Goal: Task Accomplishment & Management: Use online tool/utility

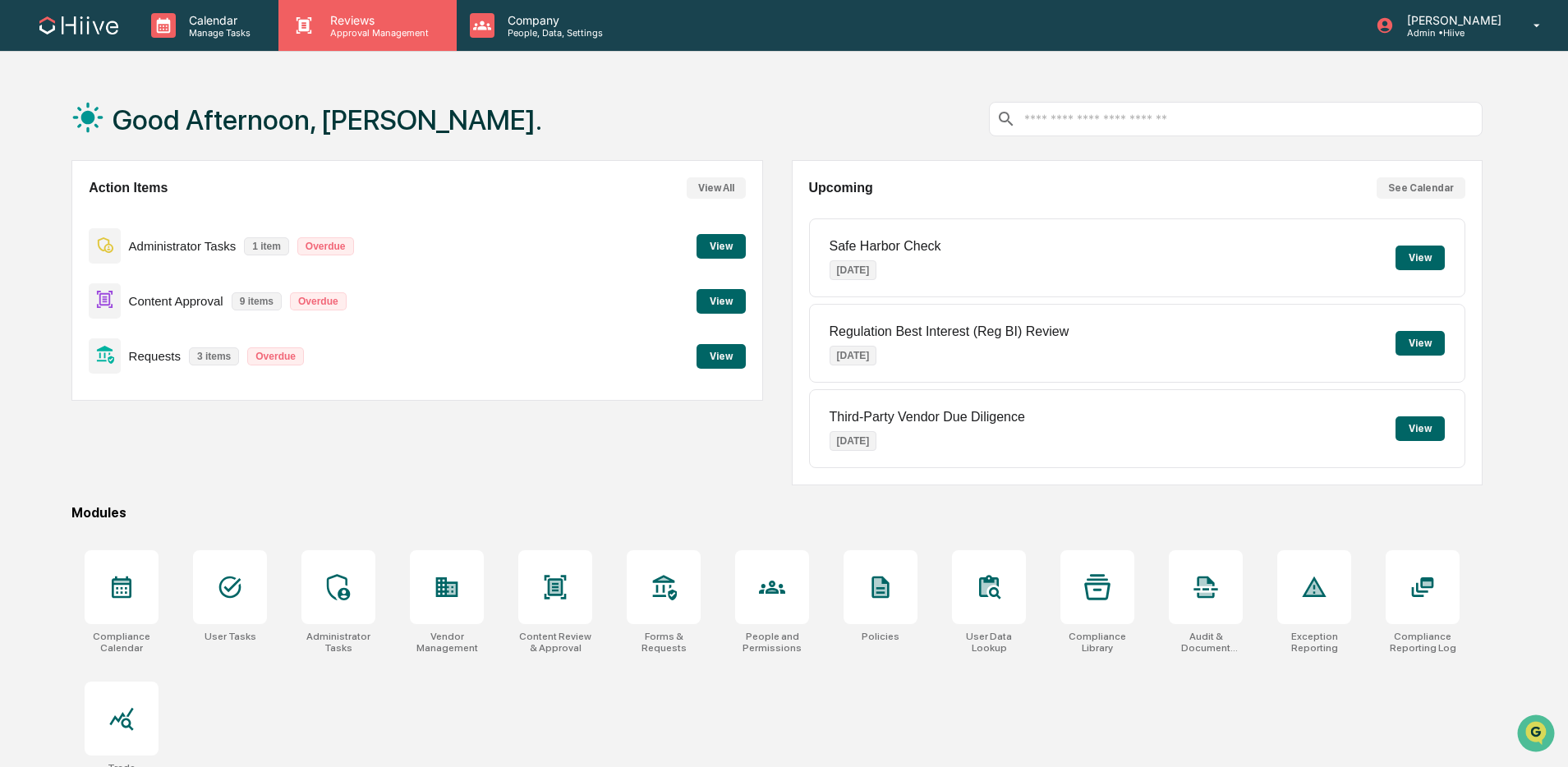
click at [346, 34] on p "Approval Management" at bounding box center [377, 32] width 120 height 11
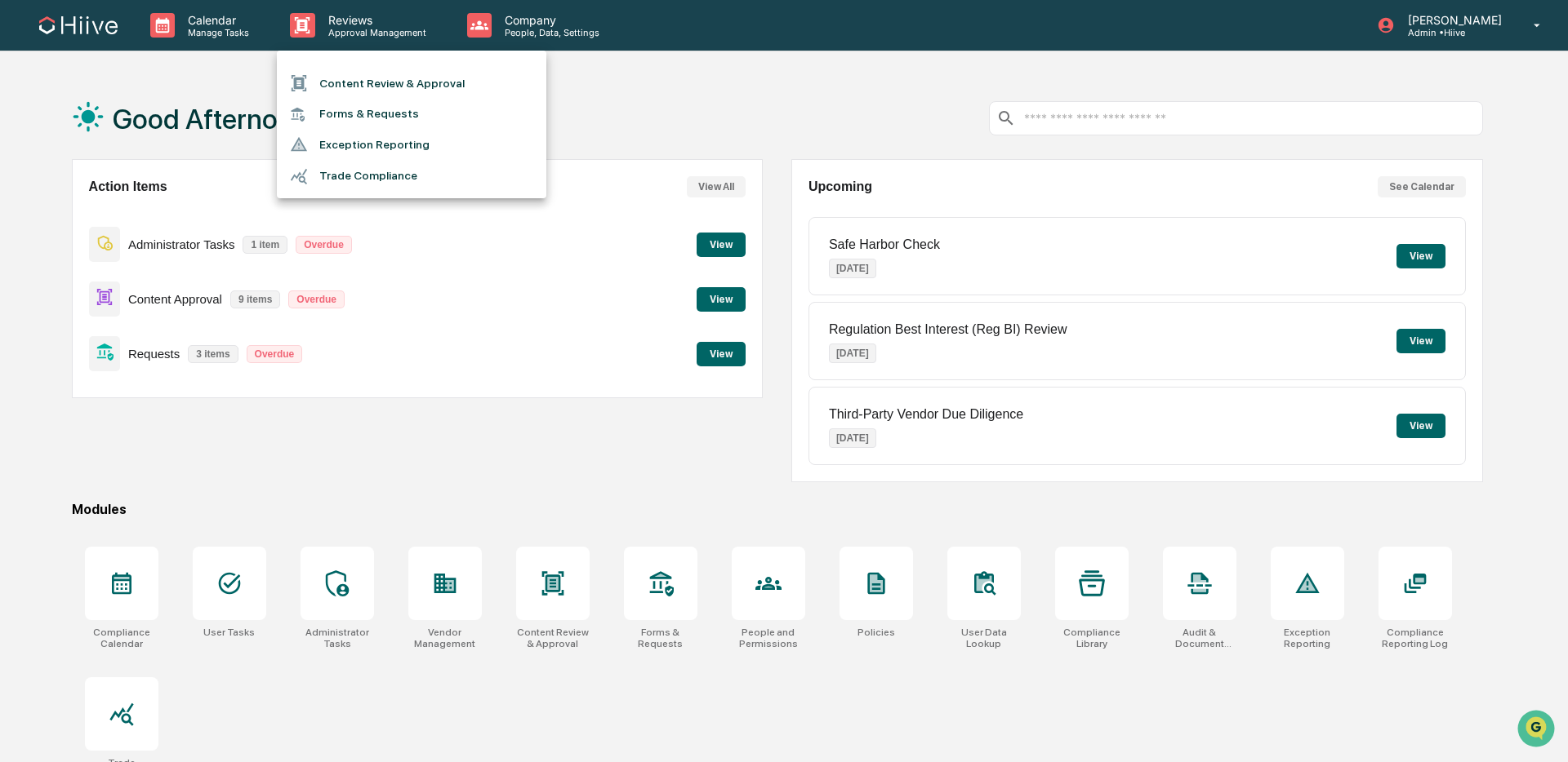
click at [358, 75] on li "Content Review & Approval" at bounding box center [411, 84] width 269 height 31
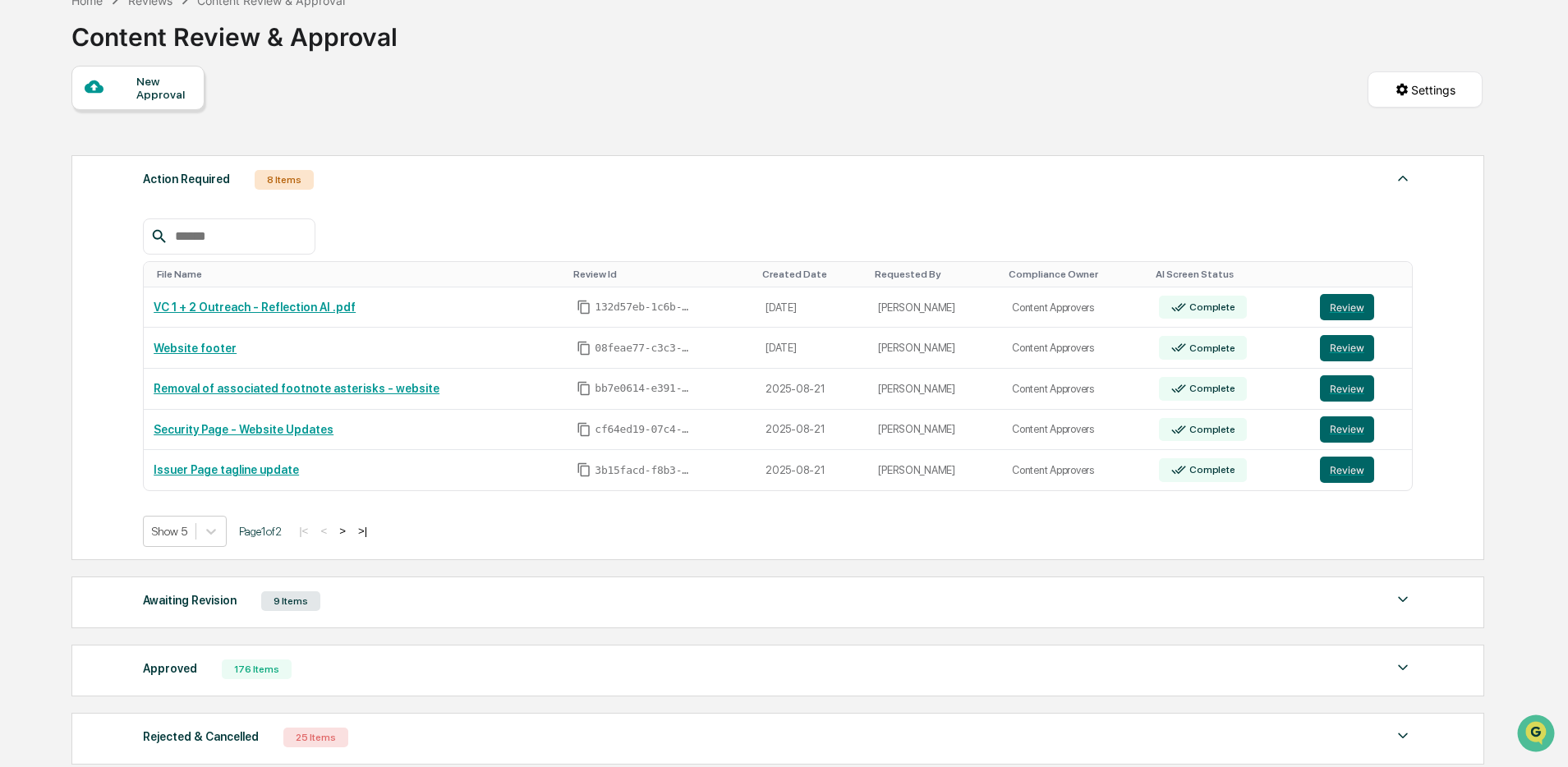
scroll to position [246, 0]
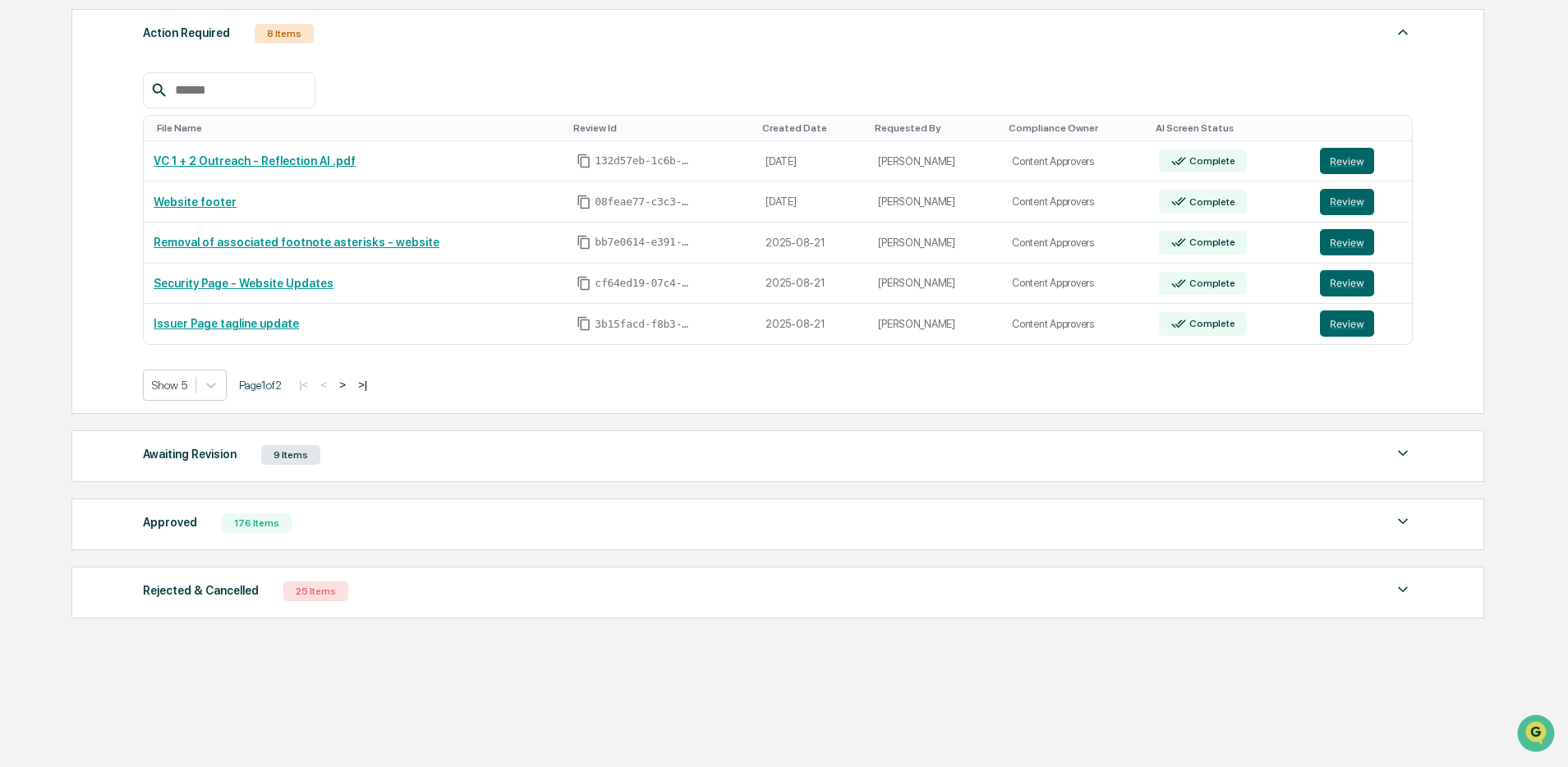
click at [388, 534] on div "Approved 176 Items File Name Review Id Created Date Requested By Compliance Own…" at bounding box center [777, 525] width 1413 height 52
drag, startPoint x: 397, startPoint y: 531, endPoint x: 408, endPoint y: 528, distance: 11.4
click at [397, 531] on div "Approved 176 Items" at bounding box center [778, 523] width 1270 height 23
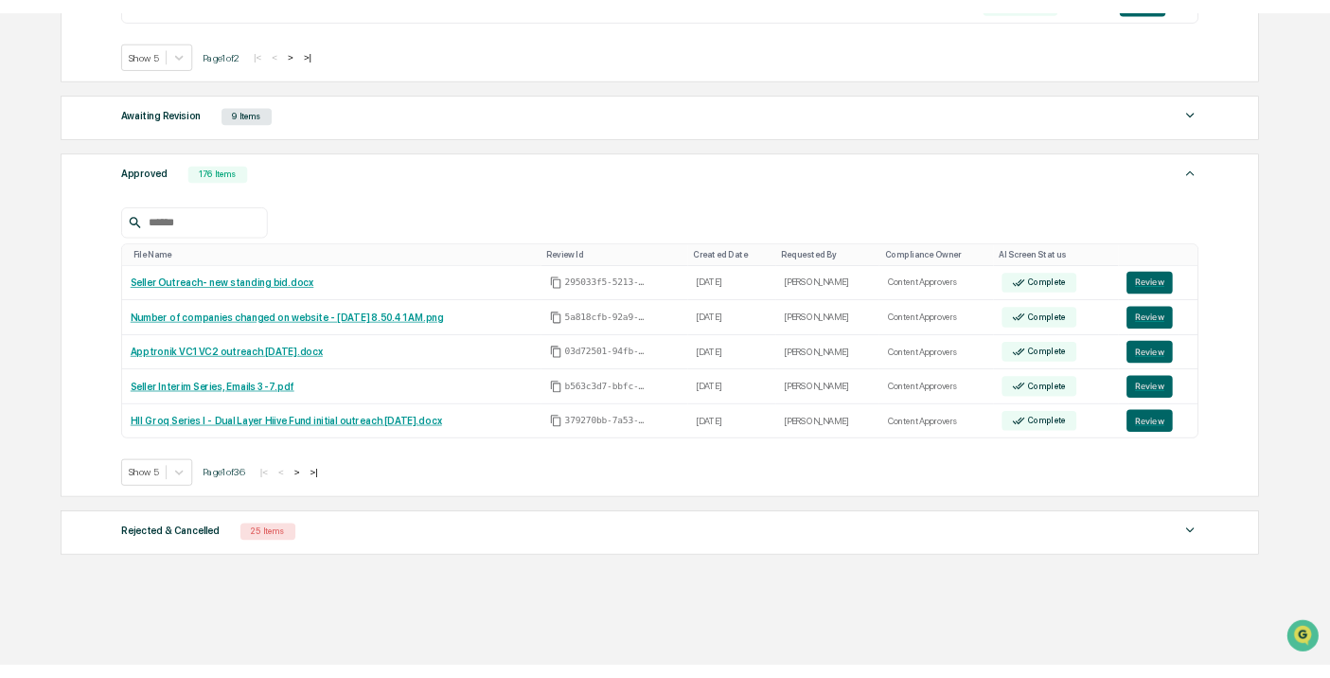
scroll to position [692, 0]
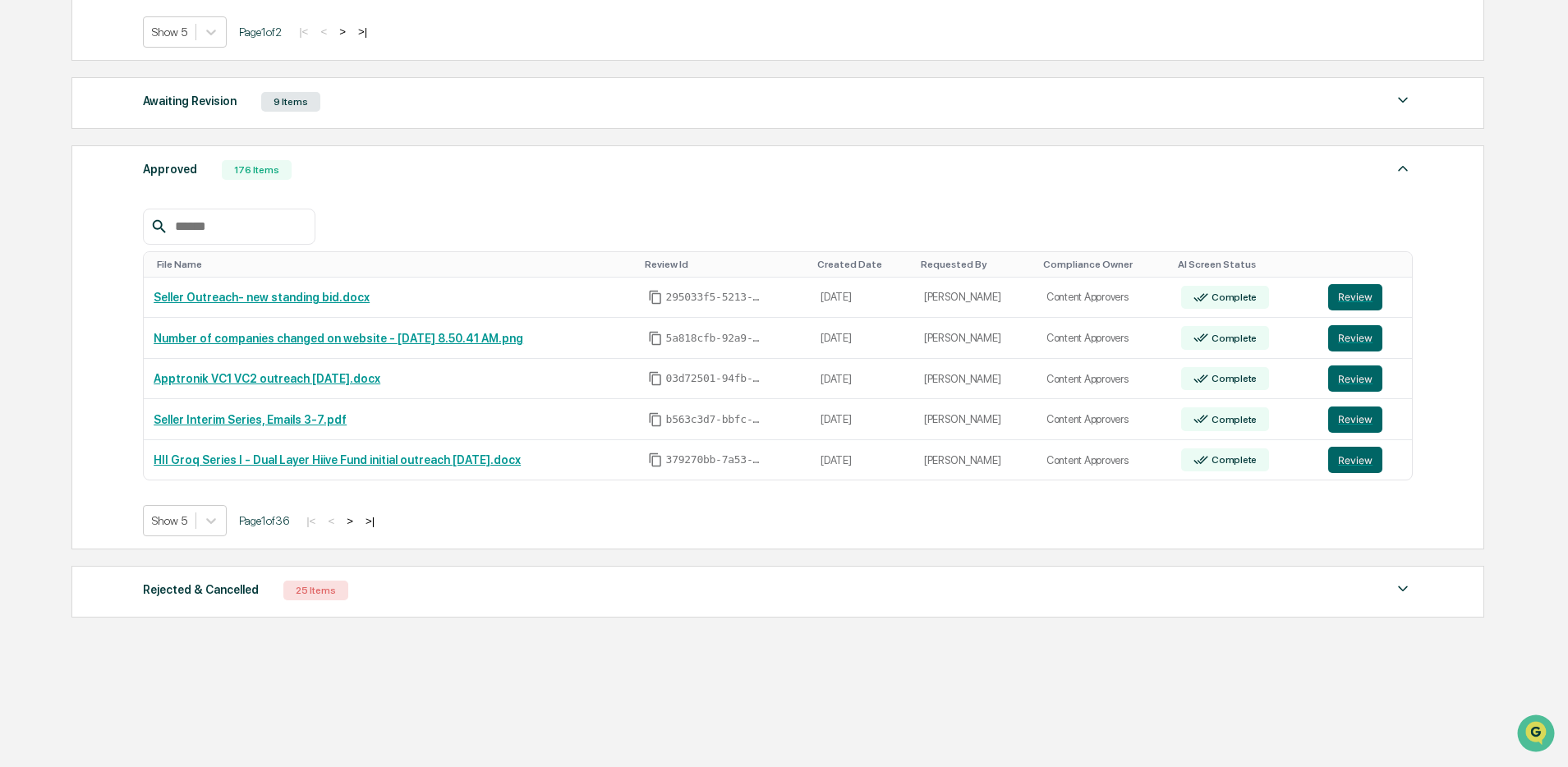
click at [243, 232] on input "text" at bounding box center [238, 226] width 140 height 22
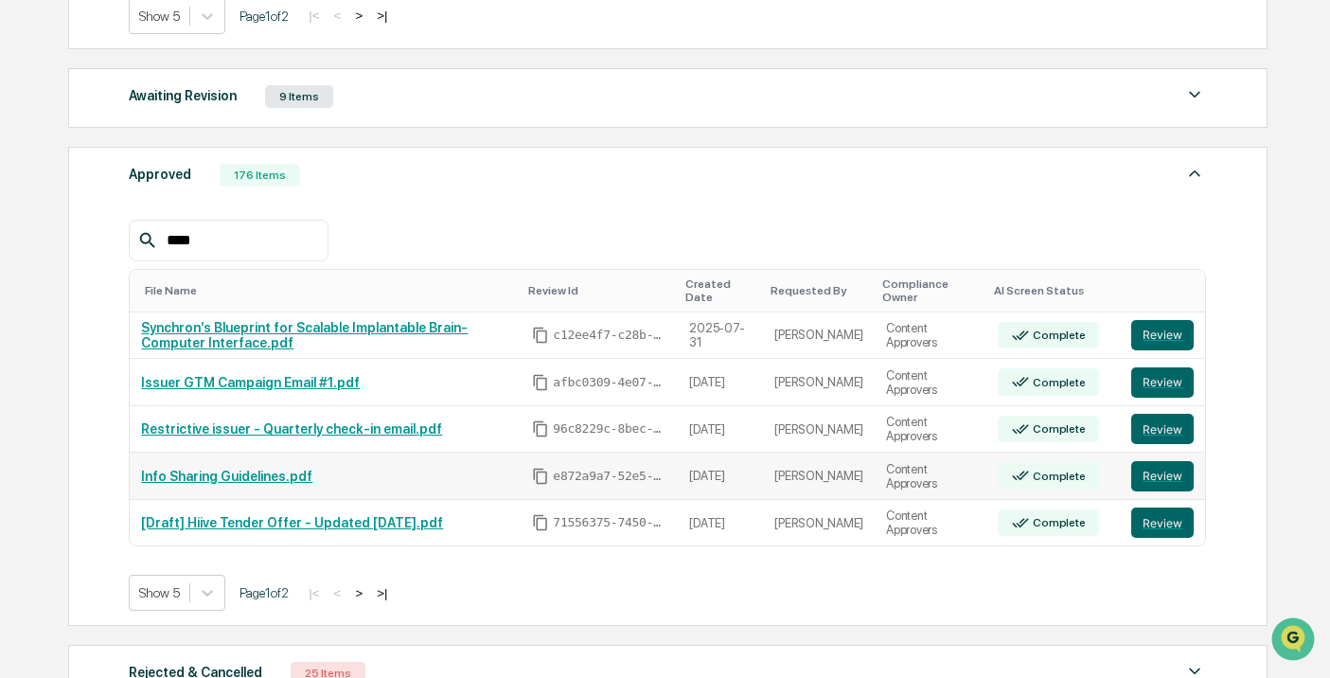
scroll to position [706, 0]
type input "****"
click at [368, 594] on button ">" at bounding box center [358, 592] width 19 height 16
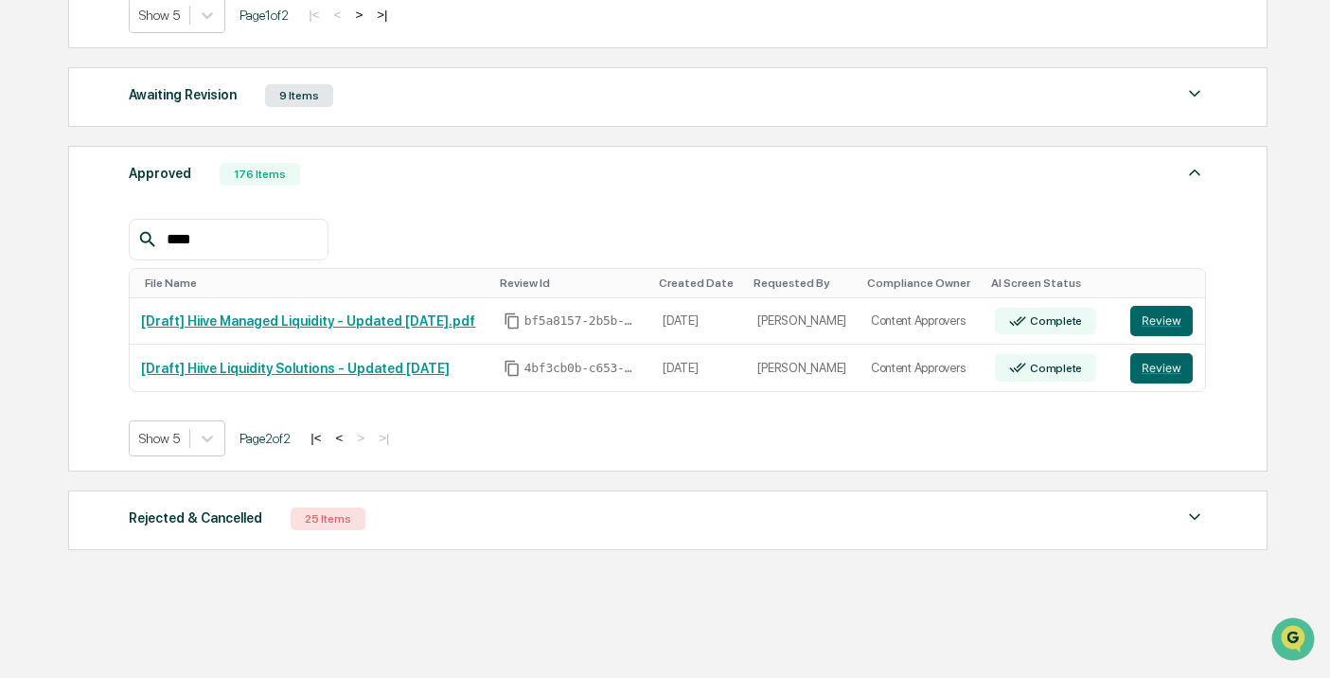
click at [349, 441] on button "<" at bounding box center [339, 438] width 19 height 16
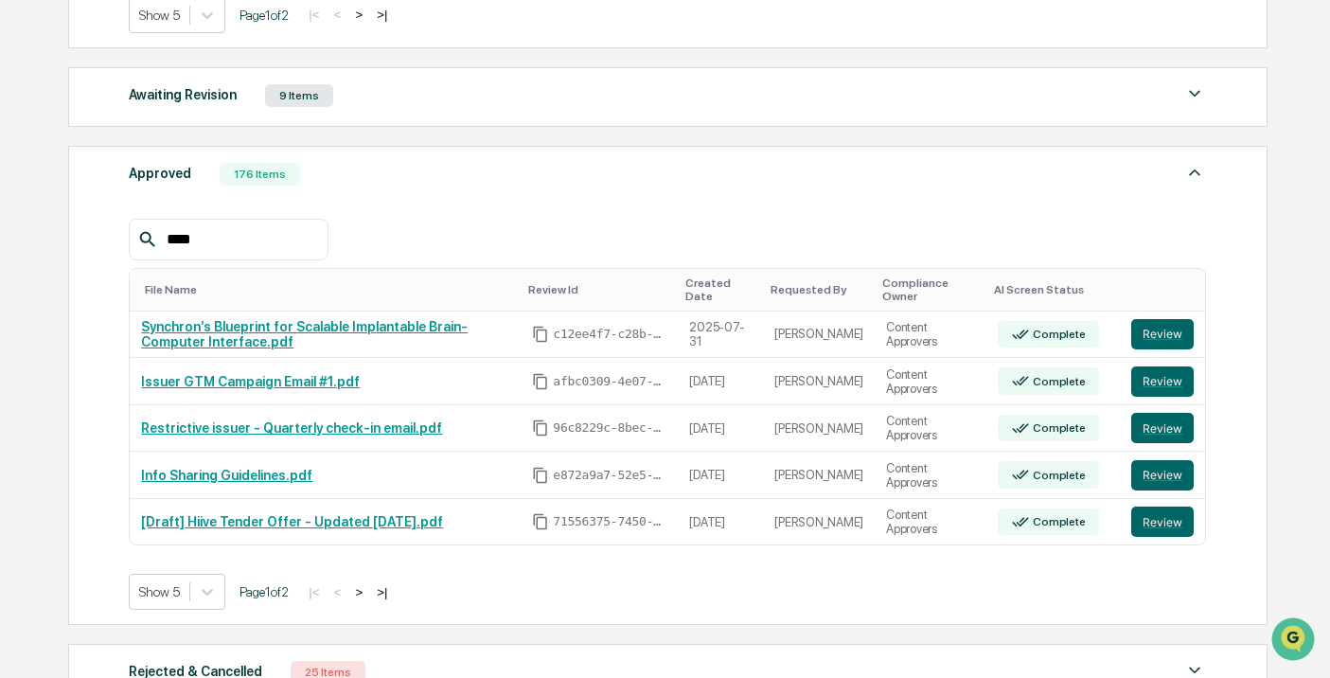
drag, startPoint x: 218, startPoint y: 248, endPoint x: 142, endPoint y: 234, distance: 77.1
click at [142, 234] on div "****" at bounding box center [228, 240] width 199 height 42
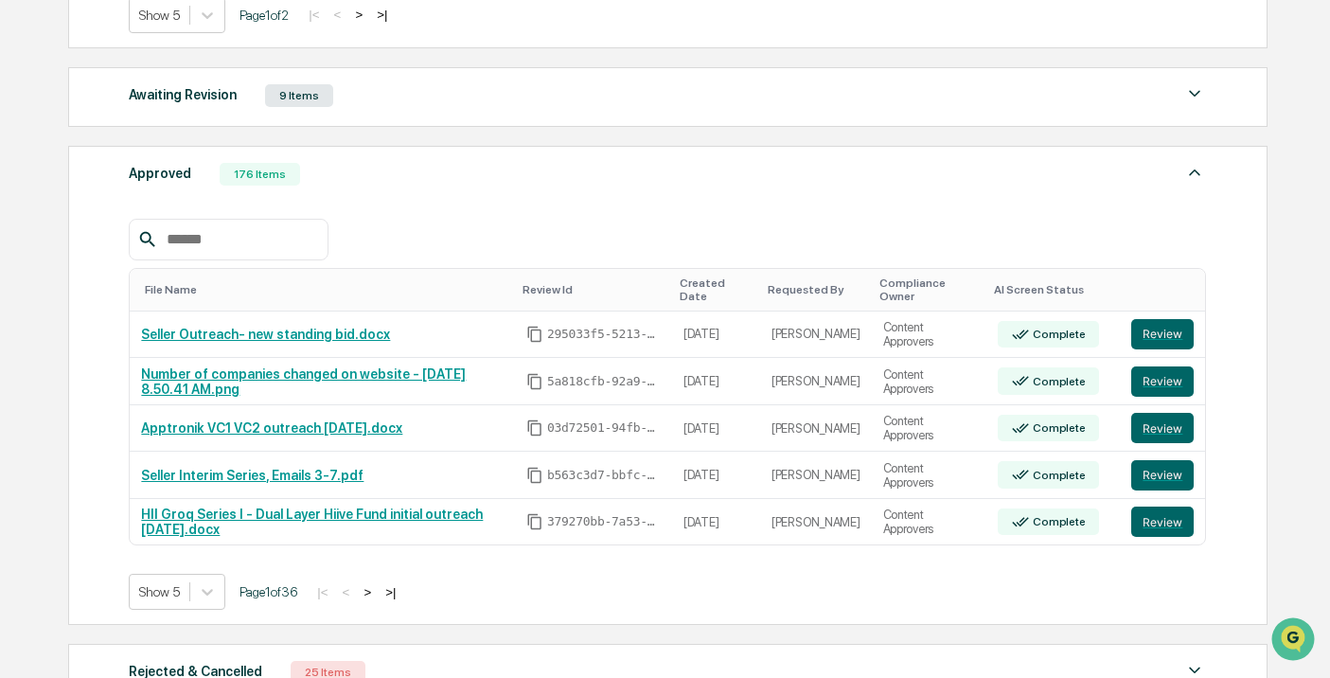
click at [264, 253] on div at bounding box center [228, 240] width 199 height 42
click at [433, 111] on div "Awaiting Revision 9 Items File Name Review Id Created Date Requested By Complia…" at bounding box center [667, 97] width 1199 height 60
click at [422, 105] on div "Awaiting Revision 9 Items" at bounding box center [667, 95] width 1077 height 27
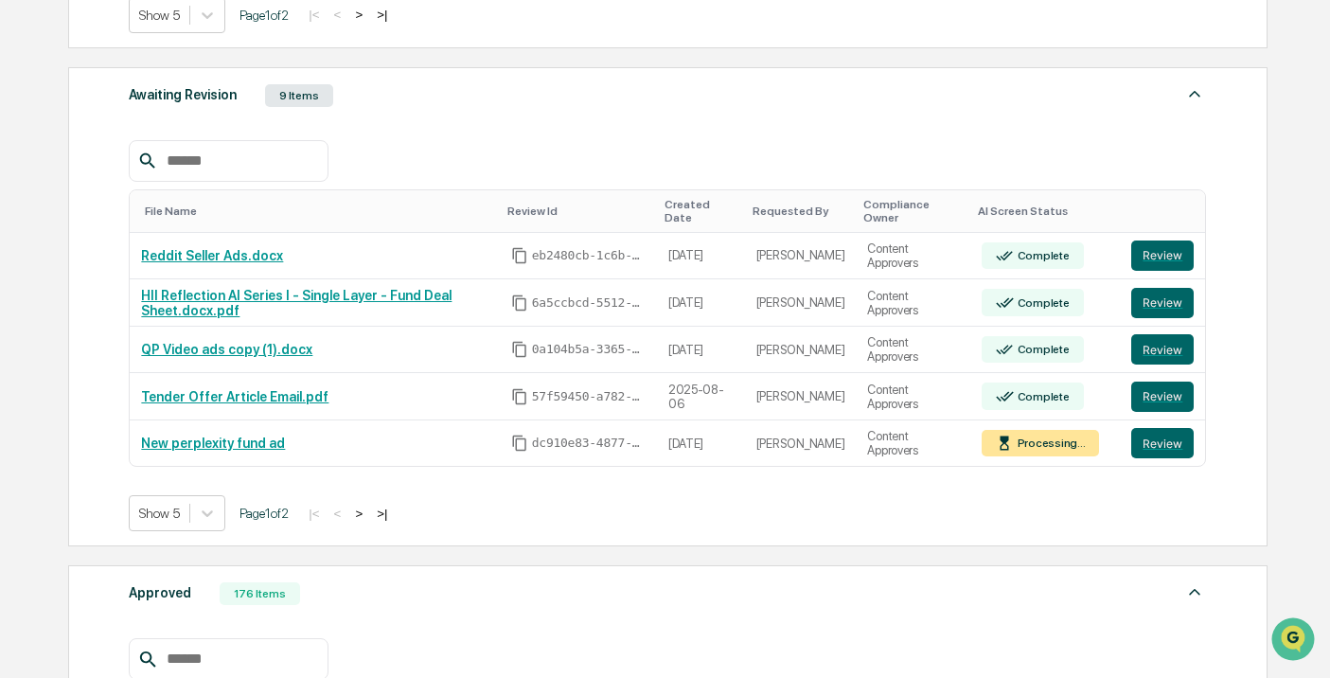
click at [368, 509] on button ">" at bounding box center [358, 514] width 19 height 16
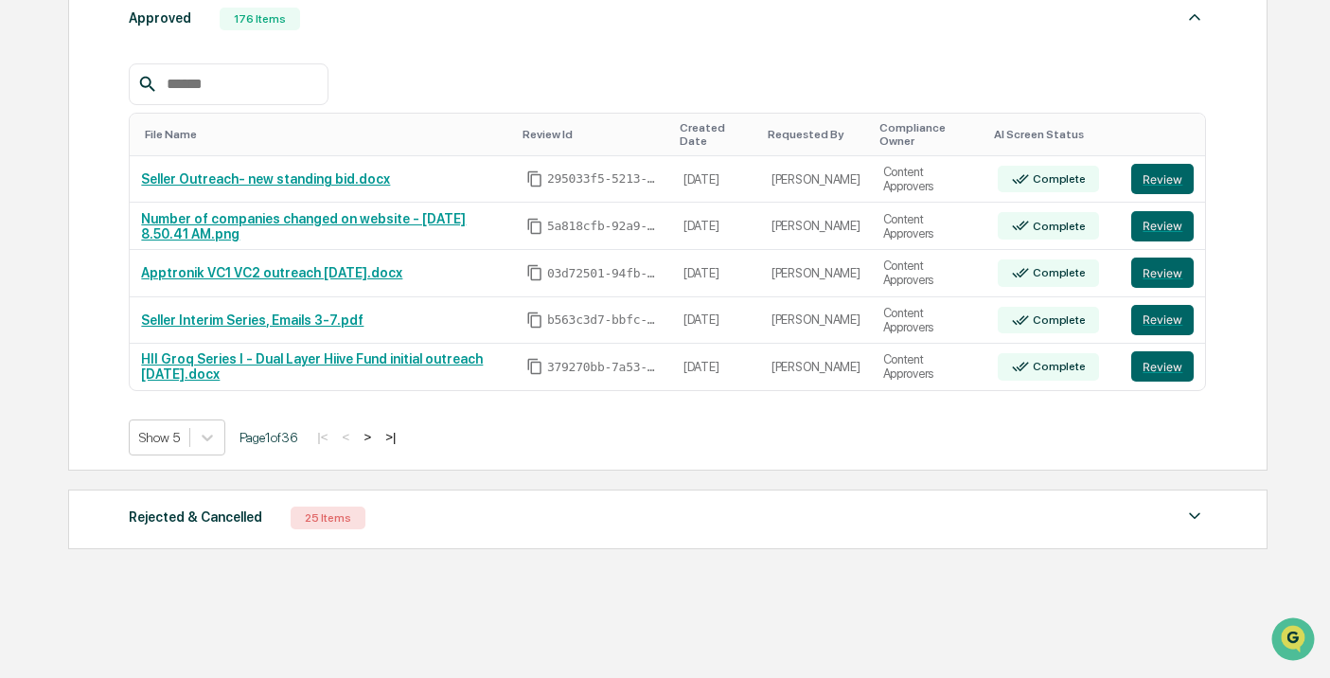
scroll to position [1236, 0]
click at [375, 526] on div "Rejected & Cancelled 25 Items" at bounding box center [667, 518] width 1077 height 27
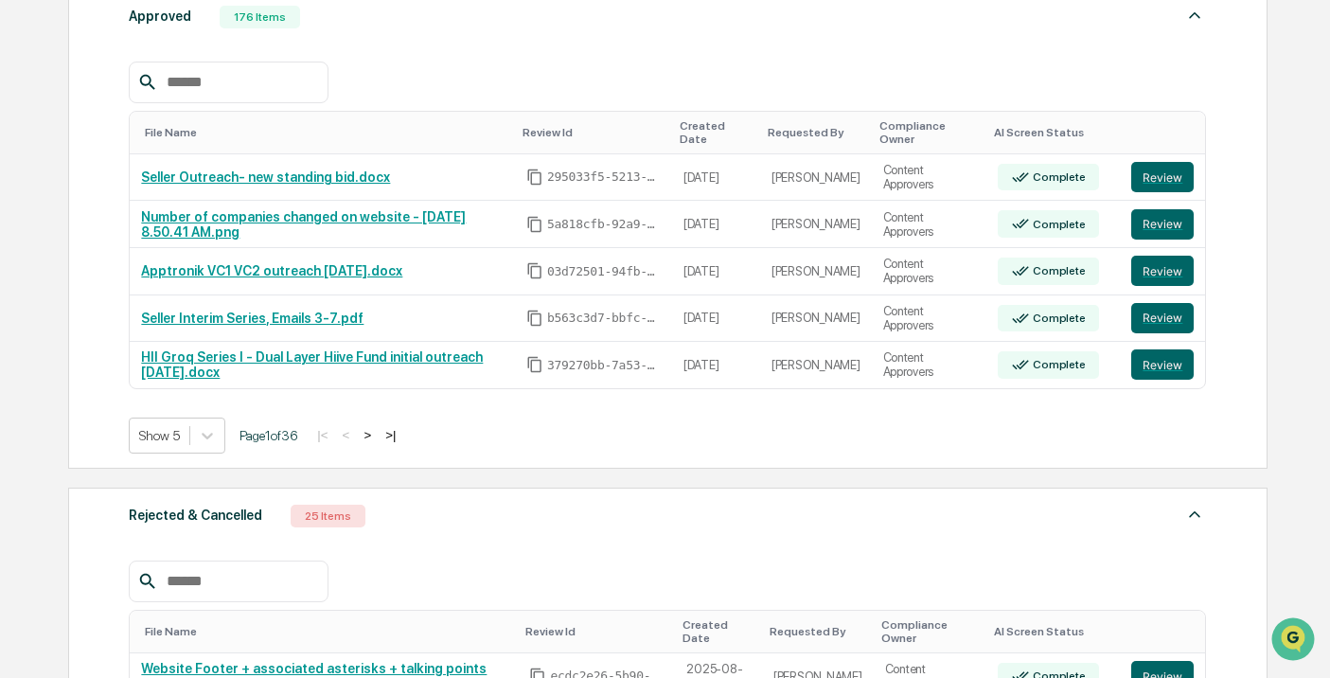
click at [295, 576] on input "text" at bounding box center [239, 581] width 161 height 25
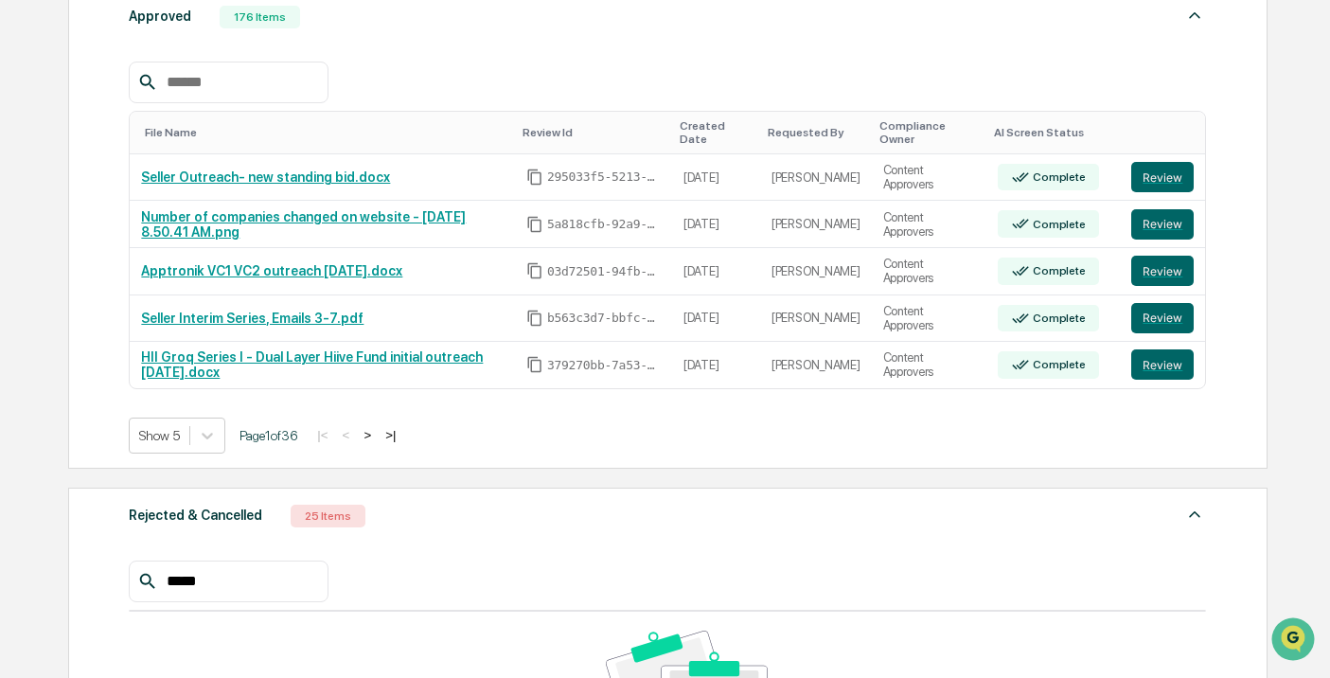
type input "******"
drag, startPoint x: 86, startPoint y: 589, endPoint x: 30, endPoint y: 588, distance: 55.9
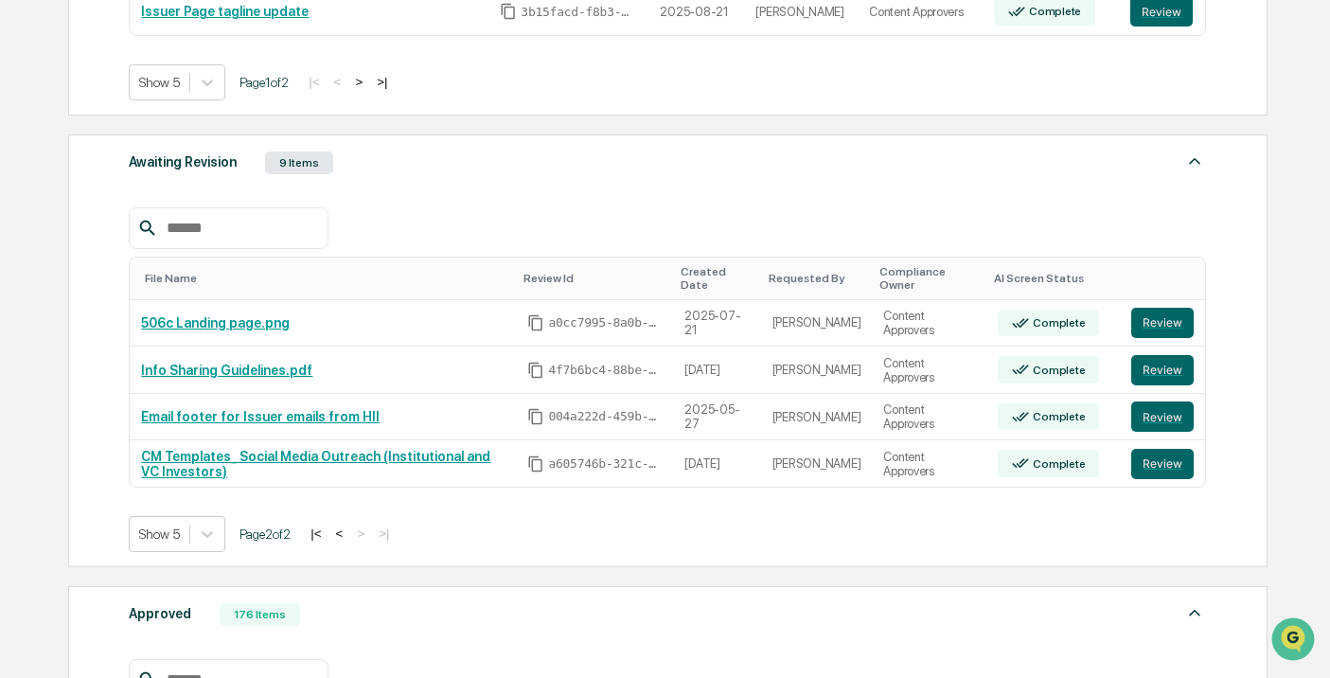
scroll to position [650, 0]
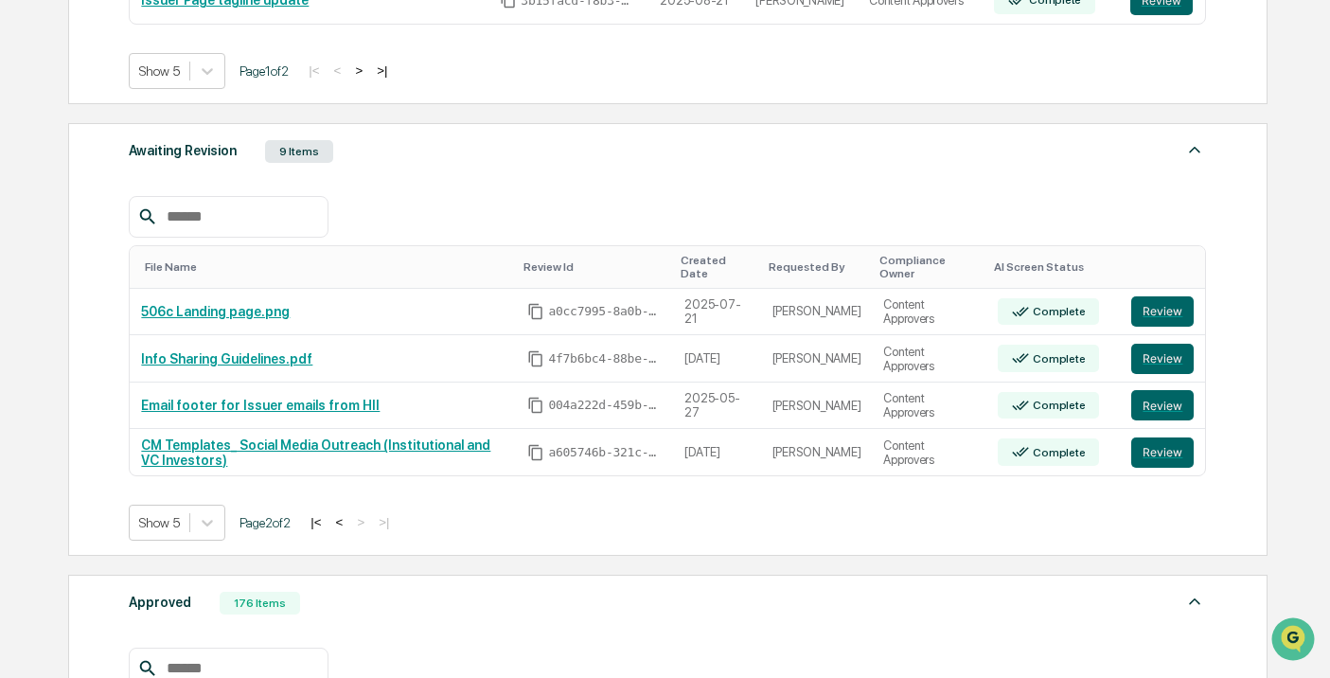
click at [349, 522] on button "<" at bounding box center [339, 522] width 19 height 16
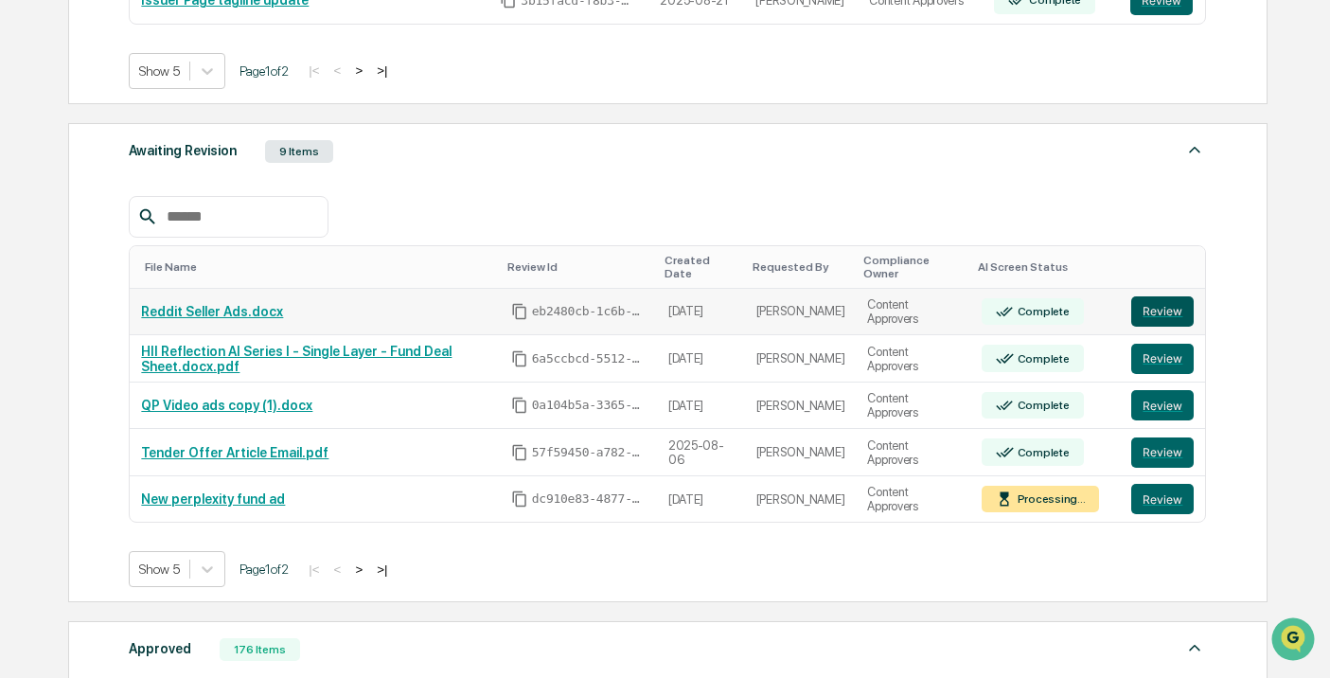
click at [1155, 307] on button "Review" at bounding box center [1162, 311] width 62 height 30
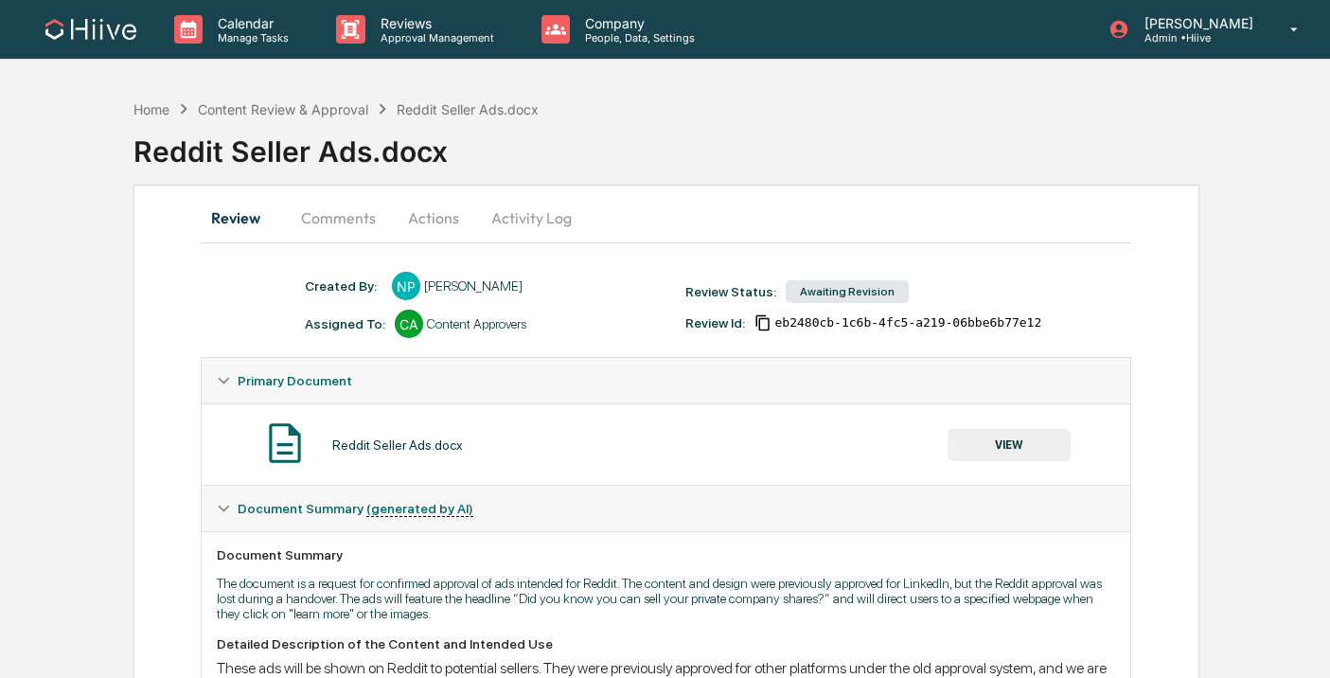
click at [344, 222] on button "Comments" at bounding box center [338, 217] width 105 height 45
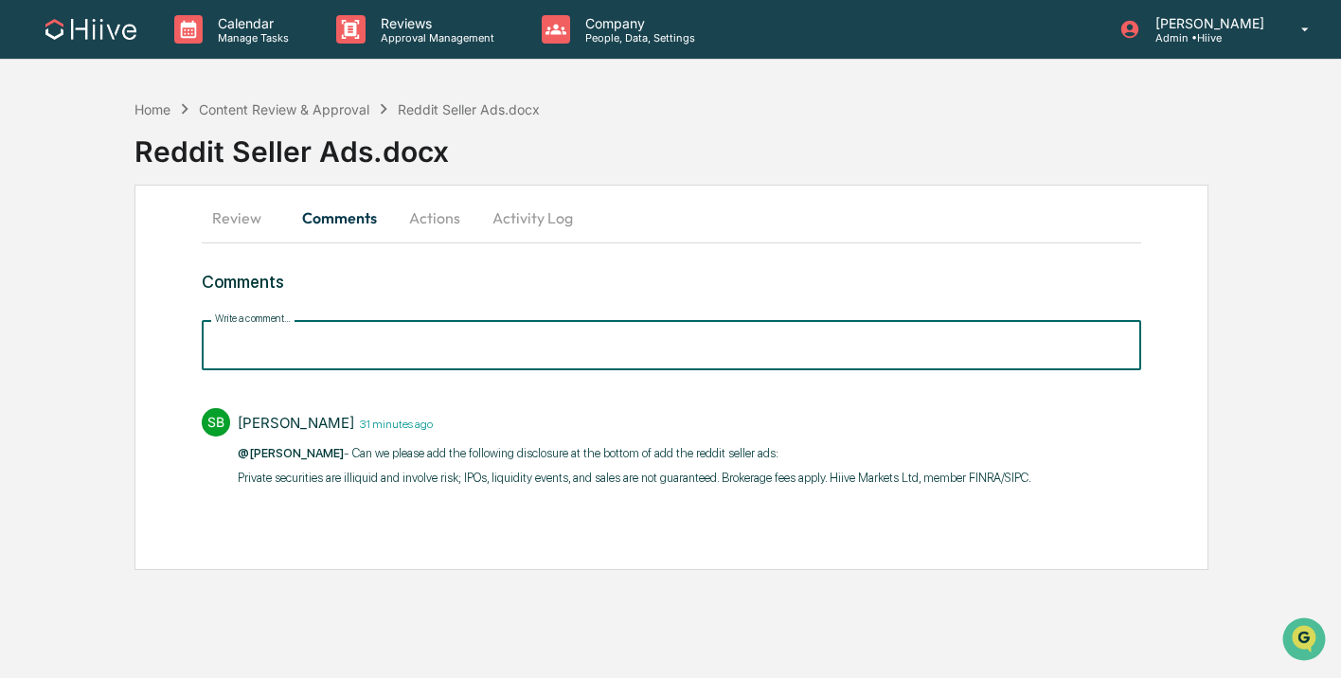
click at [358, 356] on input "Write a comment..." at bounding box center [671, 345] width 938 height 50
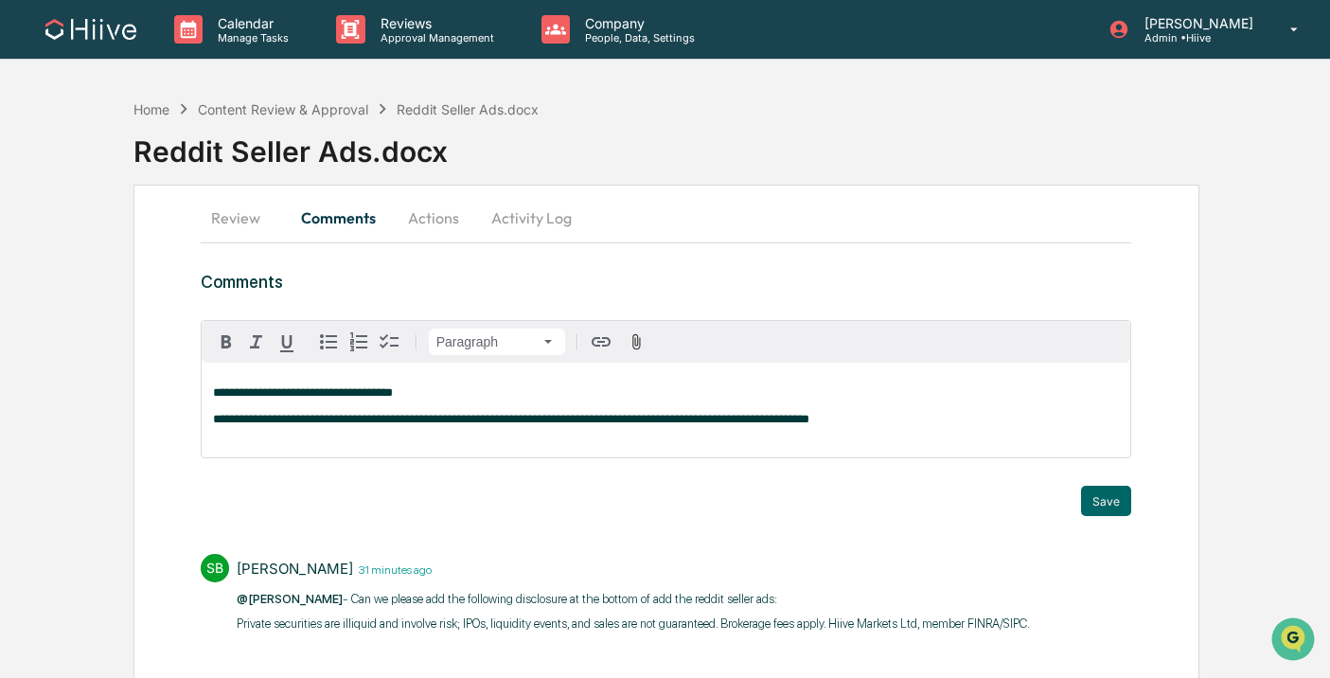
click at [216, 396] on span "**********" at bounding box center [303, 392] width 180 height 12
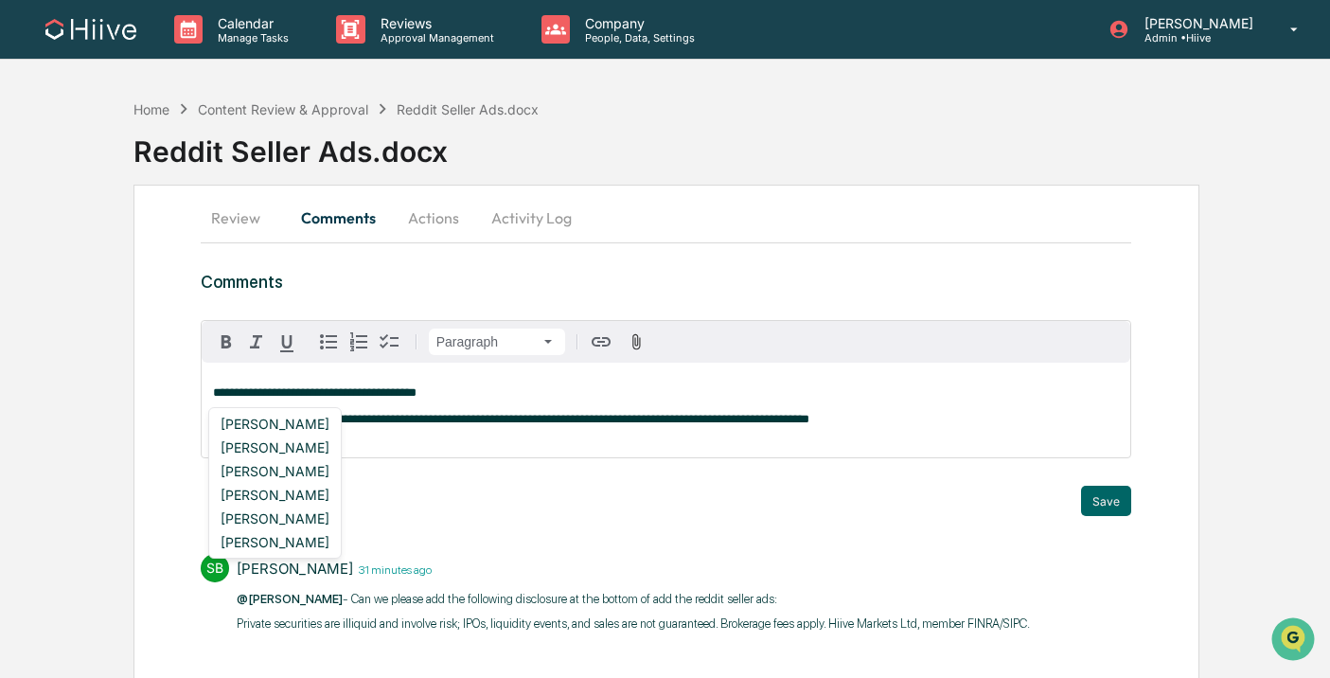
click at [318, 494] on div "[PERSON_NAME]" at bounding box center [275, 495] width 124 height 24
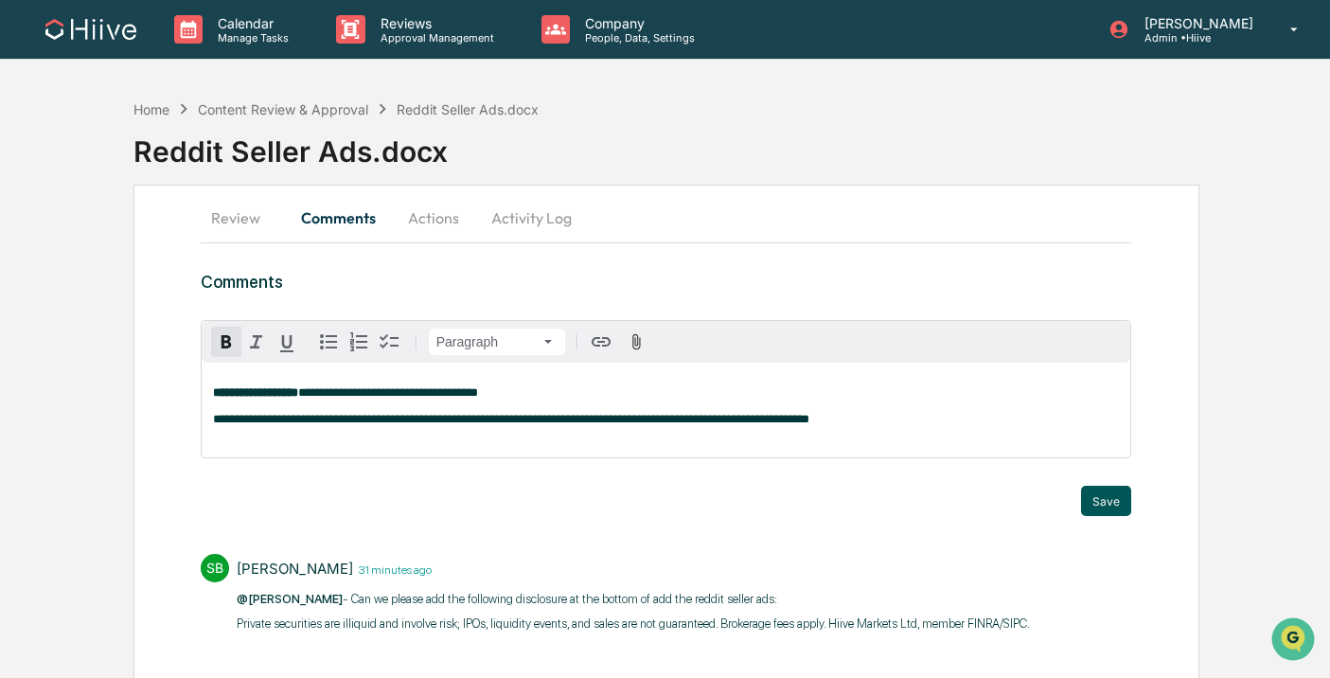
click at [1098, 496] on button "Save" at bounding box center [1106, 501] width 50 height 30
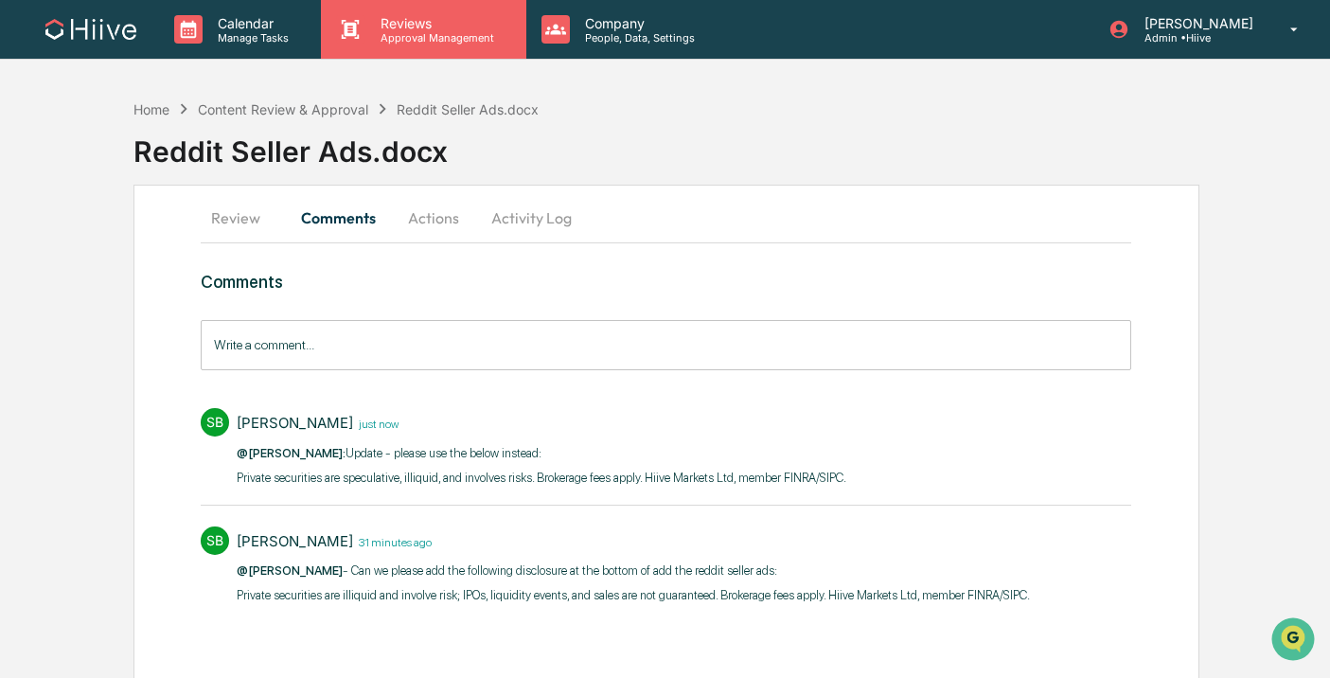
click at [450, 37] on p "Approval Management" at bounding box center [434, 37] width 138 height 13
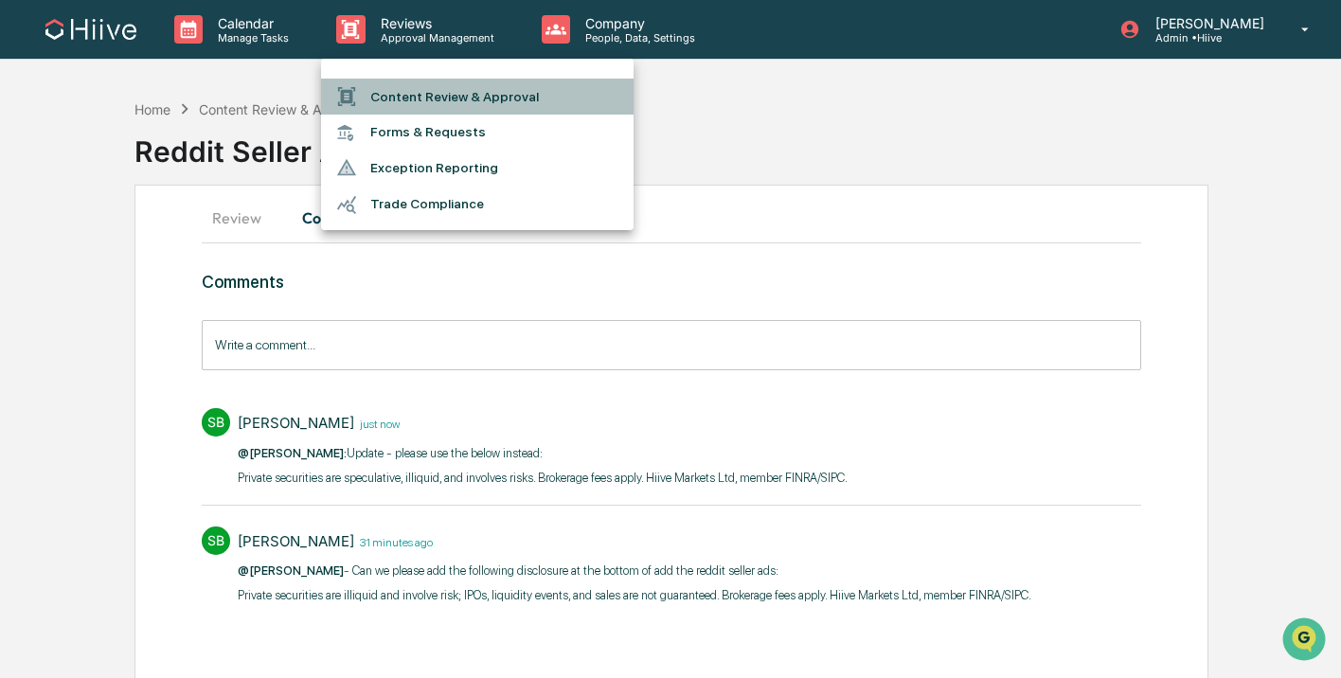
click at [437, 93] on li "Content Review & Approval" at bounding box center [477, 97] width 312 height 36
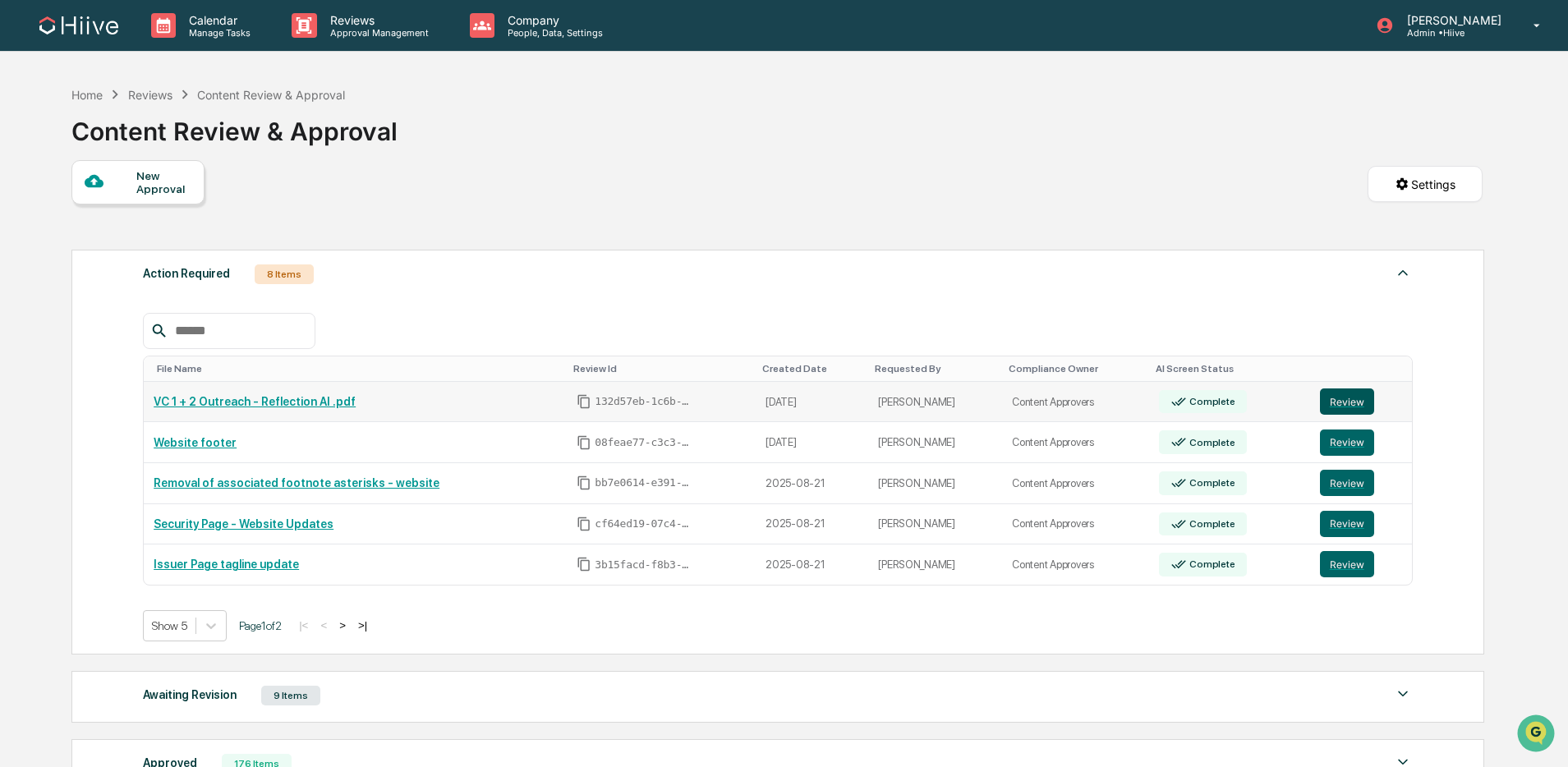
click at [1163, 402] on button "Review" at bounding box center [1347, 402] width 54 height 26
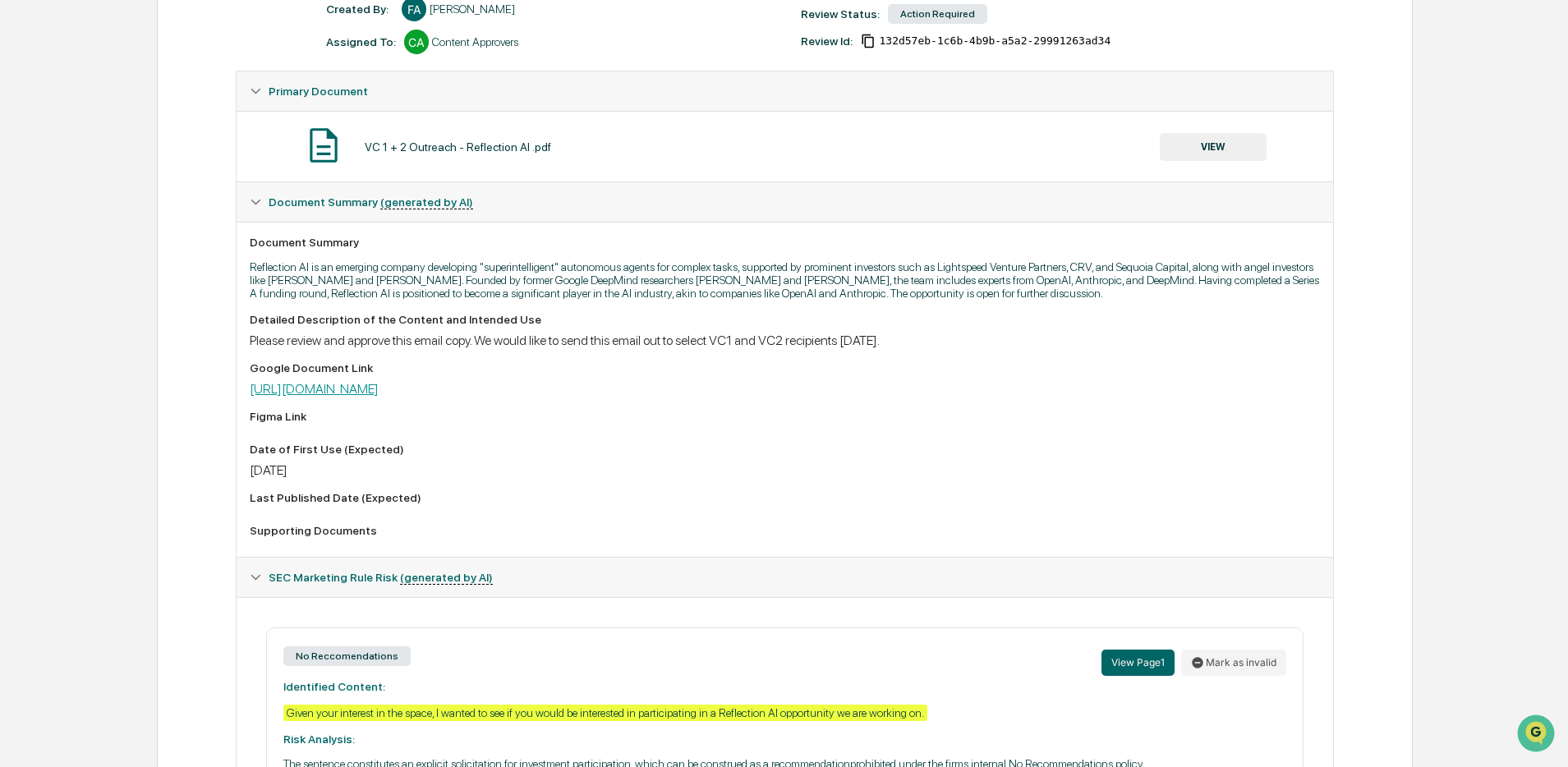
scroll to position [258, 0]
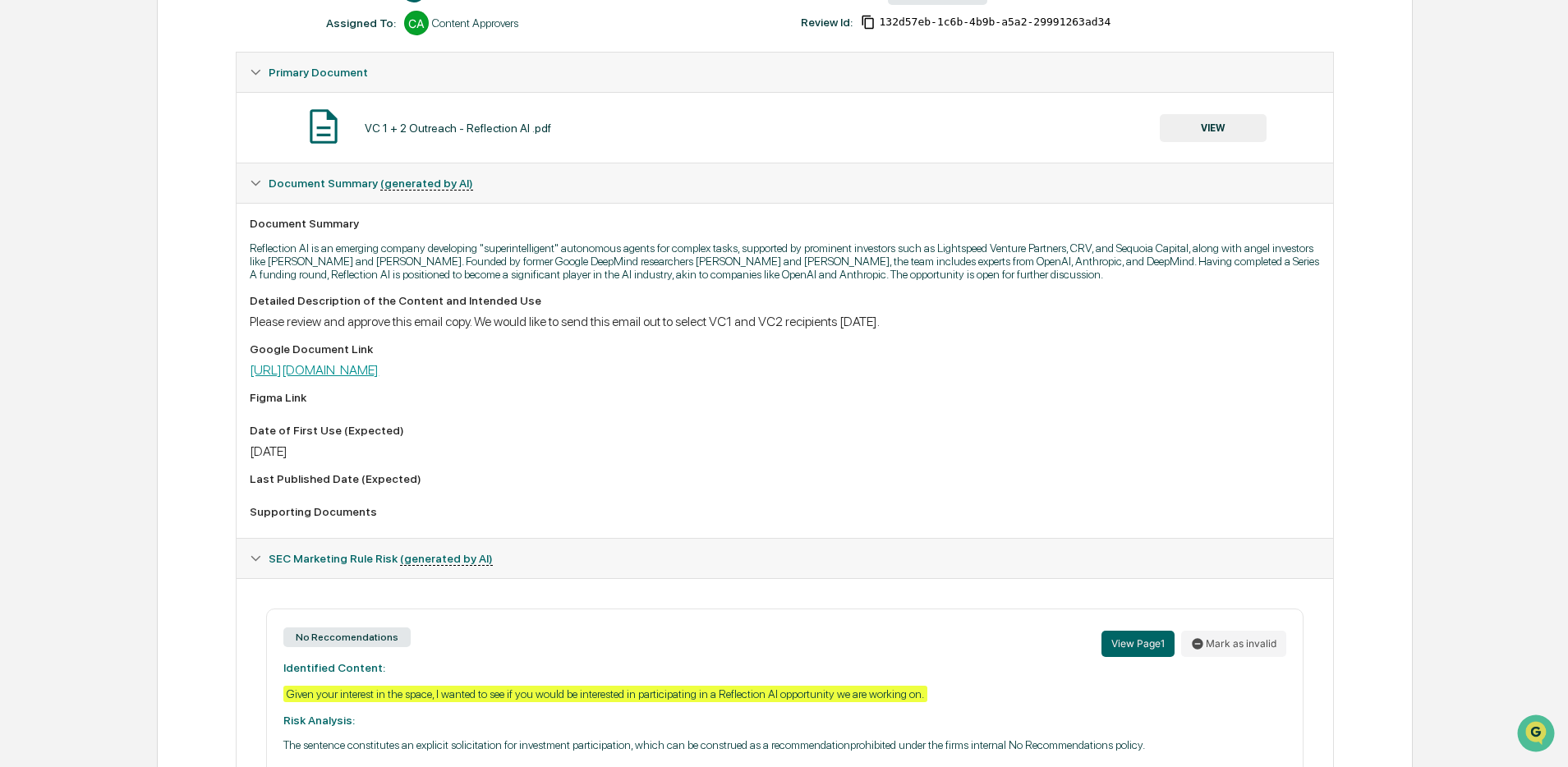
click at [378, 378] on link "https://docs.google.com/document/d/1GbUt0QHKWmq9Rjt8sdfLb7VTOheqZHnuRubaH6XW0UE…" at bounding box center [314, 370] width 129 height 16
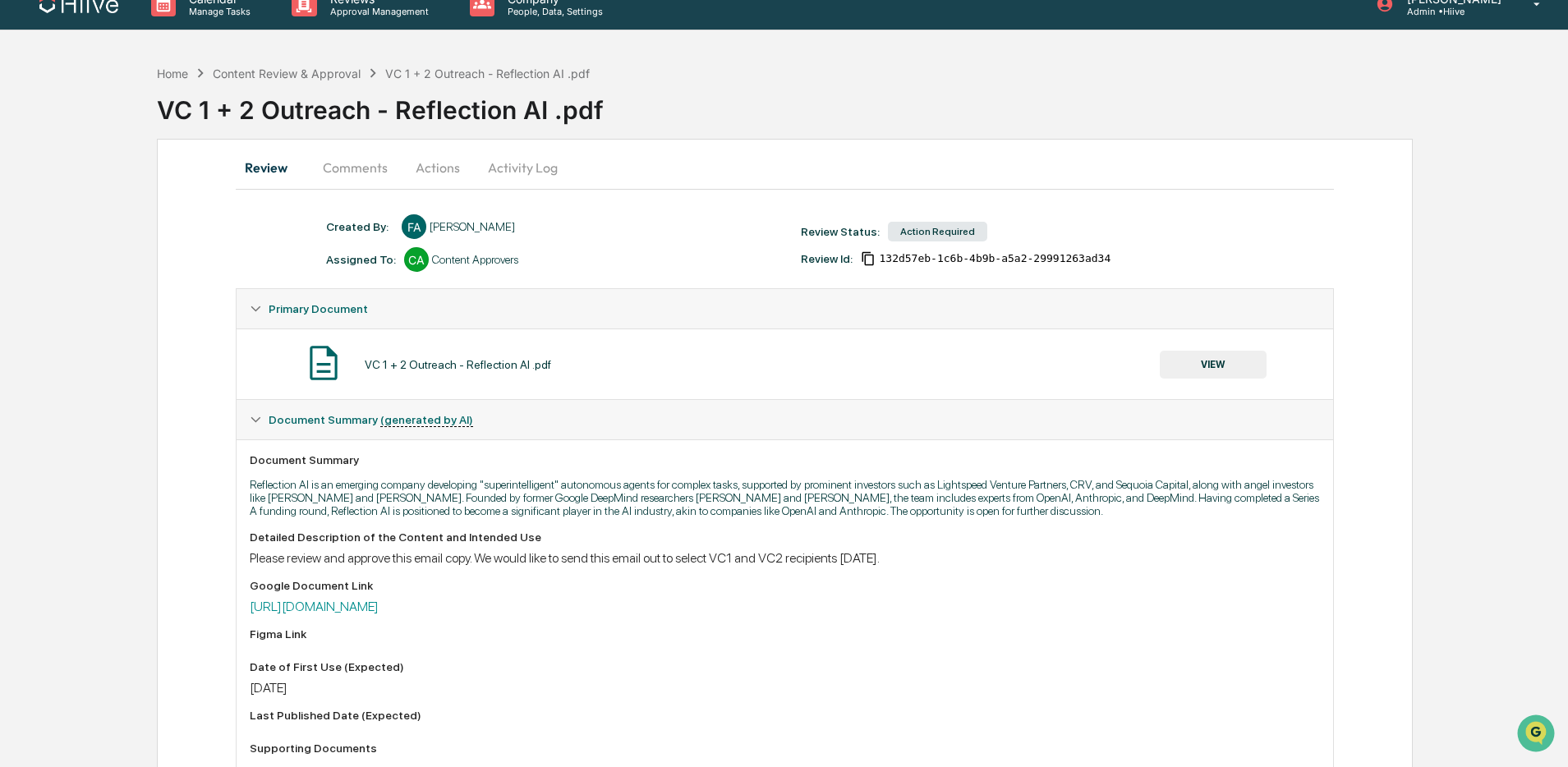
scroll to position [0, 0]
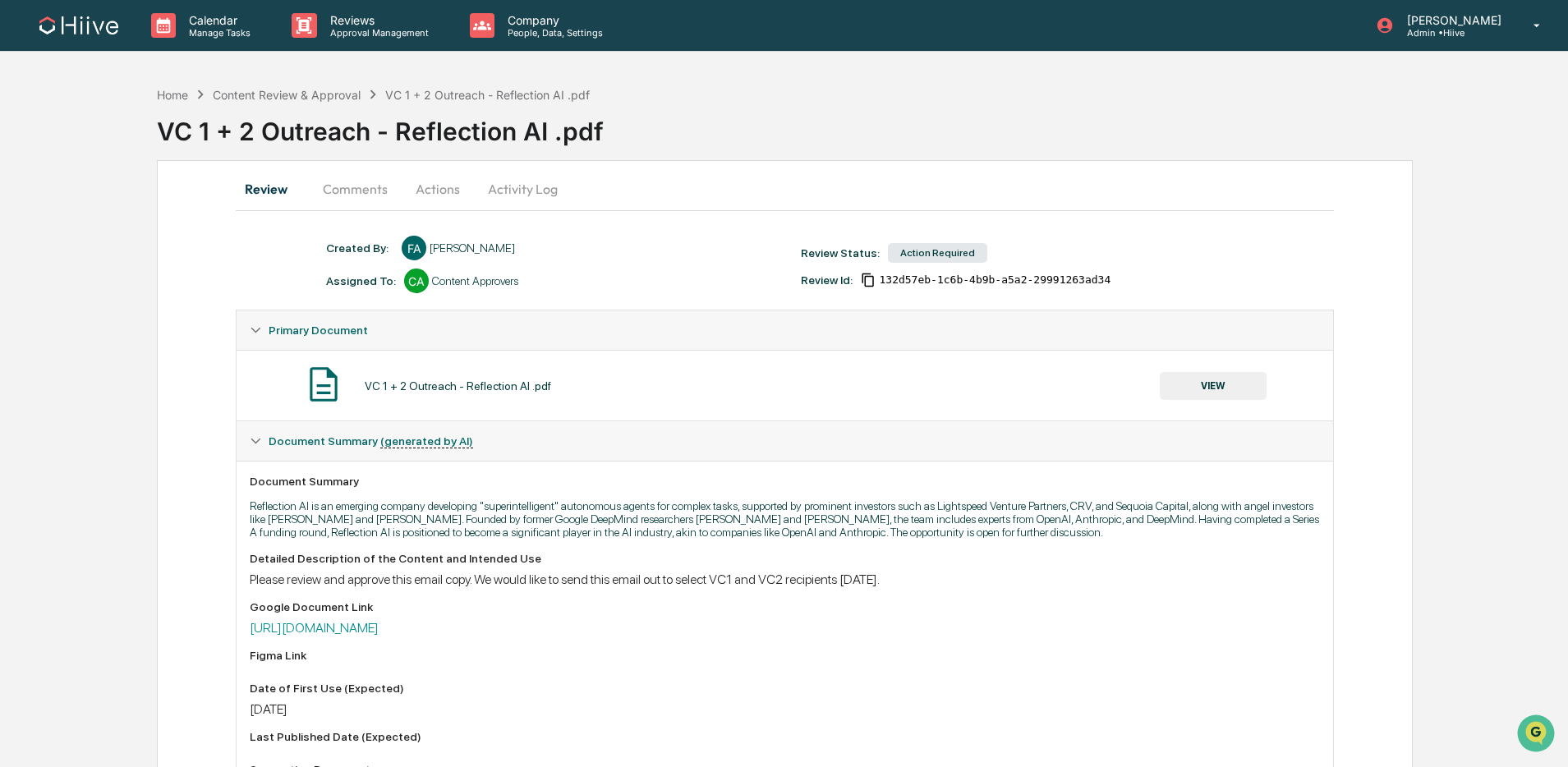
click at [357, 193] on button "Comments" at bounding box center [355, 188] width 91 height 39
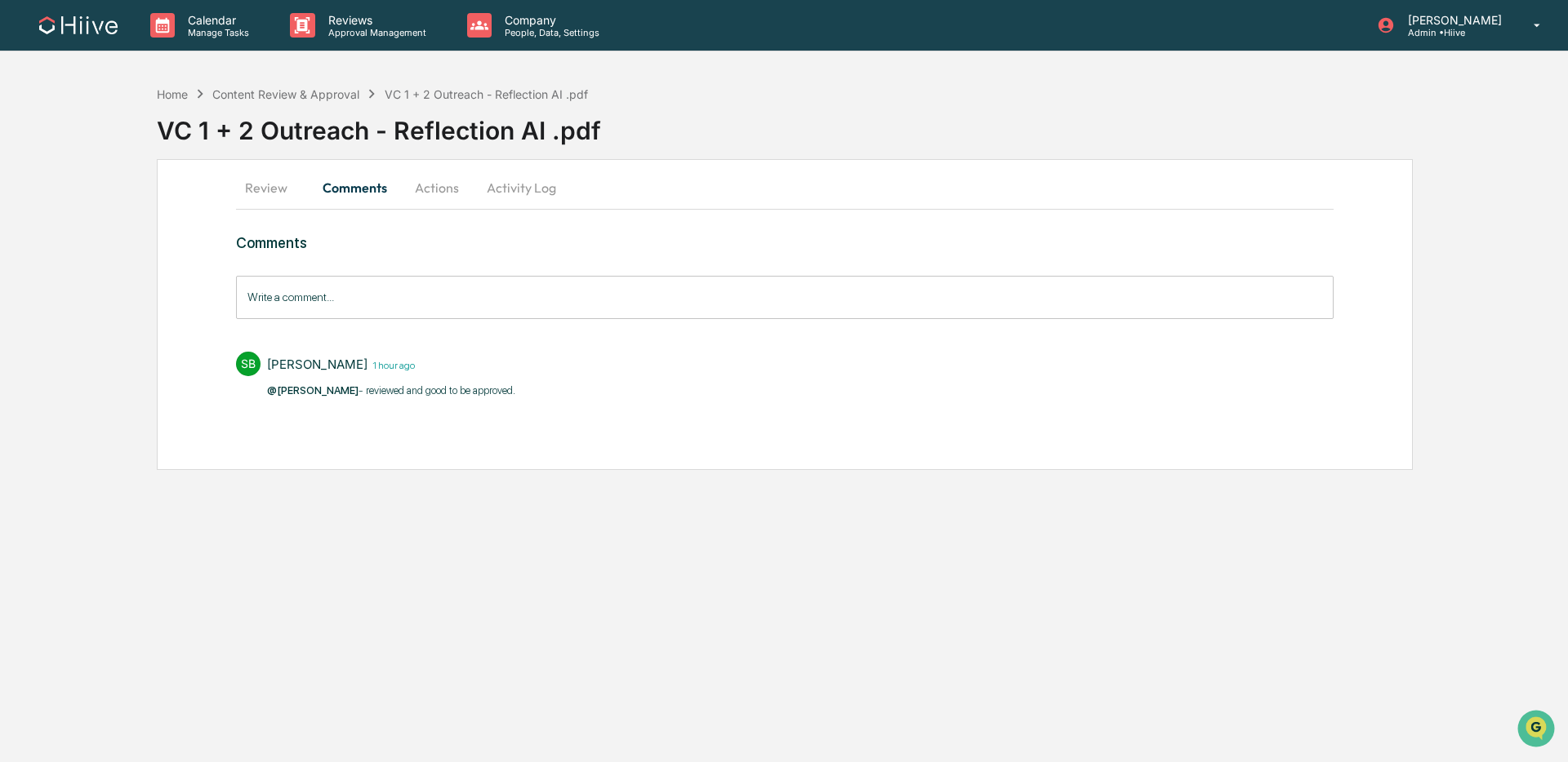
drag, startPoint x: 300, startPoint y: 193, endPoint x: 274, endPoint y: 196, distance: 26.2
click at [296, 194] on button "Review" at bounding box center [273, 187] width 73 height 39
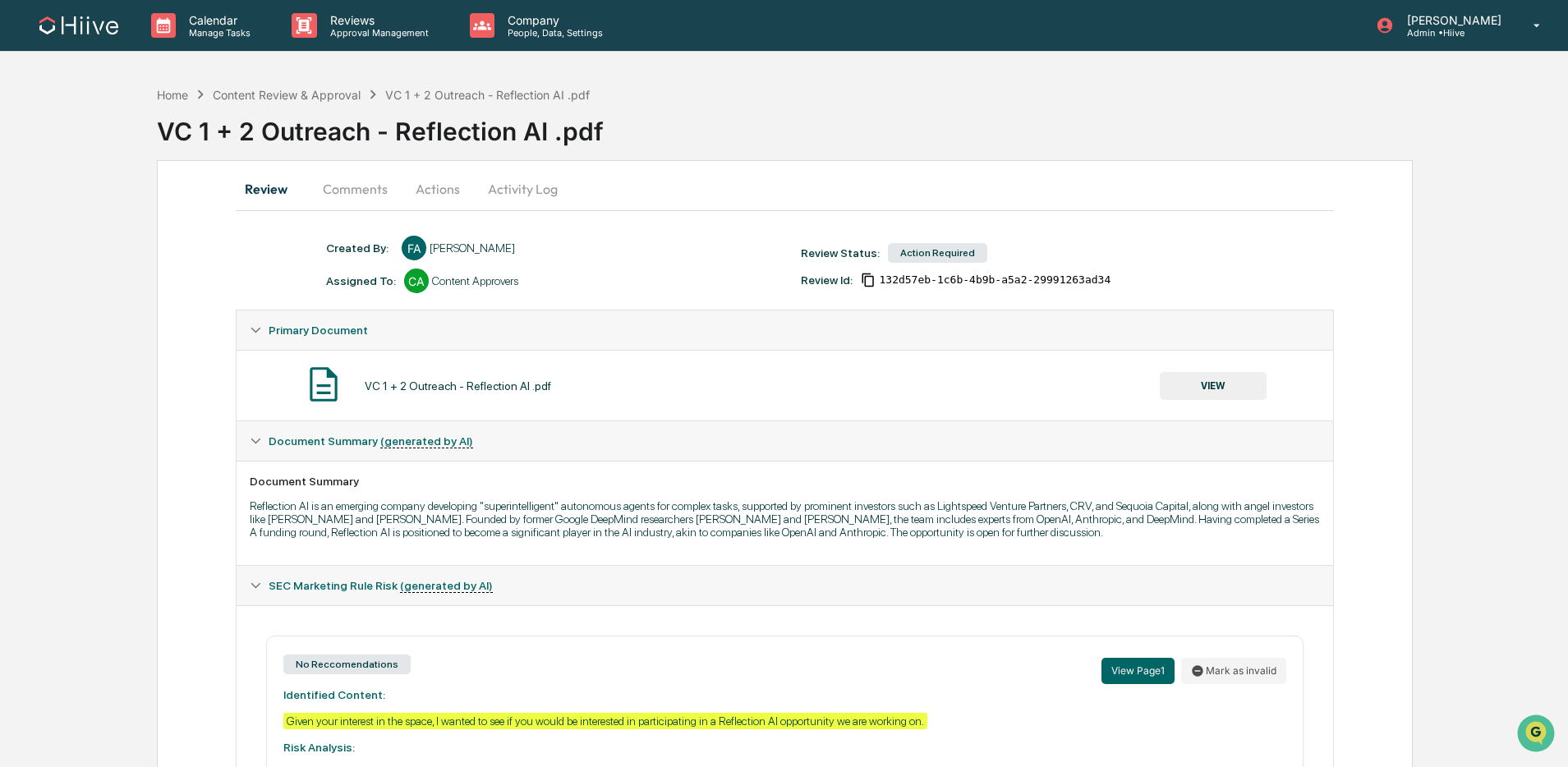
click at [265, 196] on button "Review" at bounding box center [272, 188] width 74 height 39
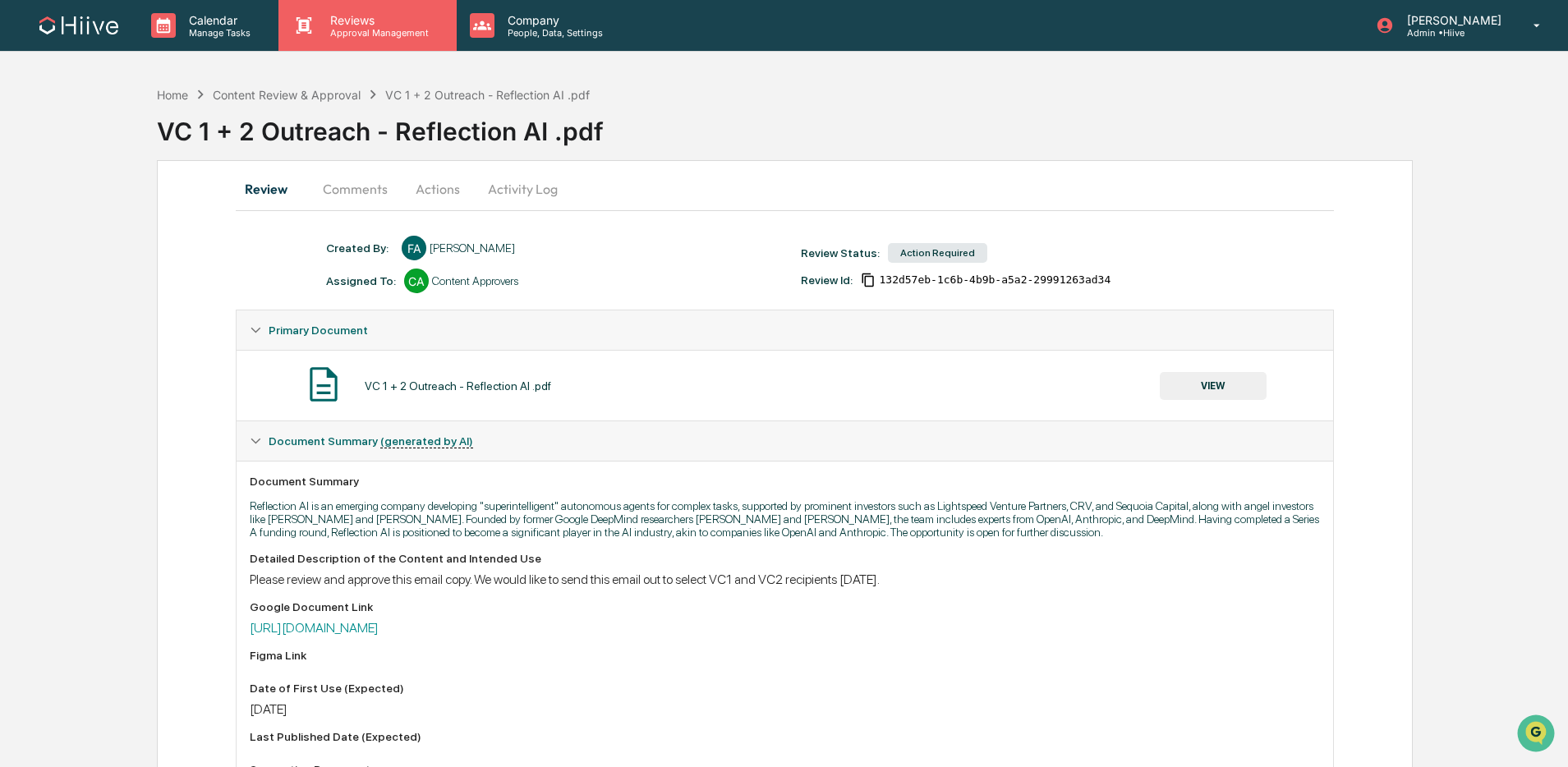
click at [345, 30] on p "Approval Management" at bounding box center [377, 32] width 120 height 11
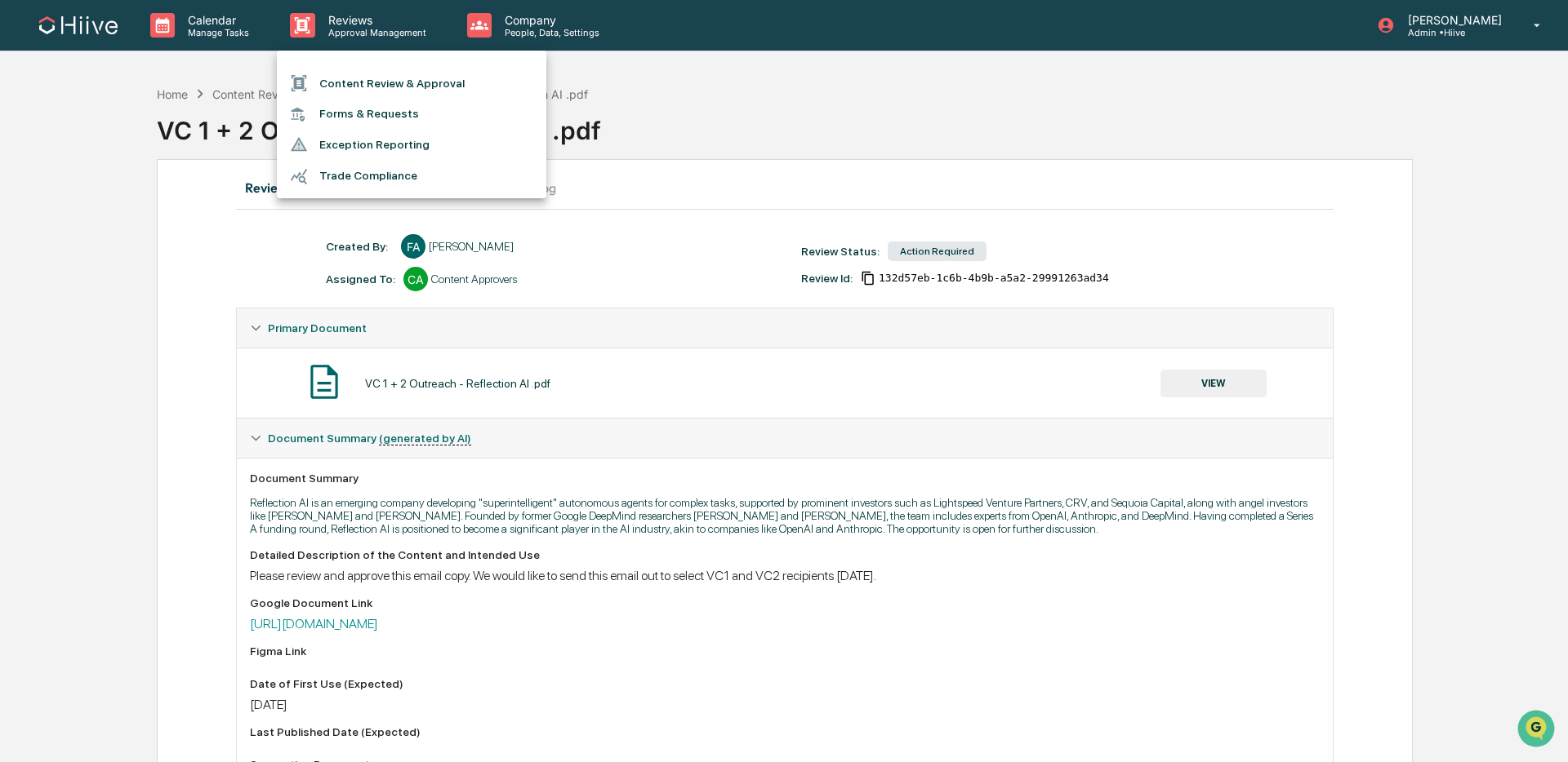
click at [359, 90] on li "Content Review & Approval" at bounding box center [411, 84] width 269 height 31
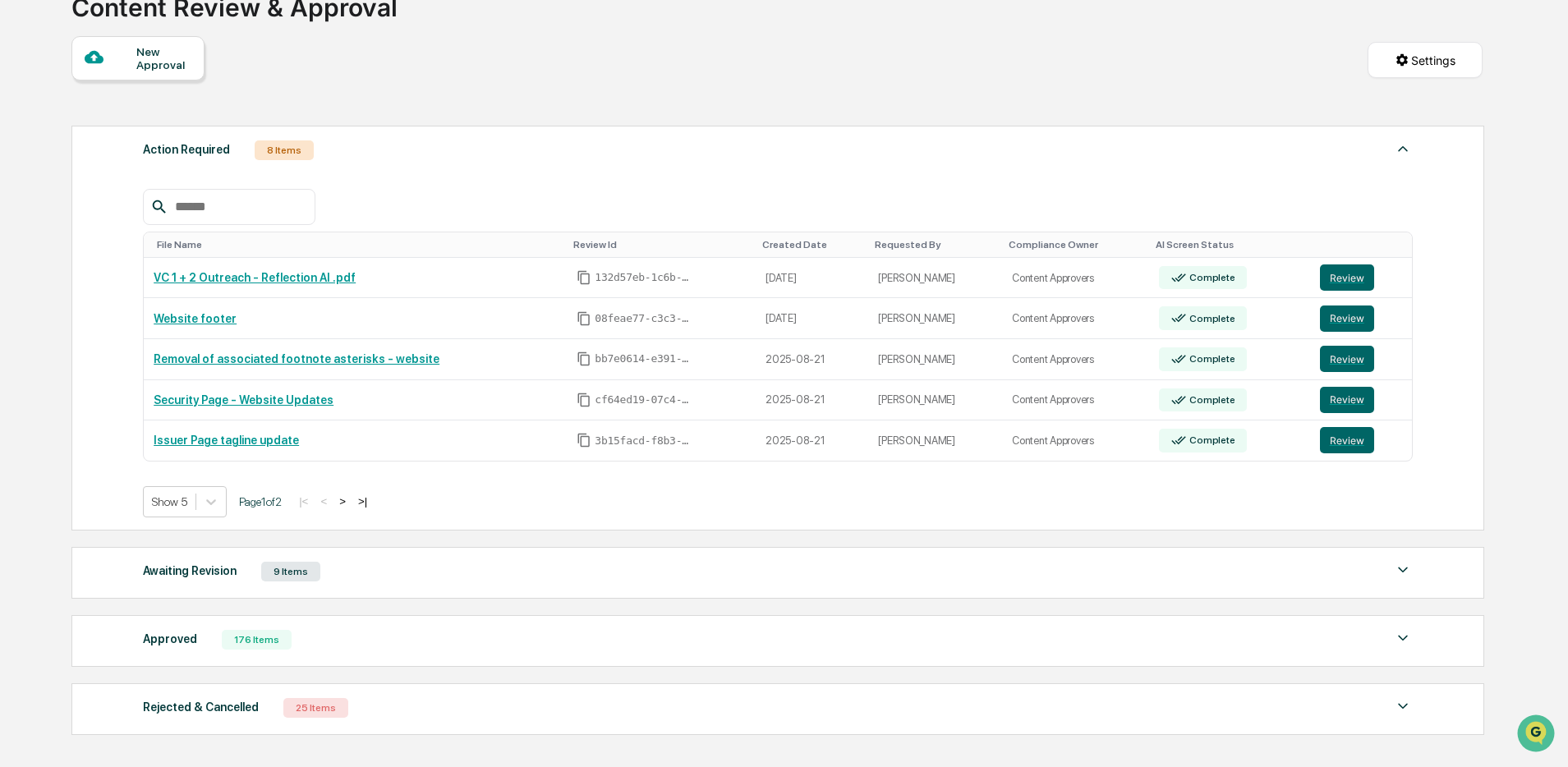
scroll to position [246, 0]
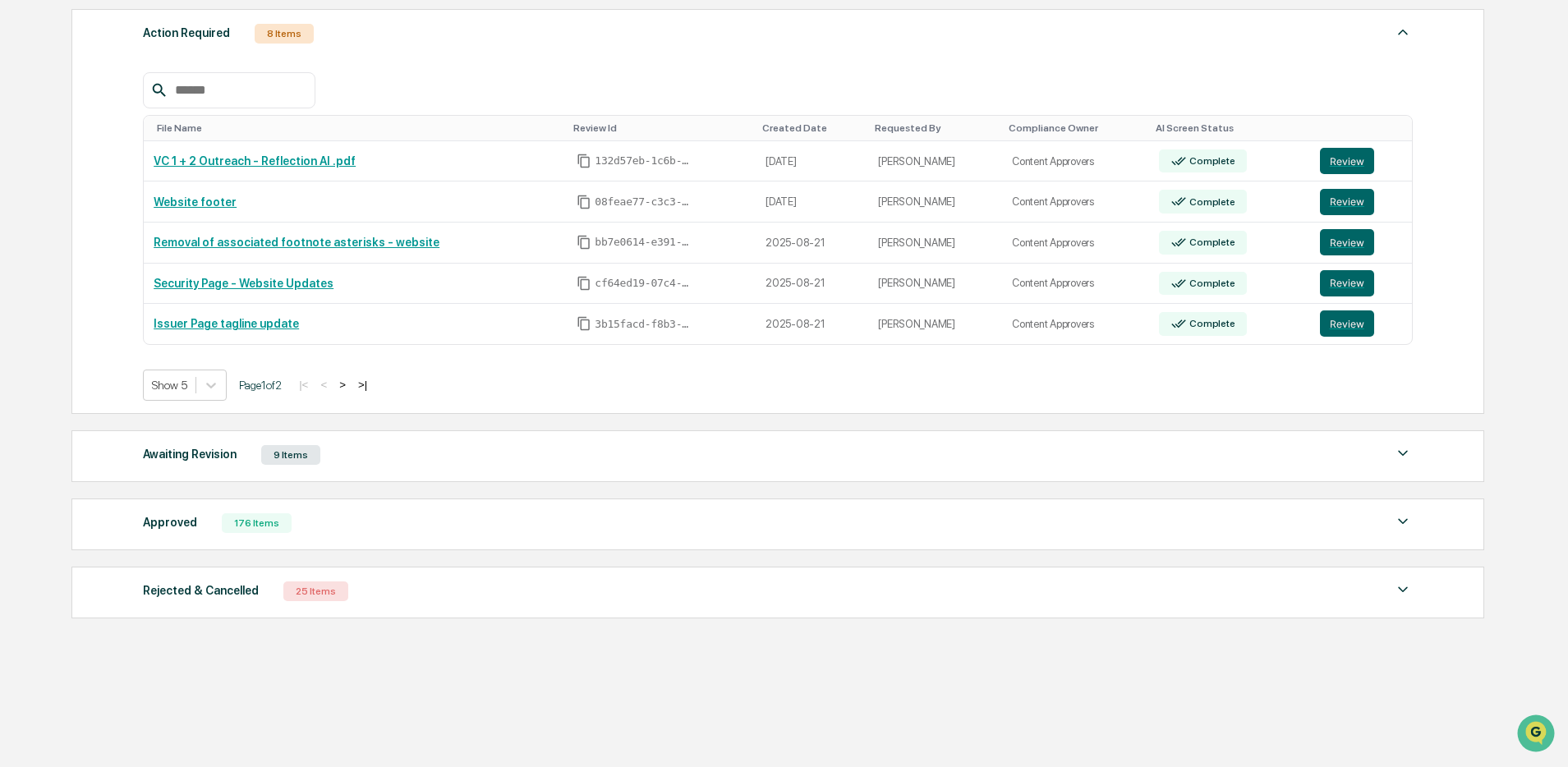
click at [358, 447] on div "Awaiting Revision 9 Items" at bounding box center [778, 455] width 1270 height 23
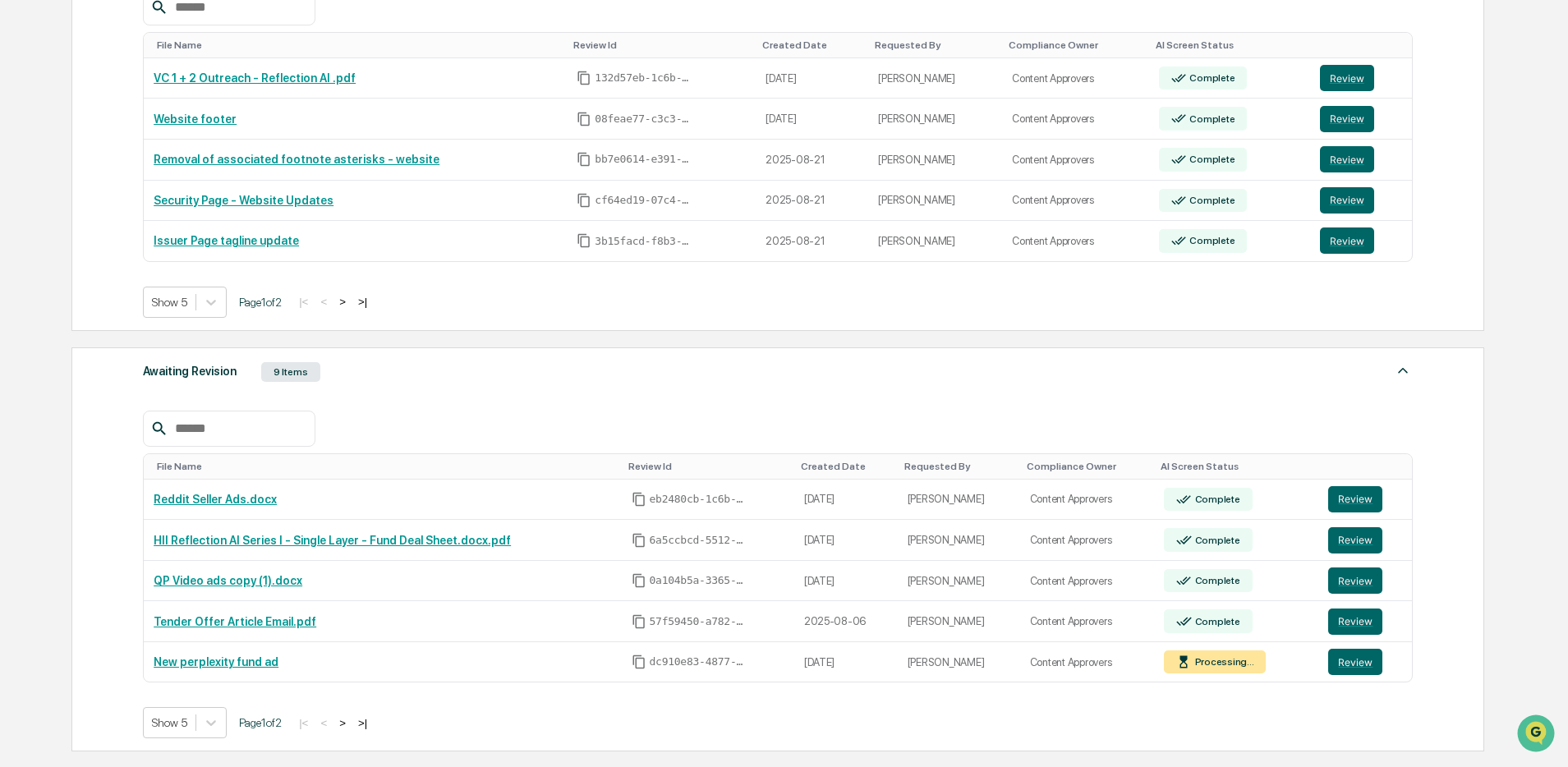
scroll to position [327, 0]
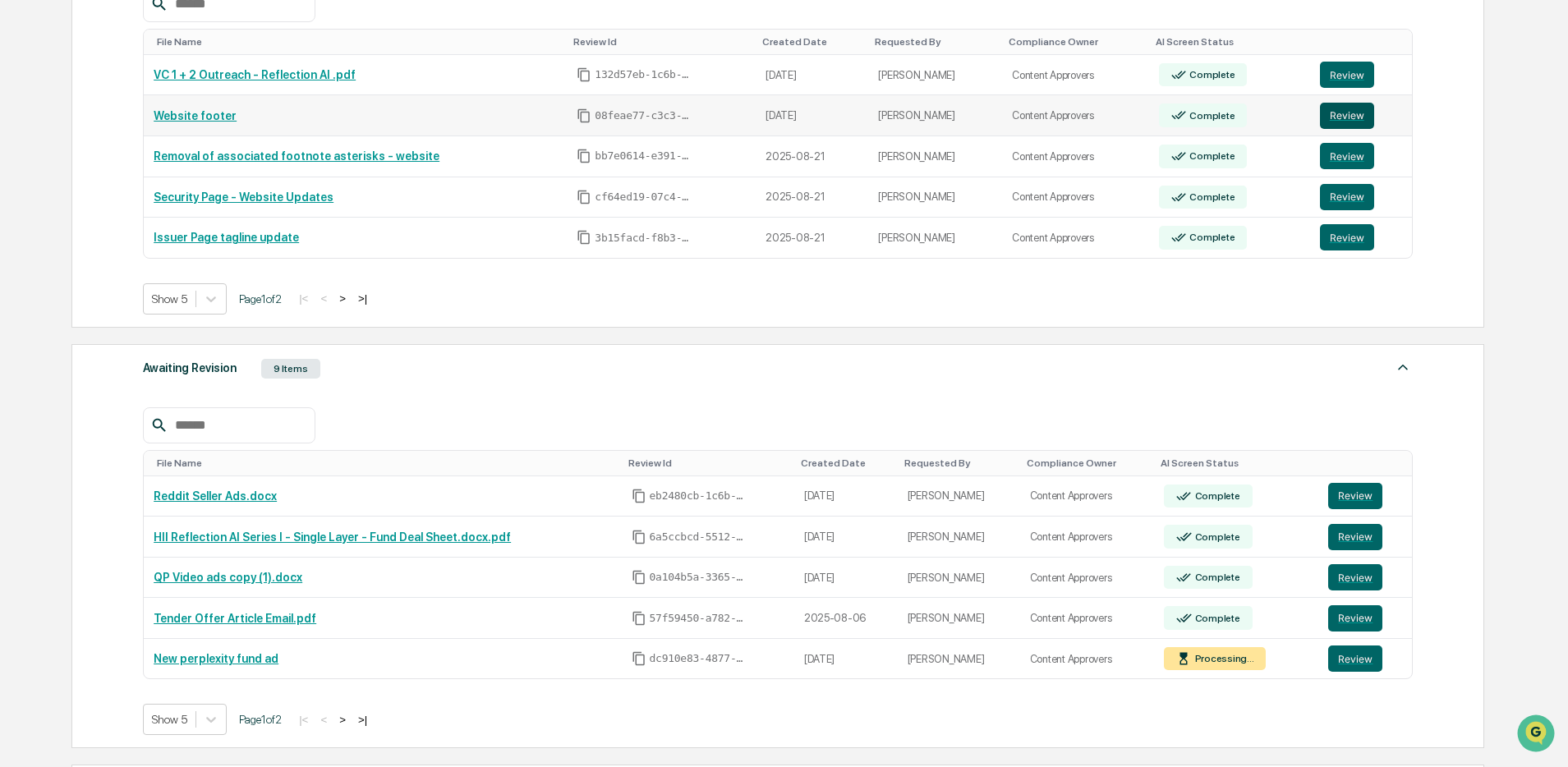
click at [1348, 120] on button "Review" at bounding box center [1347, 115] width 54 height 26
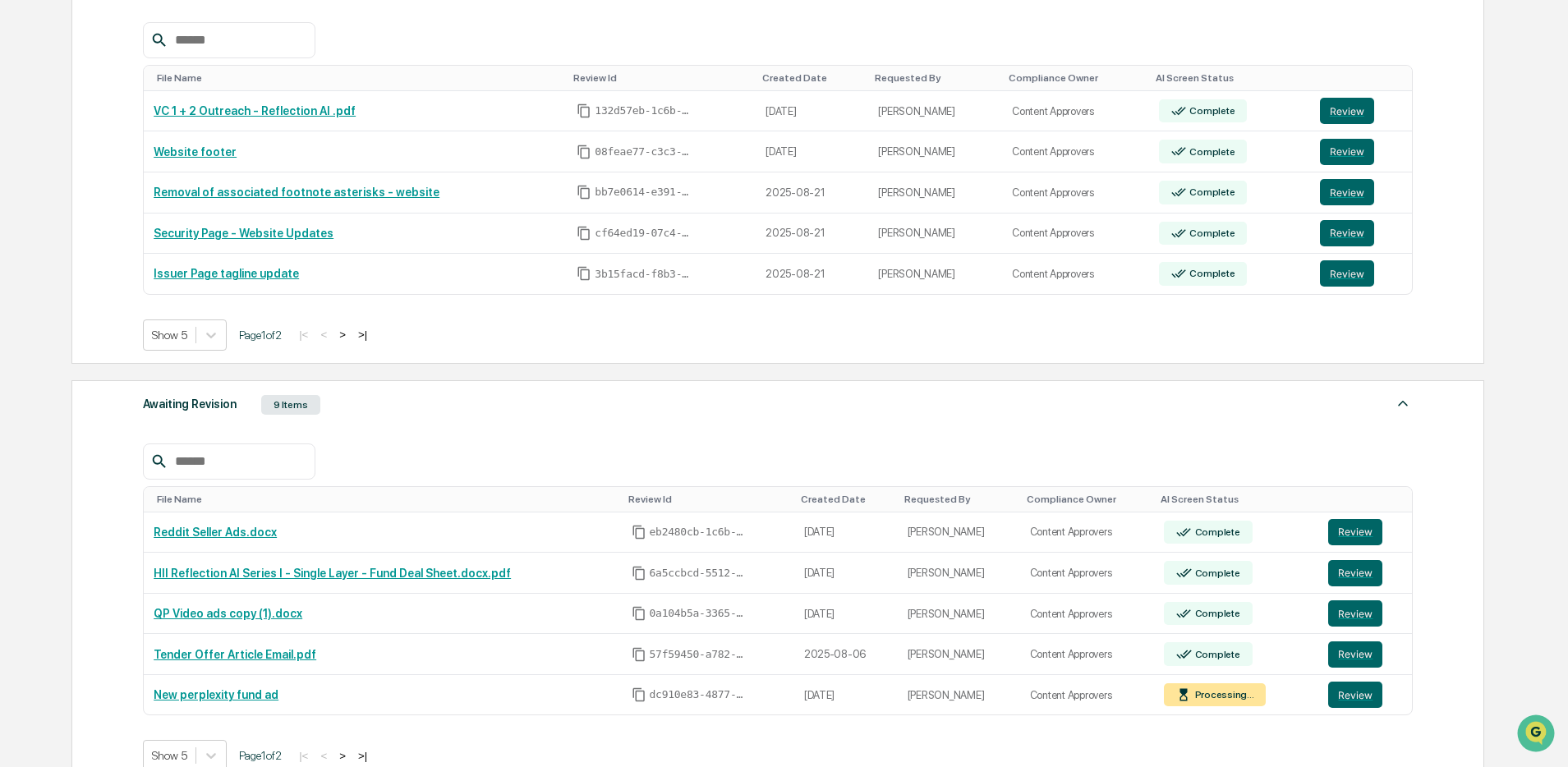
click at [351, 338] on button ">" at bounding box center [342, 335] width 16 height 14
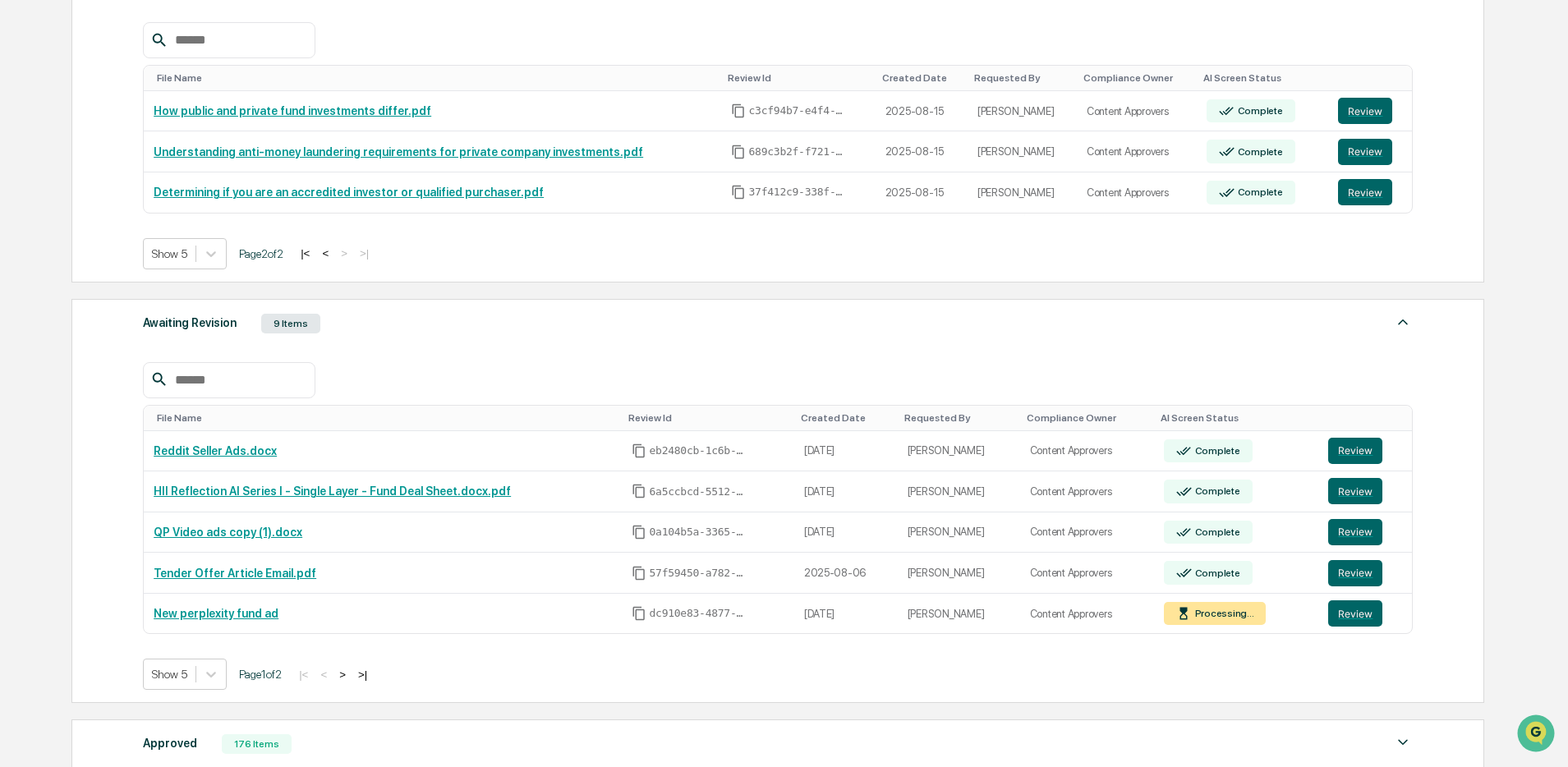
click at [333, 258] on button "<" at bounding box center [325, 253] width 16 height 14
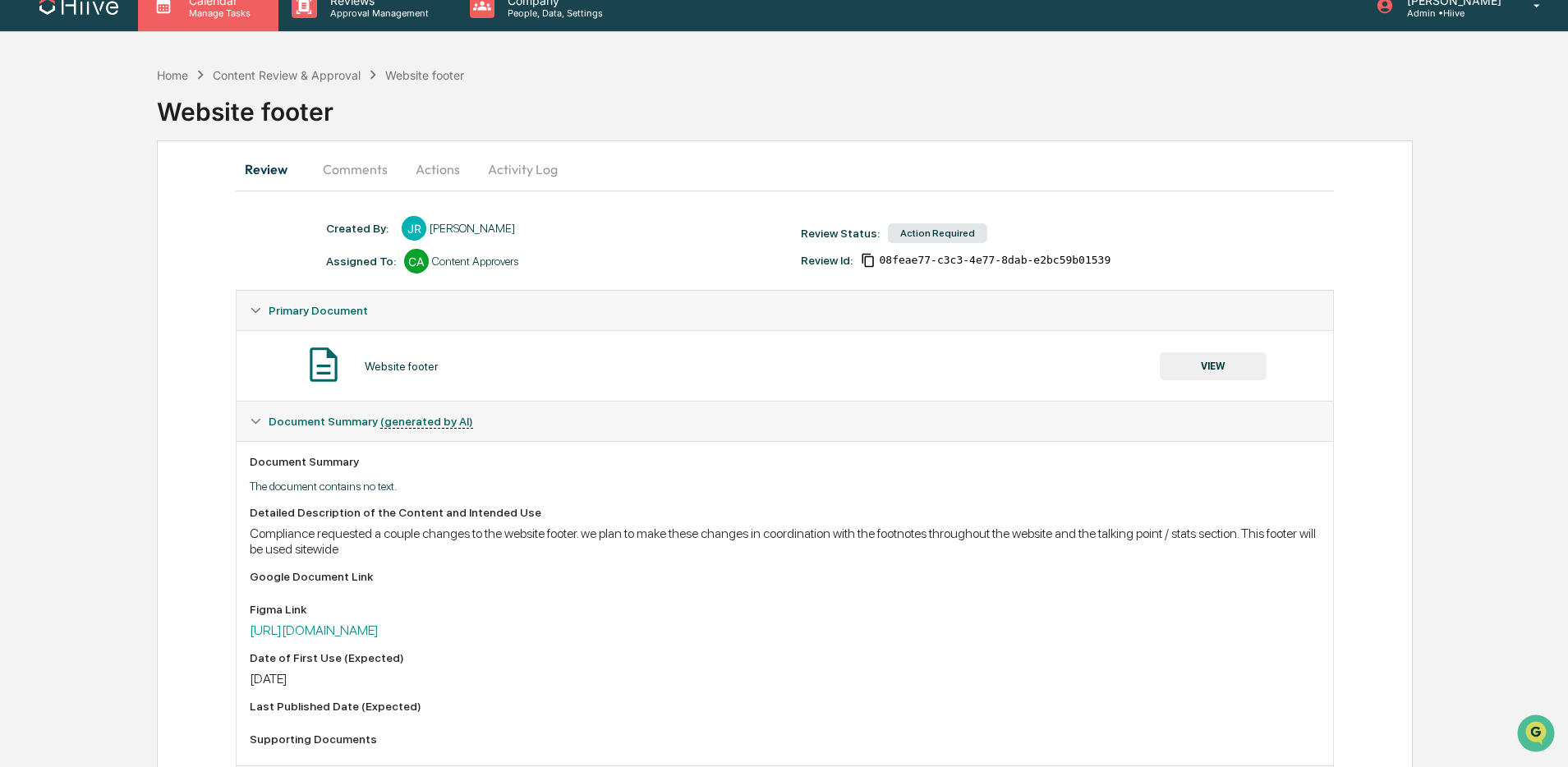
scroll to position [16, 0]
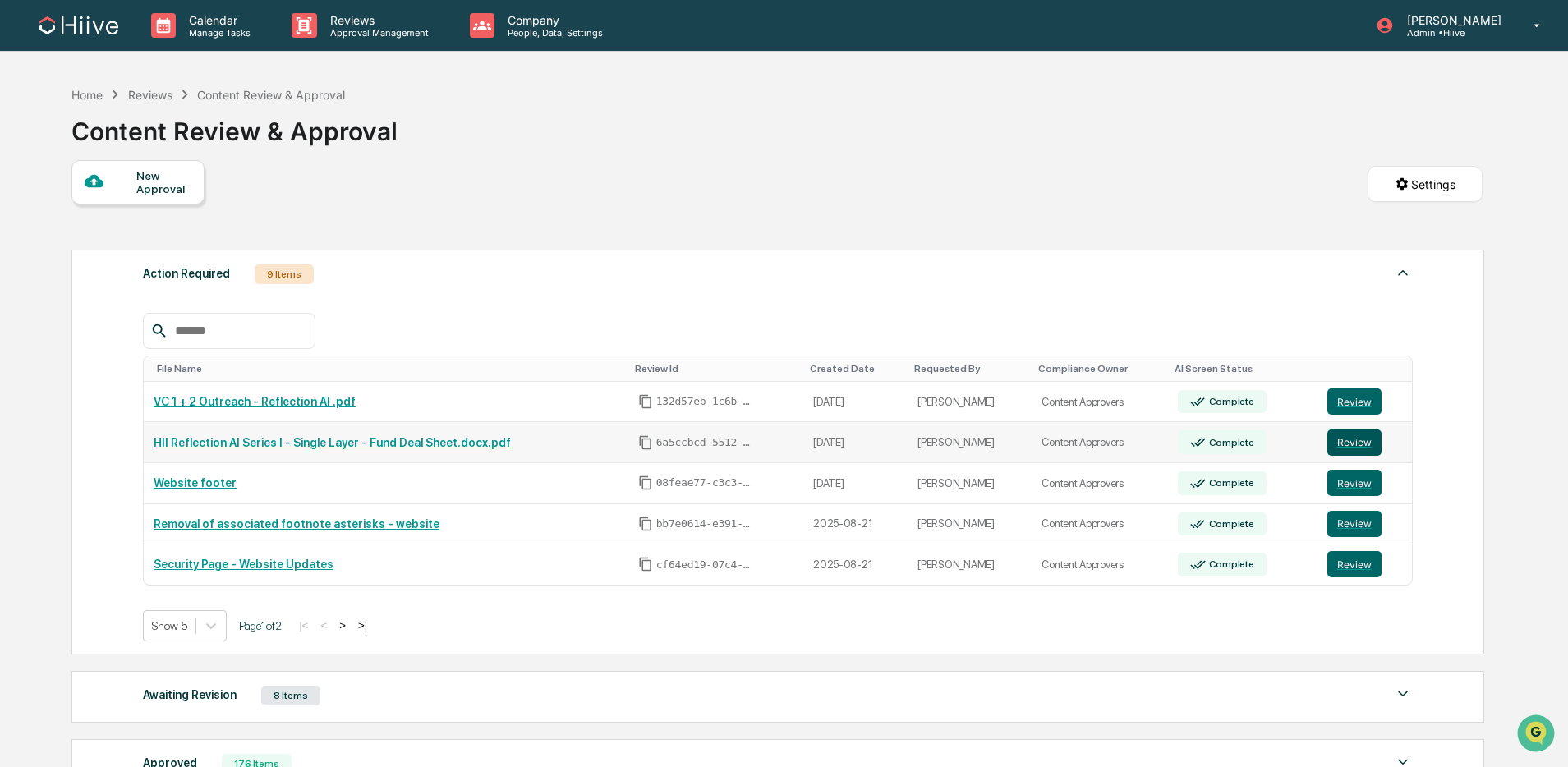
click at [1350, 447] on button "Review" at bounding box center [1355, 442] width 54 height 26
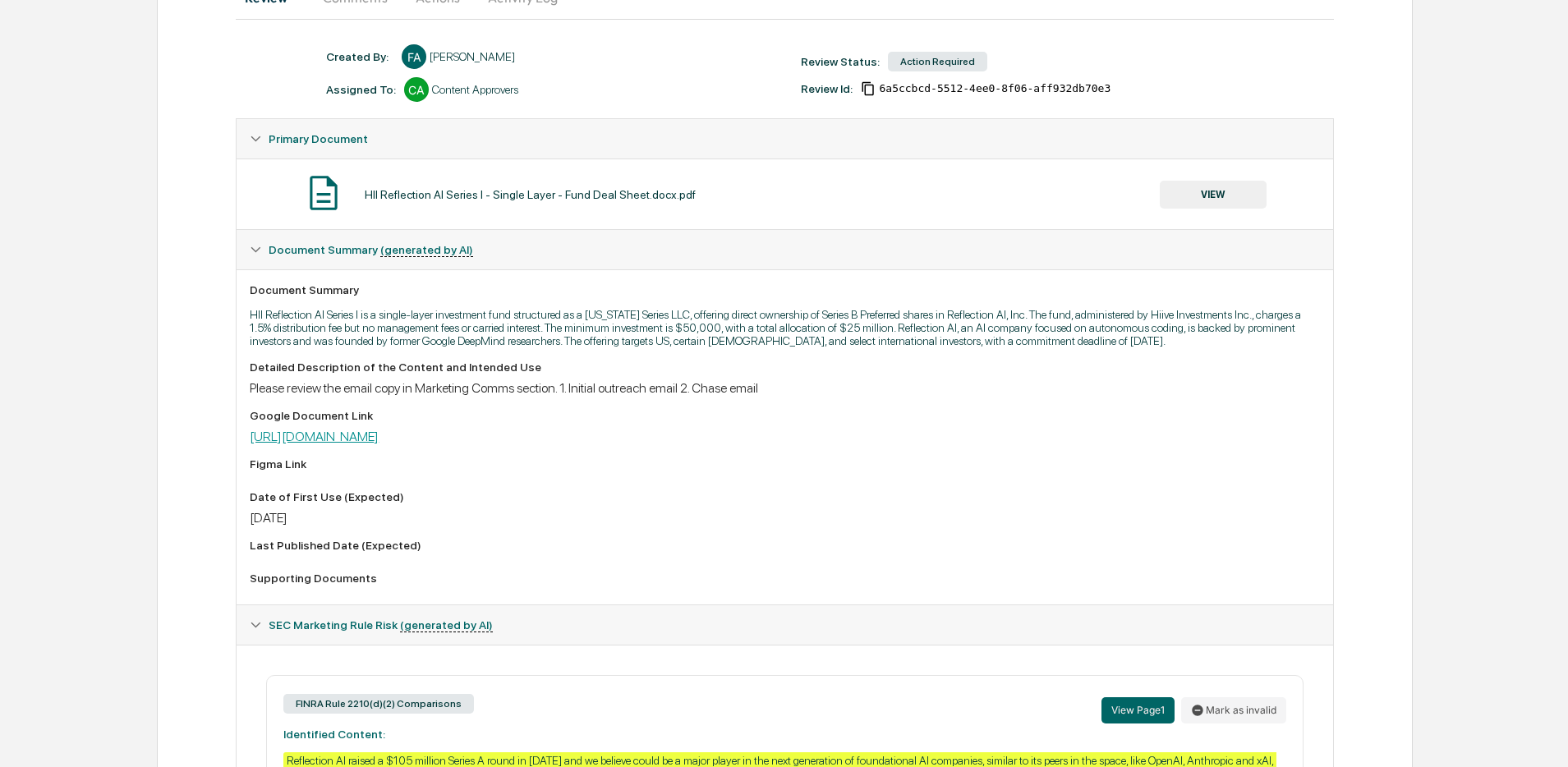
click at [378, 444] on link "https://docs.google.com/document/d/1sAtoMRdr6GtslJZKJiU3ZeySddD_-1pT/edit" at bounding box center [314, 436] width 129 height 16
click at [1181, 193] on button "VIEW" at bounding box center [1213, 194] width 107 height 28
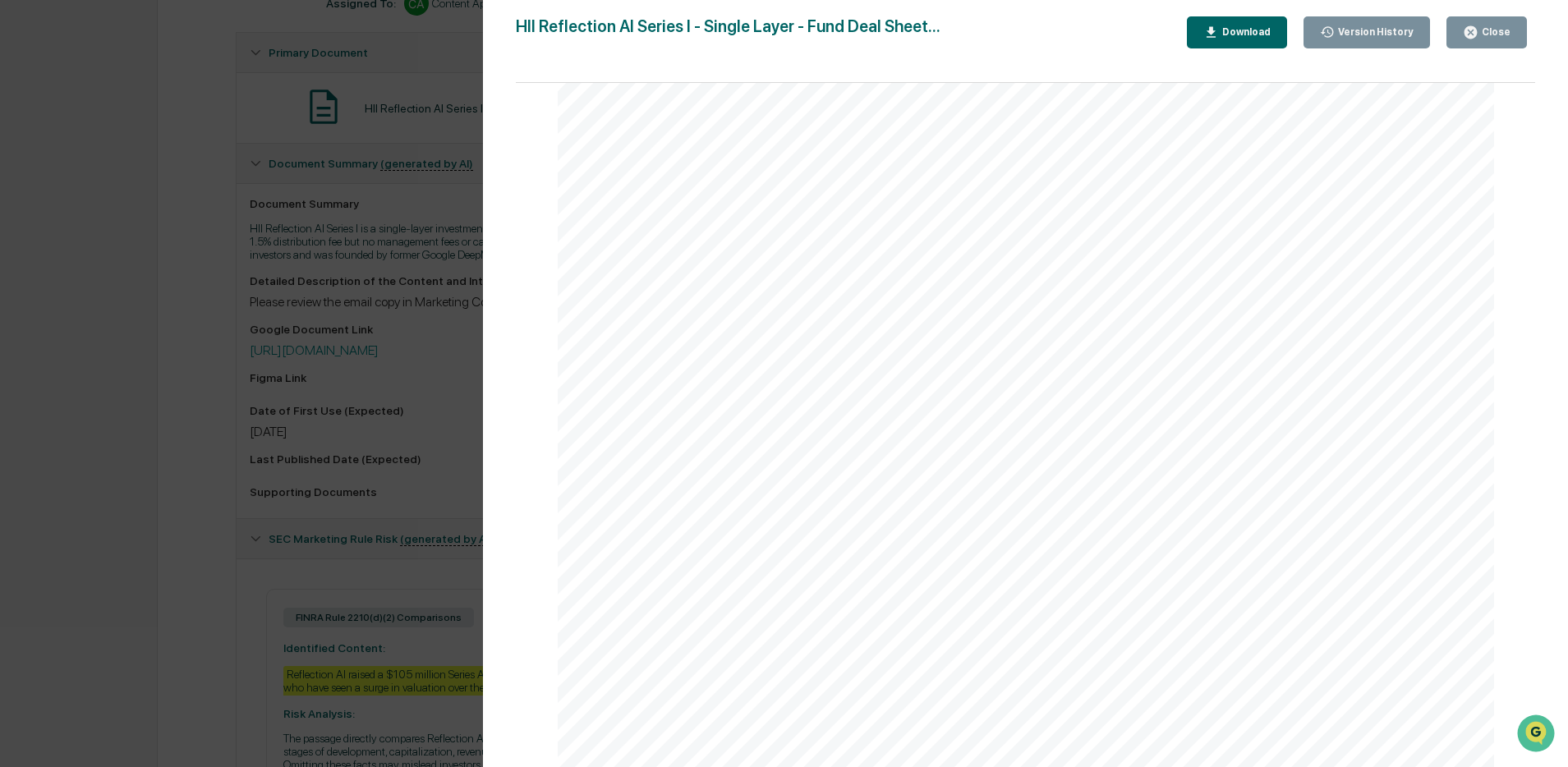
scroll to position [2920, 0]
click at [1489, 35] on div "Close" at bounding box center [1494, 31] width 32 height 11
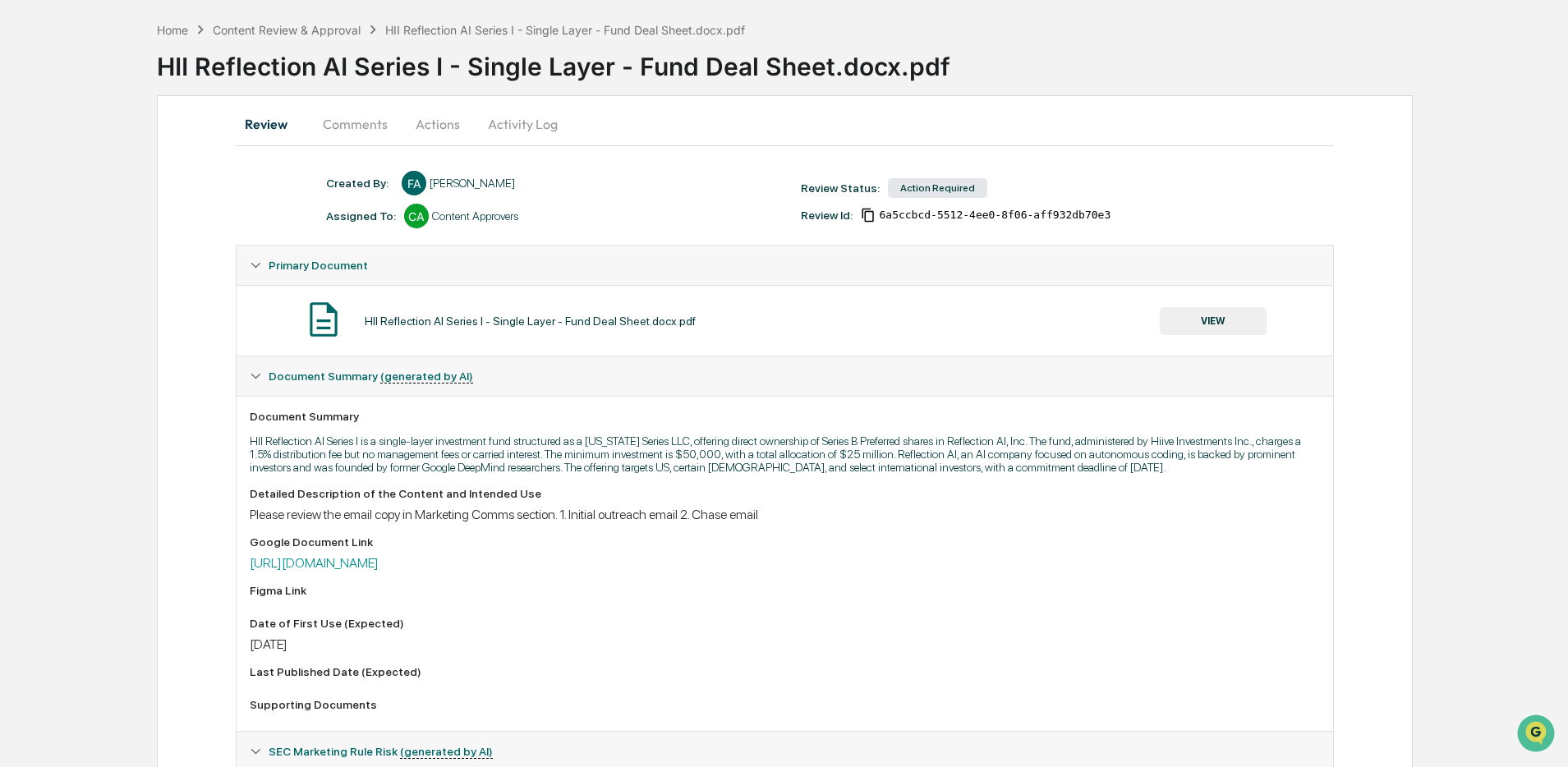
scroll to position [30, 0]
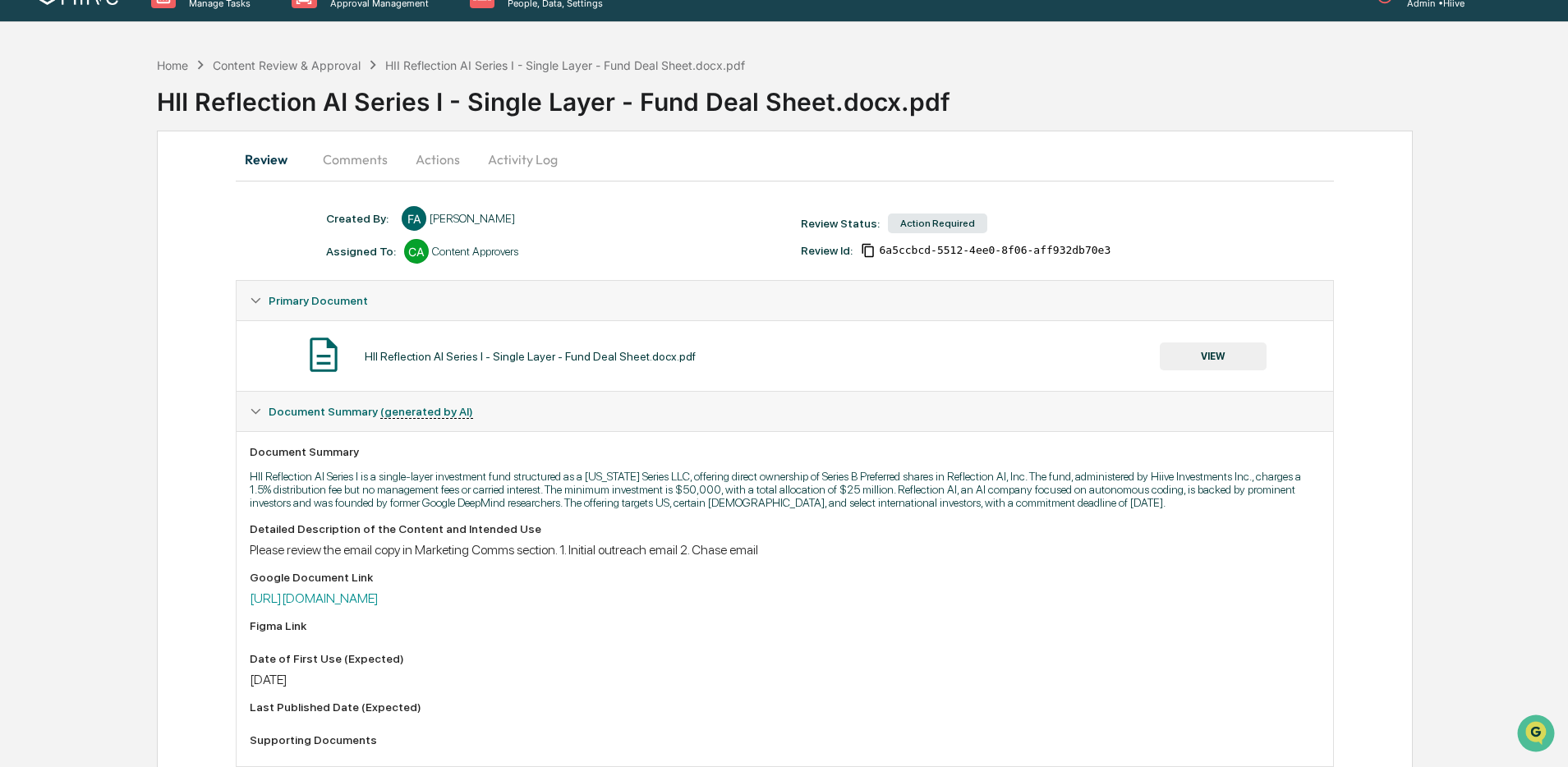
drag, startPoint x: 359, startPoint y: 148, endPoint x: 364, endPoint y: 161, distance: 13.9
click at [360, 148] on button "Comments" at bounding box center [355, 159] width 91 height 39
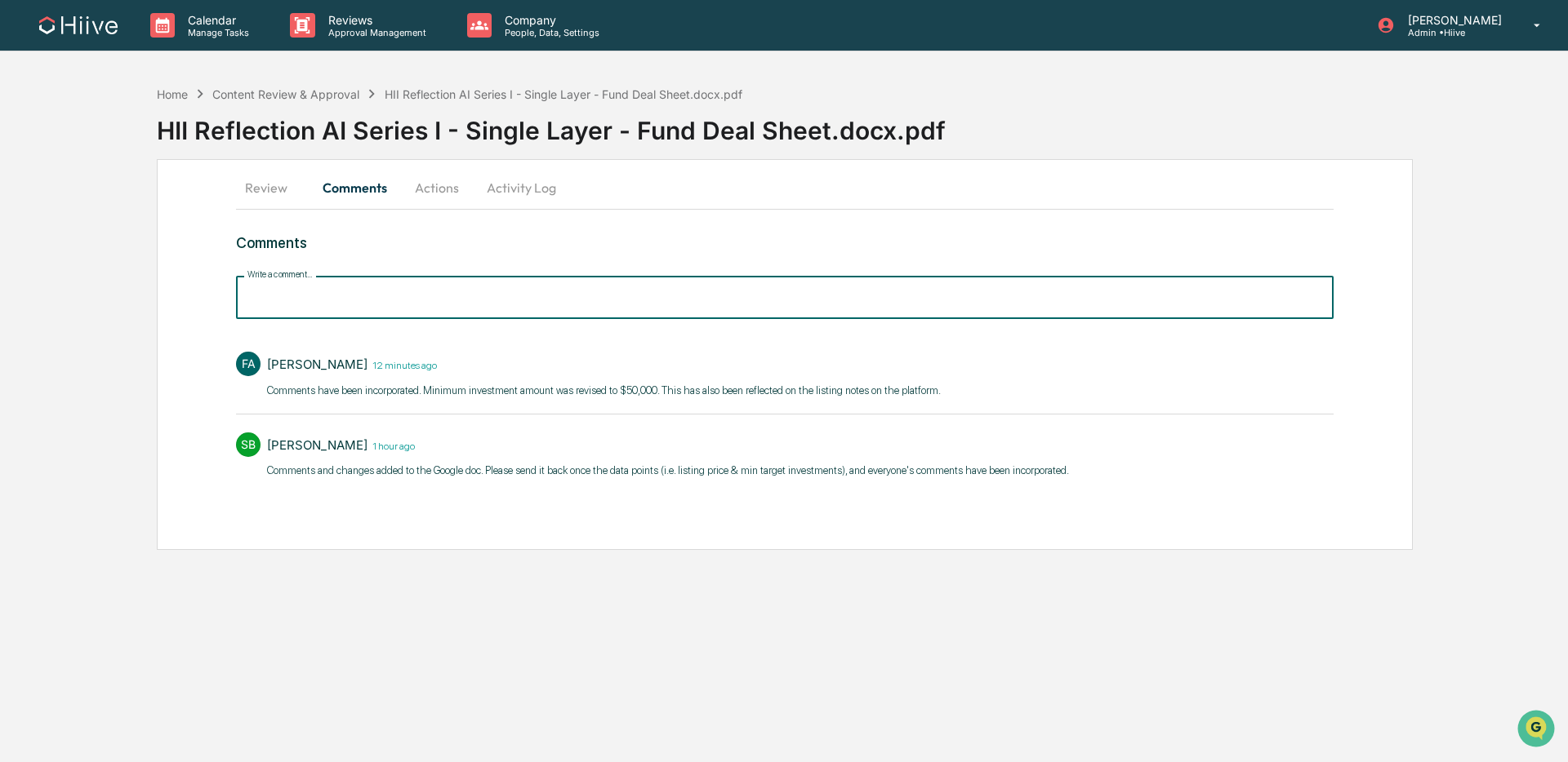
click at [435, 291] on input "Write a comment..." at bounding box center [785, 297] width 1097 height 43
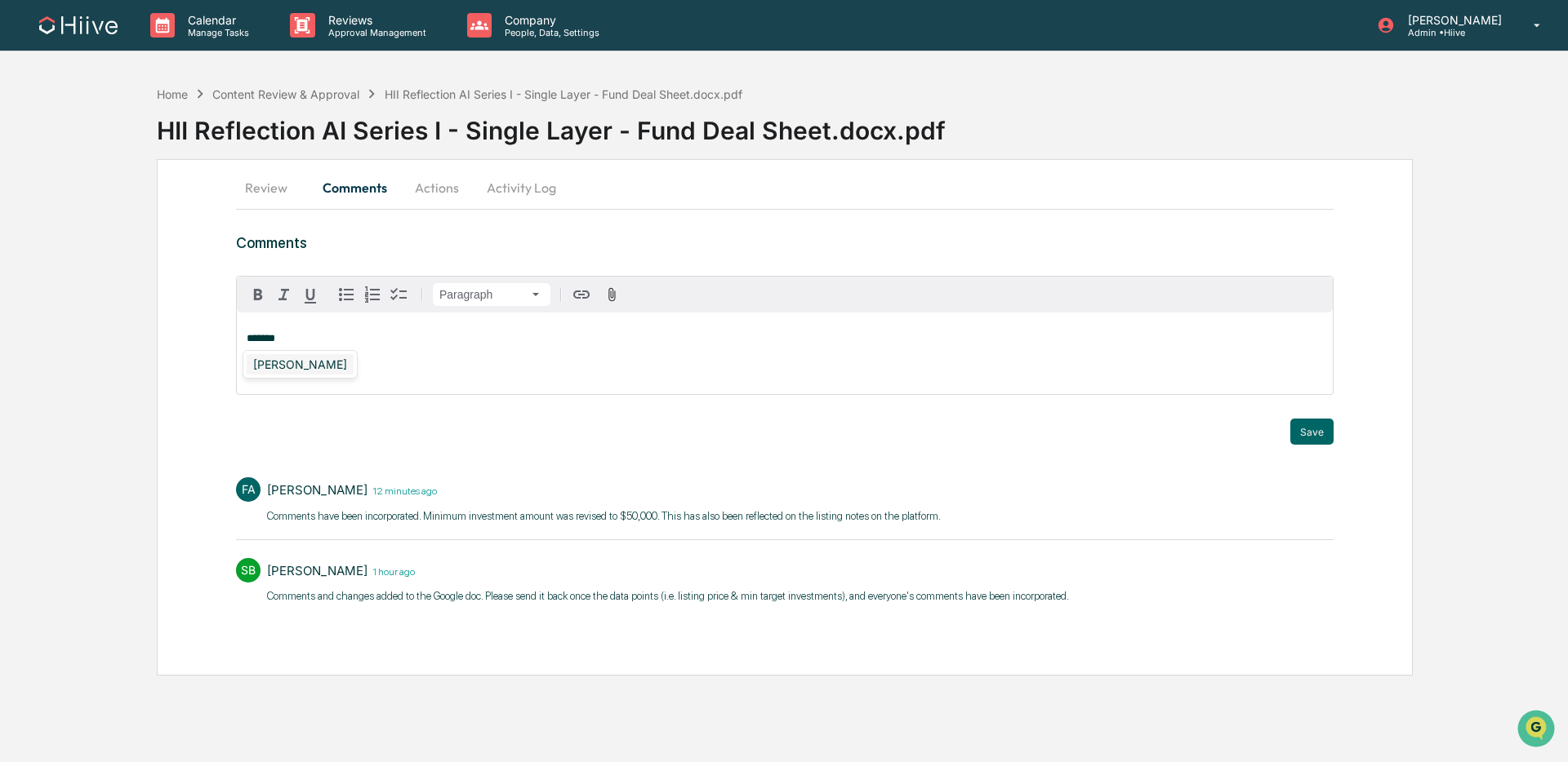
click at [335, 359] on div "[PERSON_NAME]" at bounding box center [300, 365] width 107 height 21
click at [1312, 421] on button "Save" at bounding box center [1312, 432] width 43 height 26
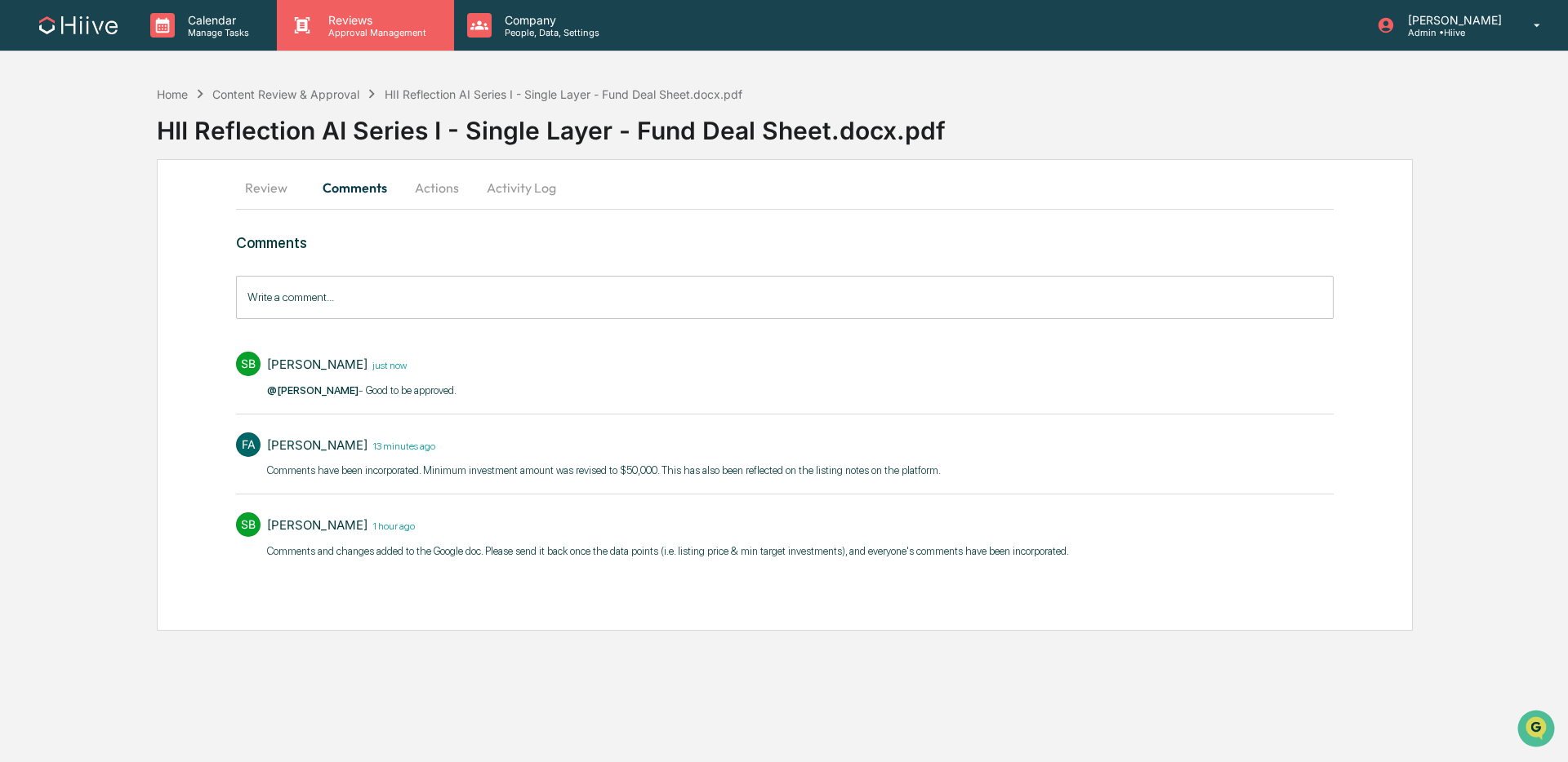
click at [370, 40] on div "Reviews Approval Management" at bounding box center [365, 25] width 177 height 51
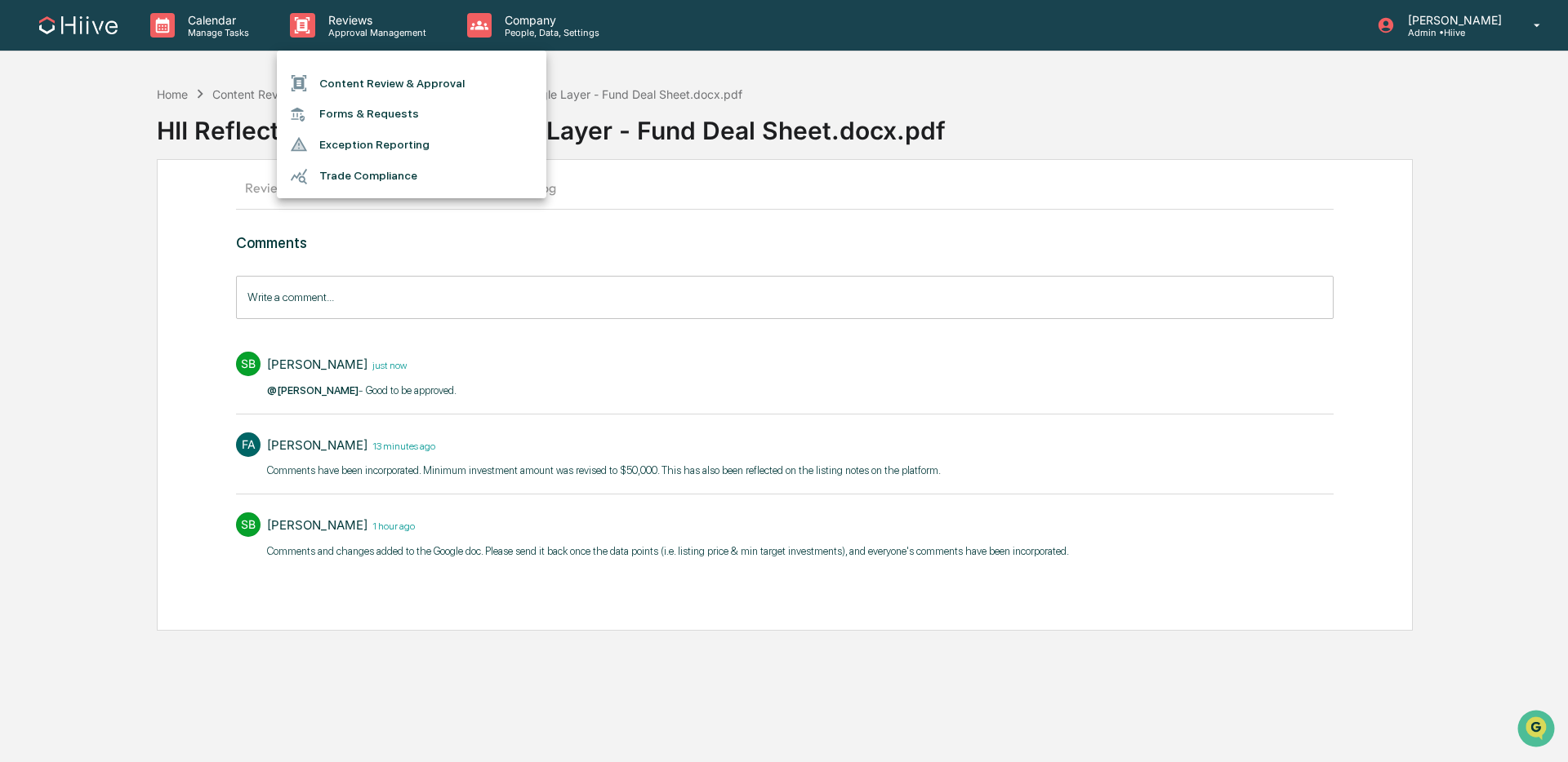
click at [373, 84] on li "Content Review & Approval" at bounding box center [411, 84] width 269 height 31
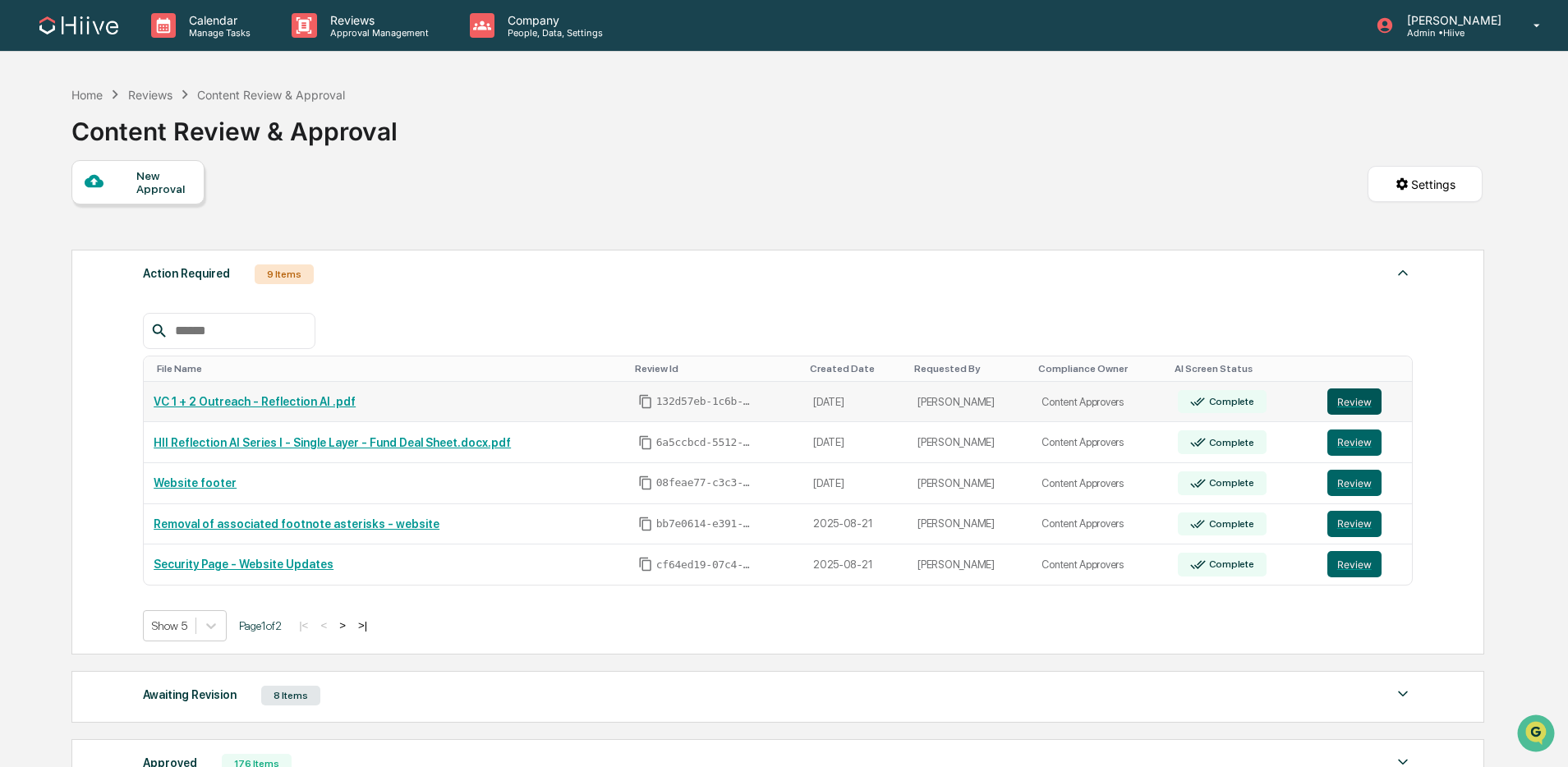
click at [1356, 398] on button "Review" at bounding box center [1355, 402] width 54 height 26
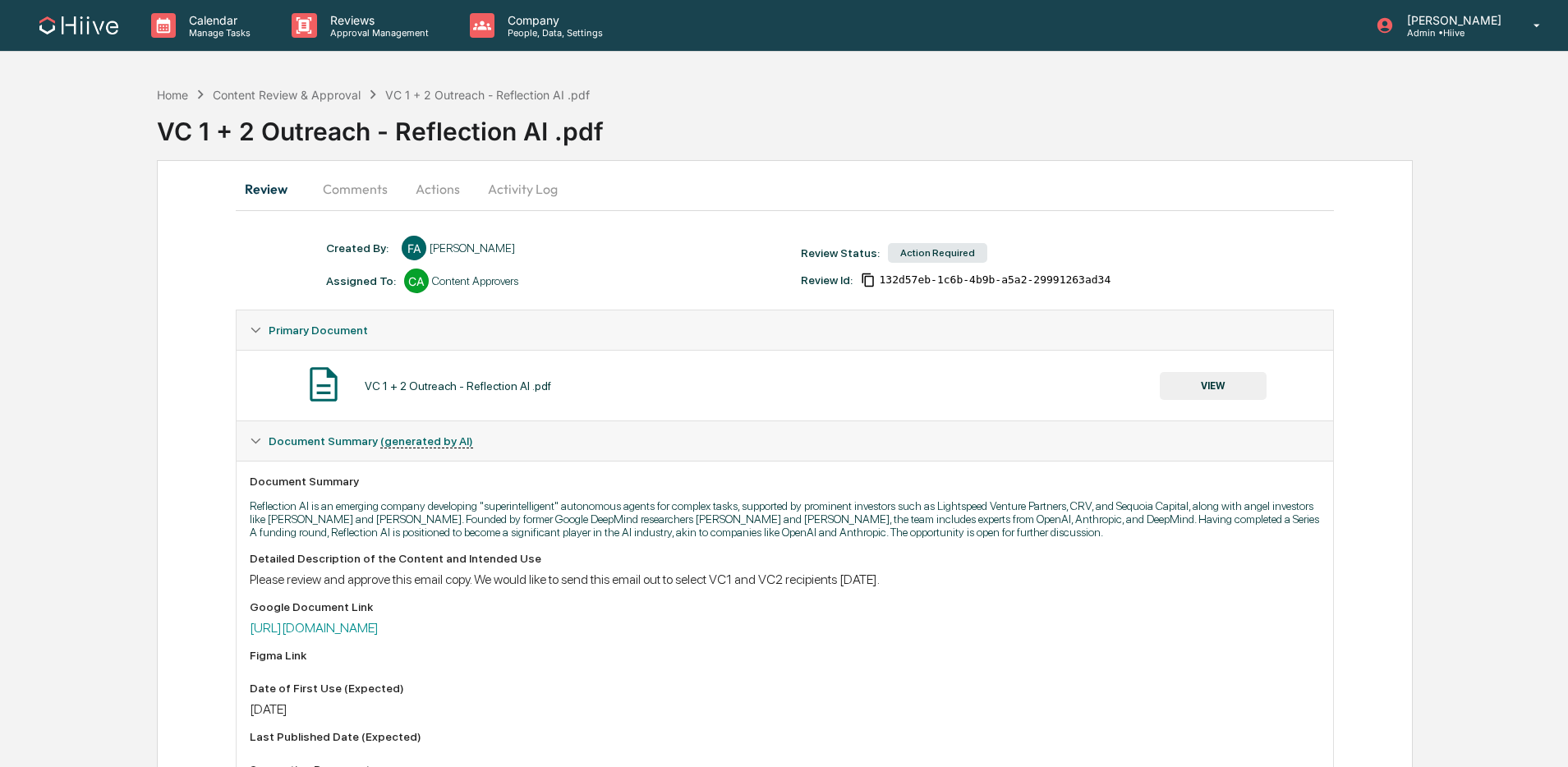
click at [1208, 368] on div "VC 1 + 2 Outreach - Reflection AI .pdf VIEW" at bounding box center [784, 385] width 1070 height 43
click at [1194, 378] on button "VIEW" at bounding box center [1213, 386] width 107 height 28
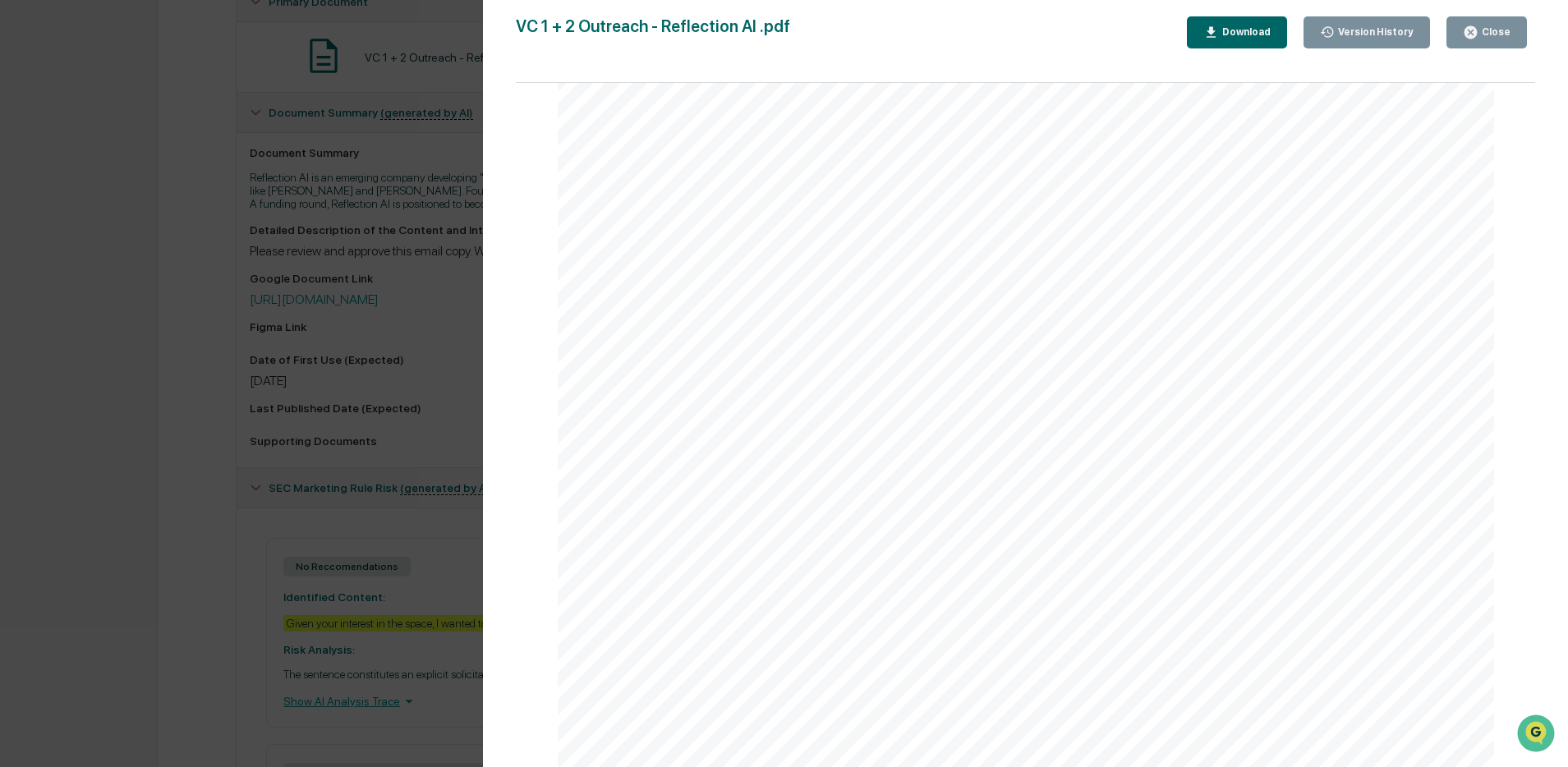
scroll to position [173, 0]
click at [500, 409] on div "Version History 08/22/2025, 07:03 PM Stephanie Bernard 08/22/2025, 06:07 PM Fra…" at bounding box center [1026, 400] width 1086 height 800
click at [1473, 33] on icon "button" at bounding box center [1471, 32] width 16 height 16
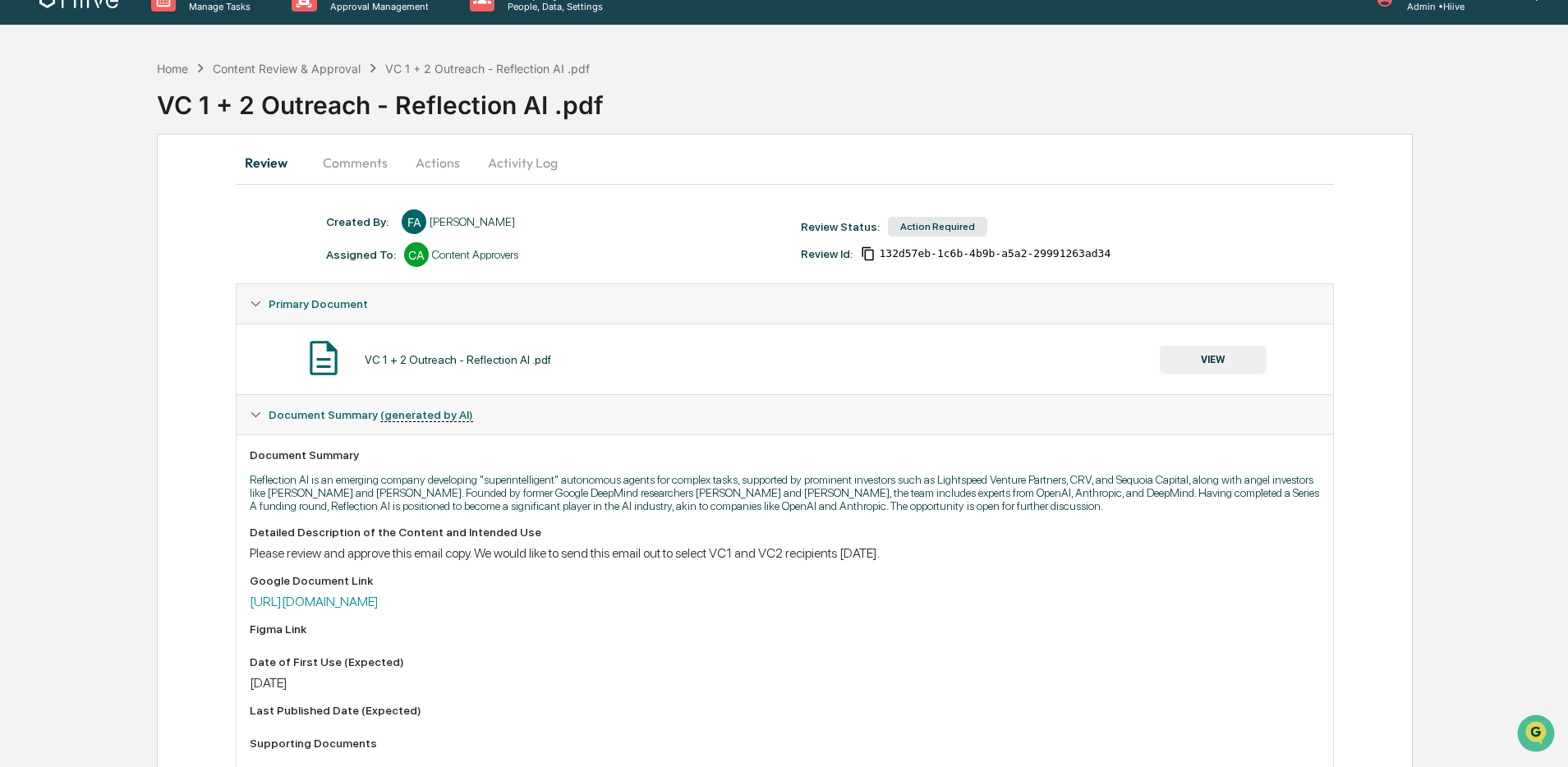
scroll to position [0, 0]
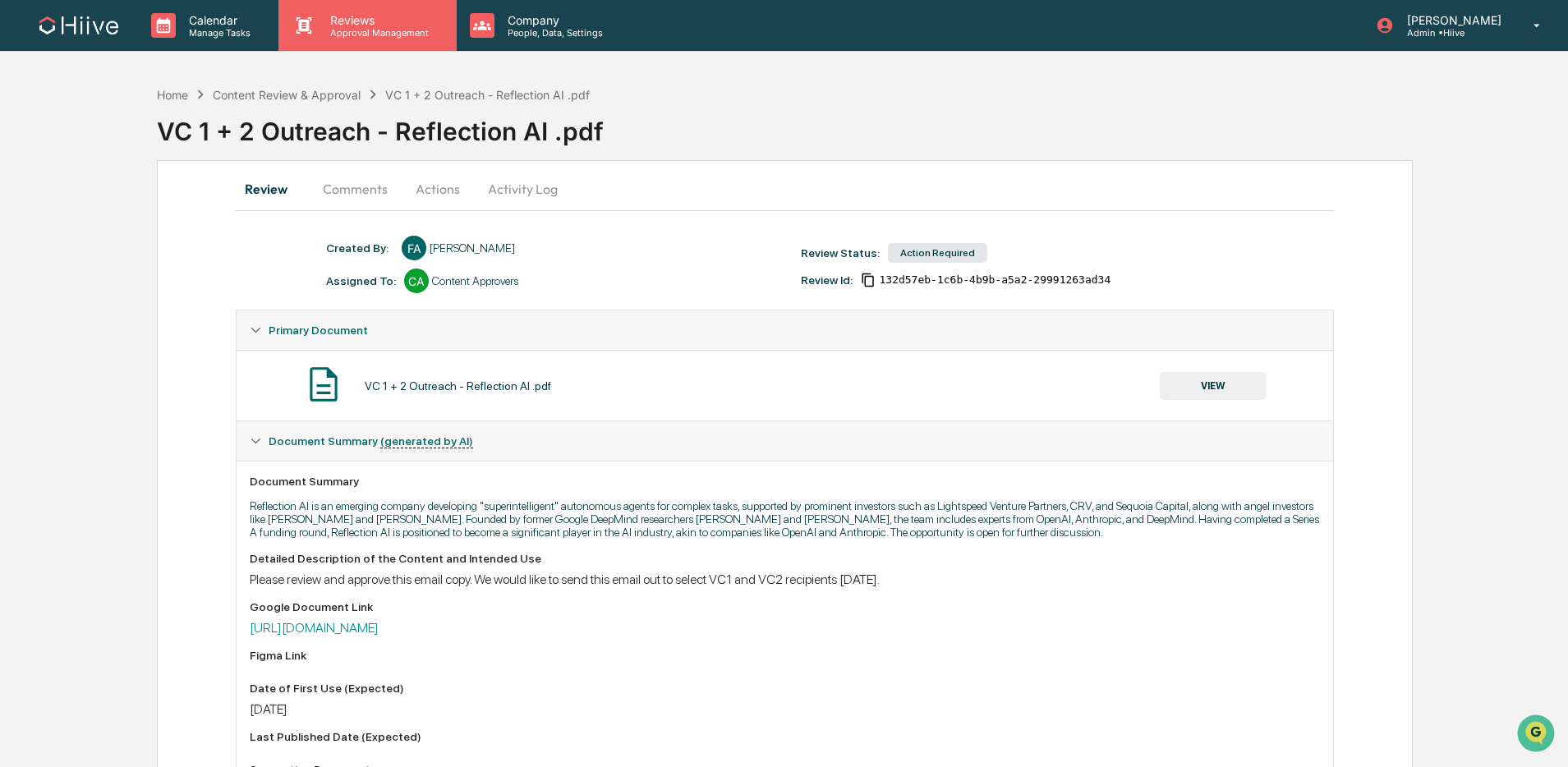
click at [357, 37] on p "Approval Management" at bounding box center [377, 32] width 120 height 11
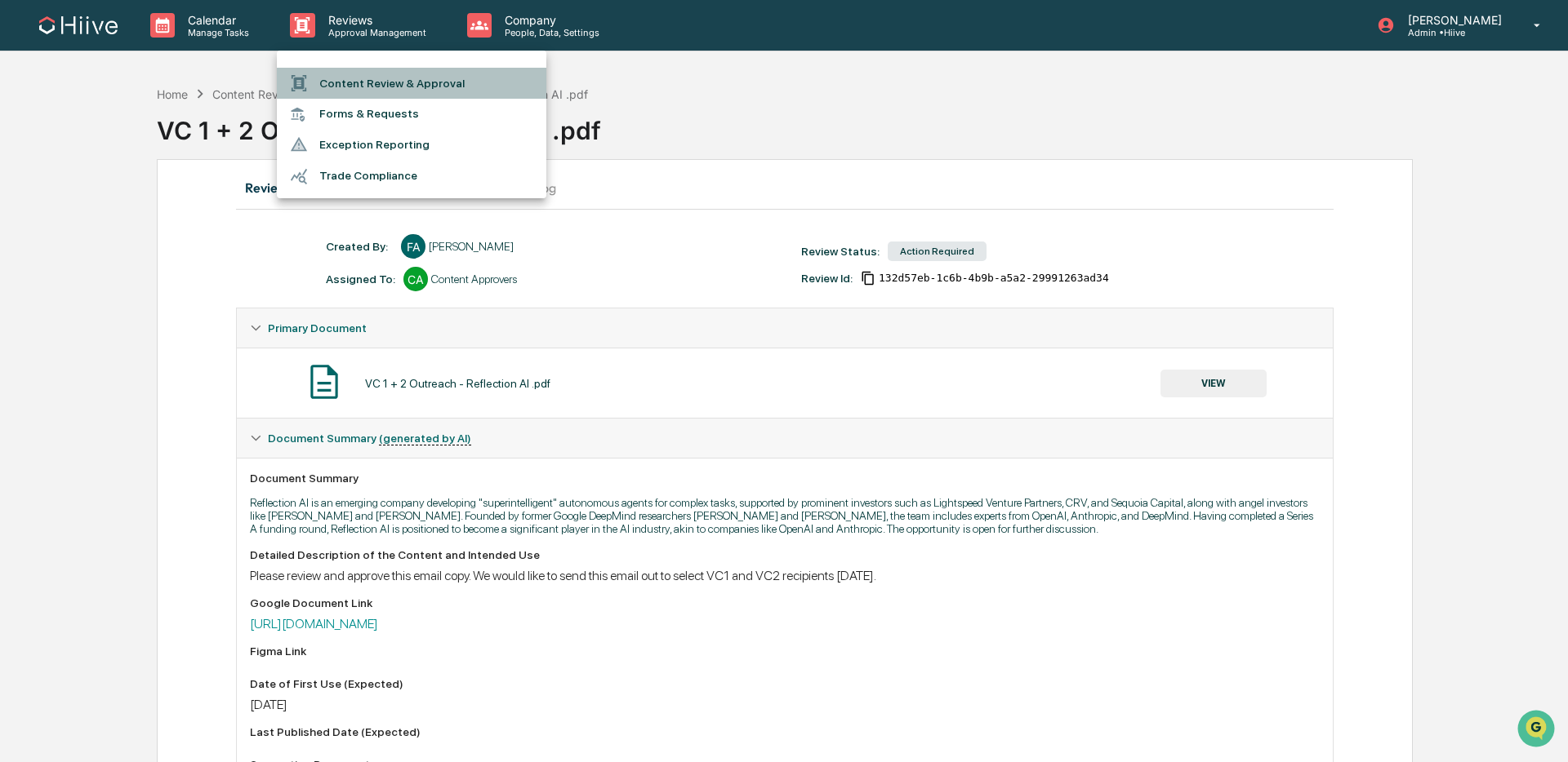
click at [364, 88] on li "Content Review & Approval" at bounding box center [411, 84] width 269 height 31
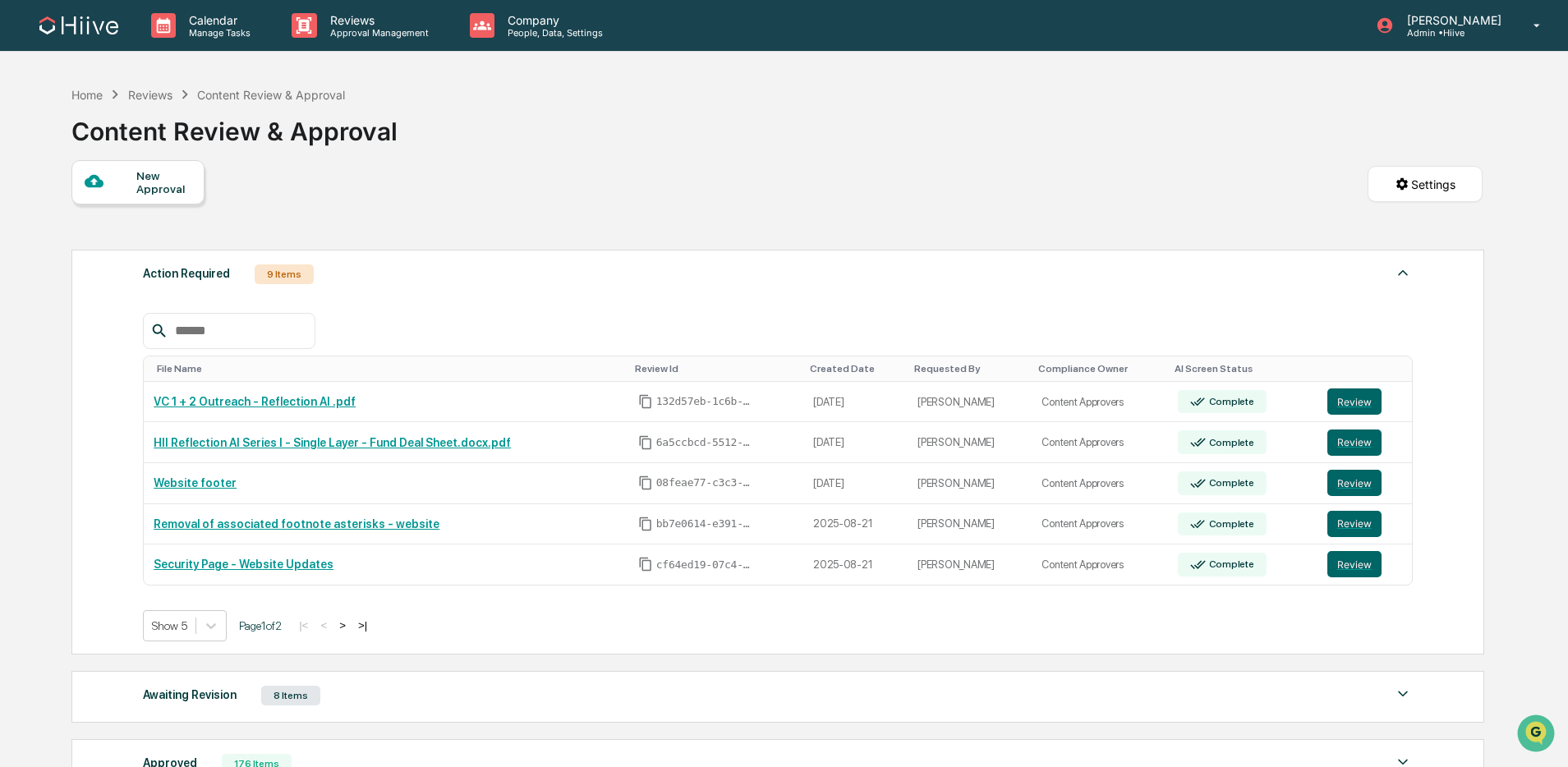
scroll to position [4, 0]
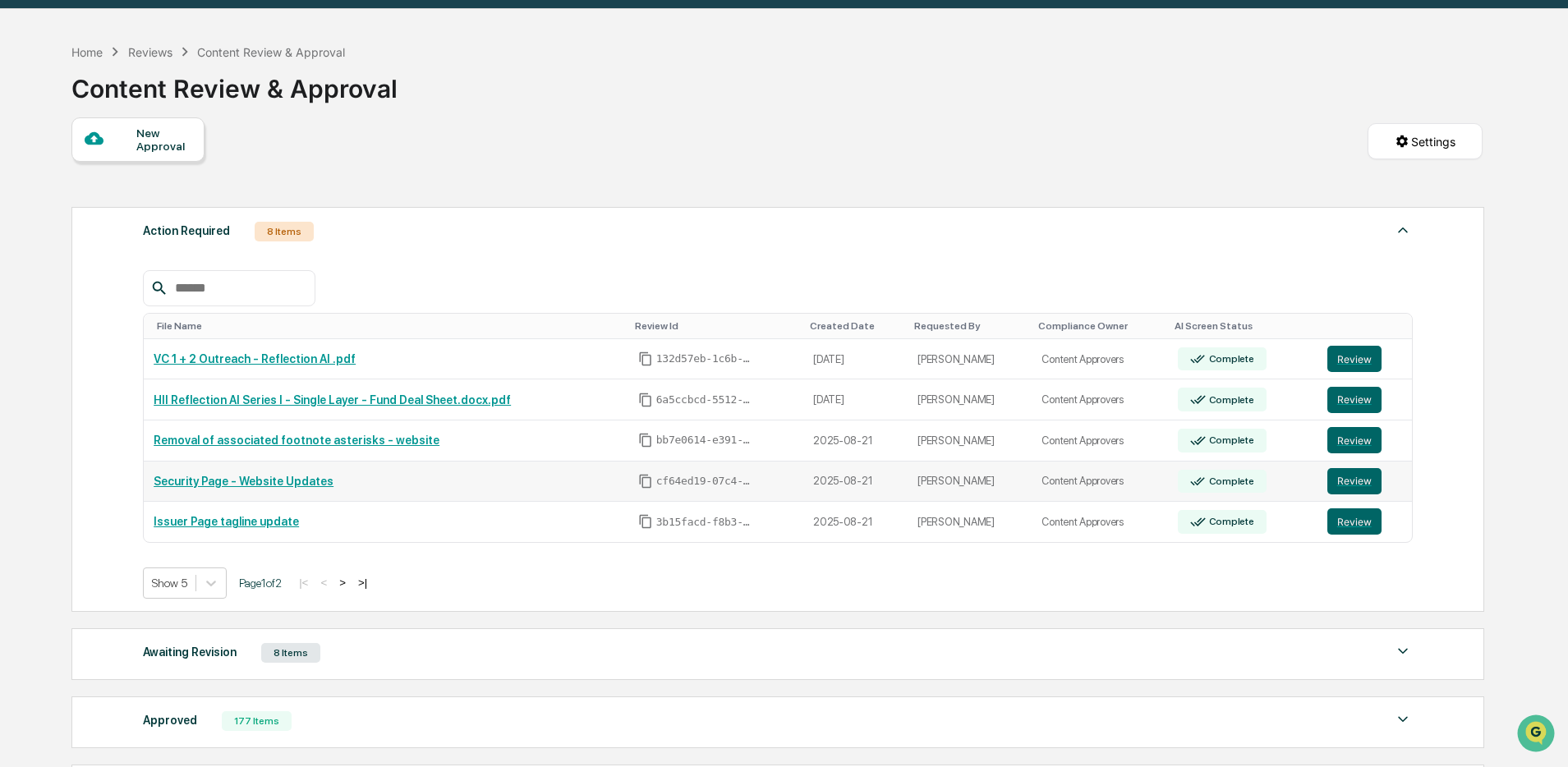
scroll to position [45, 0]
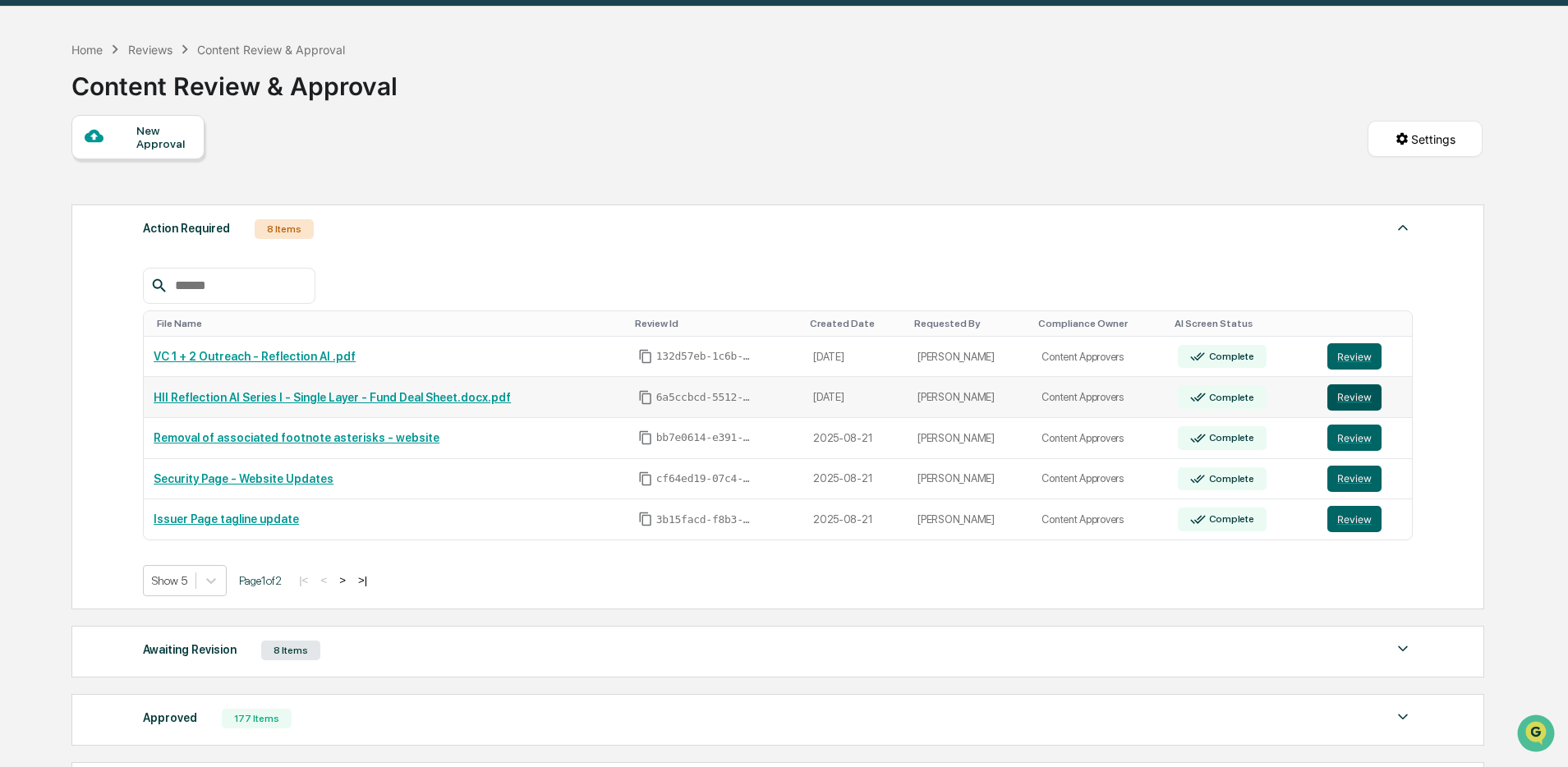
click at [1343, 397] on button "Review" at bounding box center [1355, 397] width 54 height 26
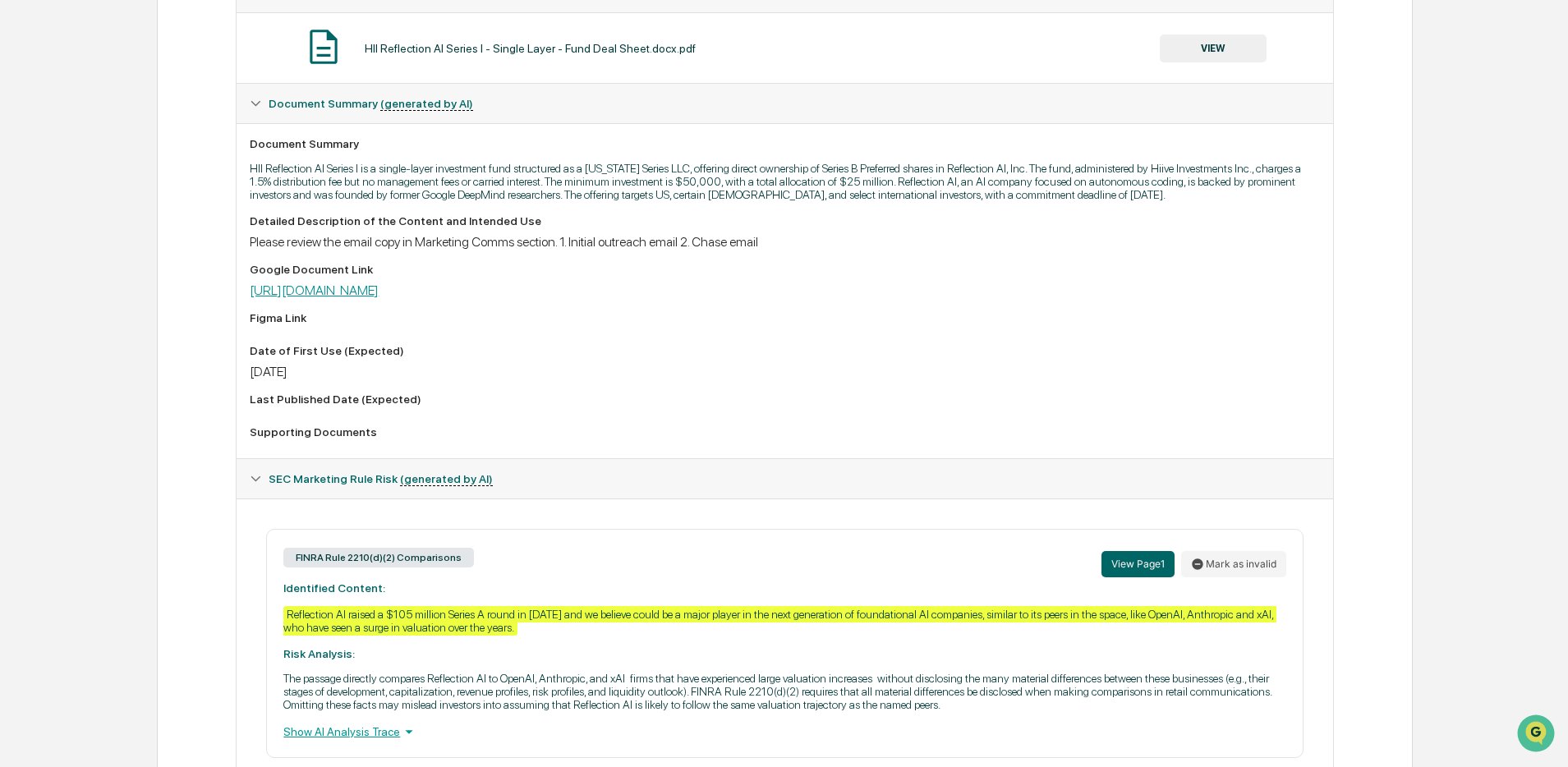
click at [378, 298] on link "[URL][DOMAIN_NAME]" at bounding box center [314, 291] width 129 height 16
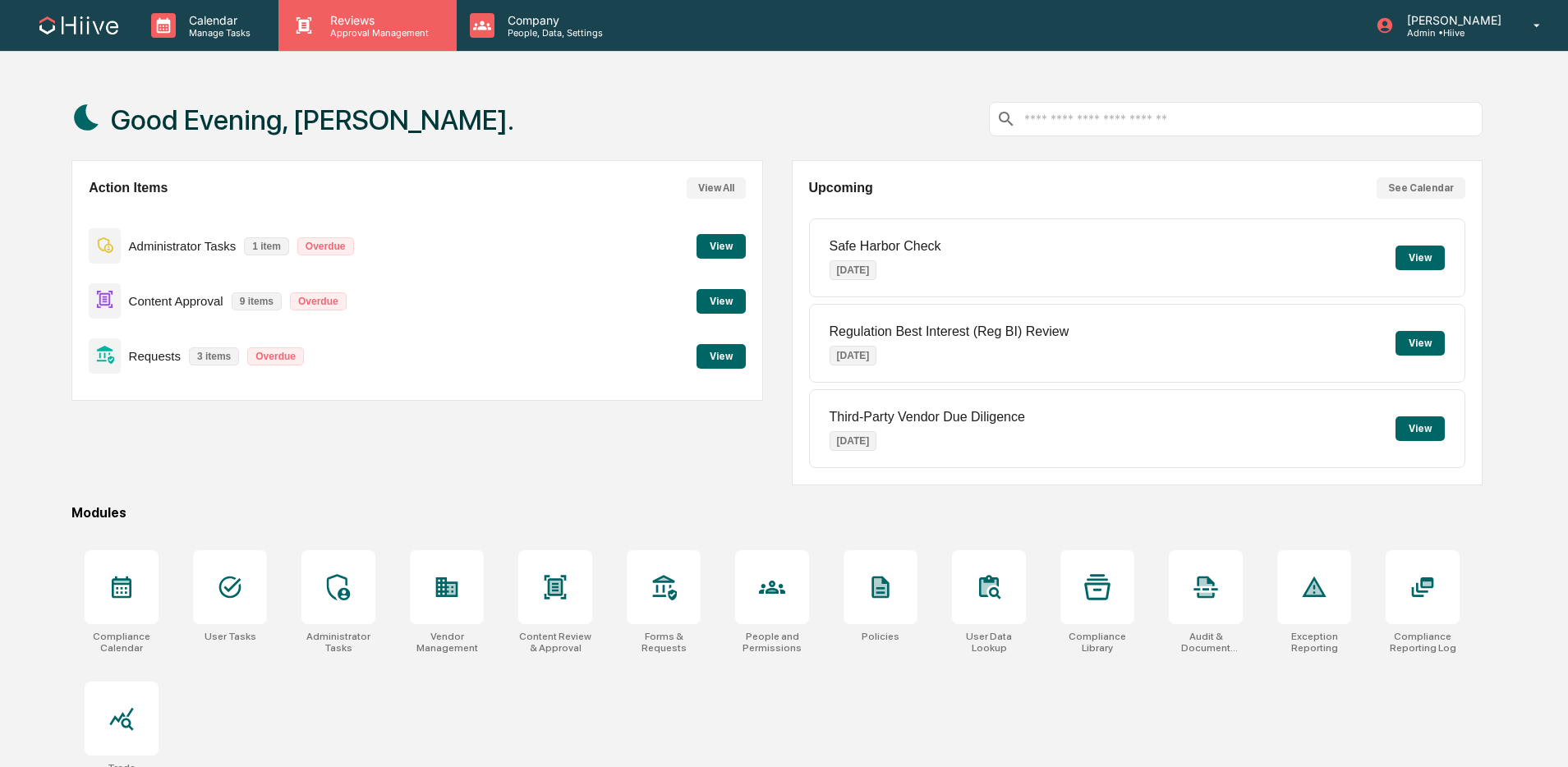
click at [326, 19] on p "Reviews" at bounding box center [377, 20] width 120 height 14
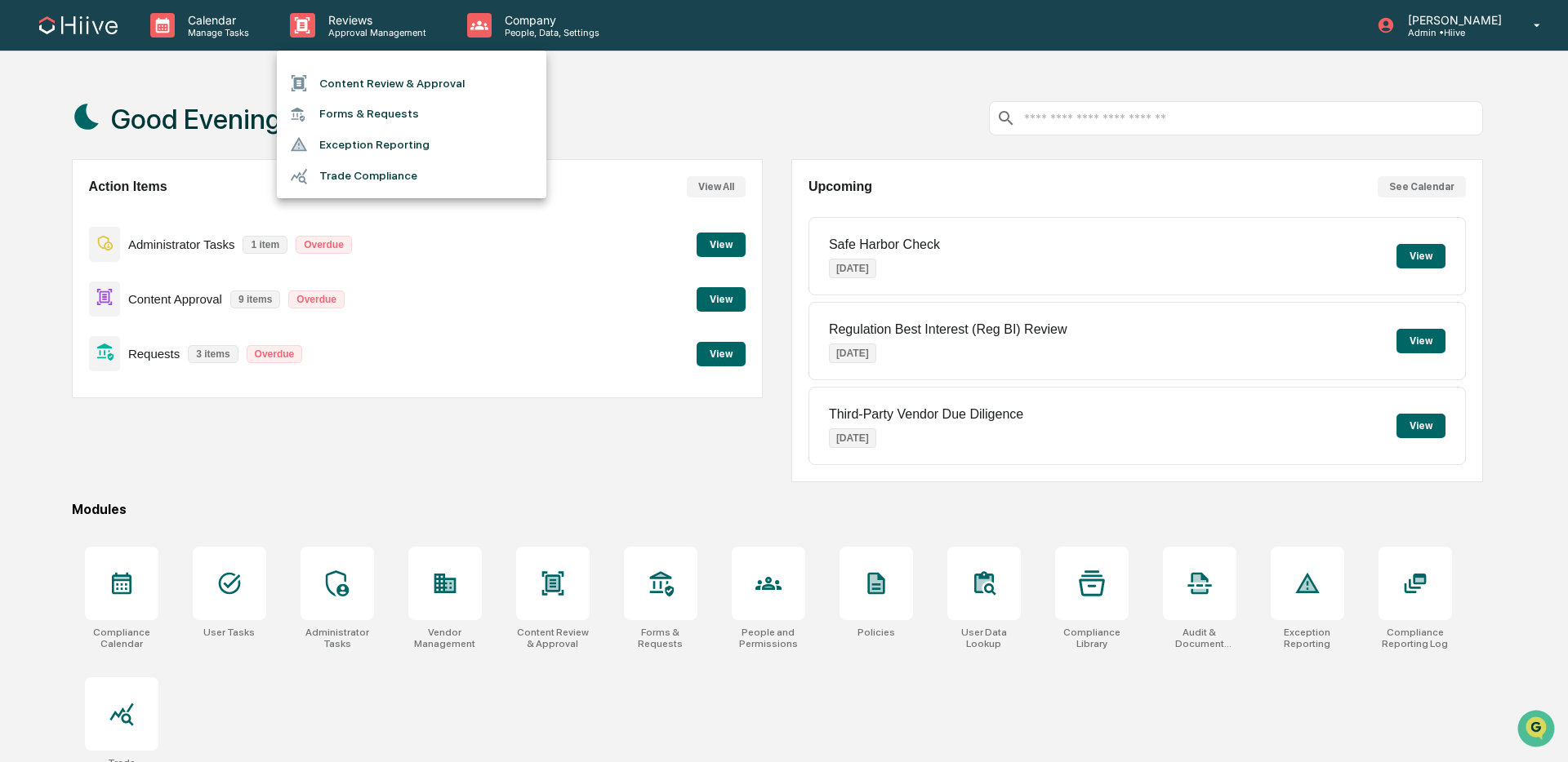
click at [347, 69] on li "Content Review & Approval" at bounding box center [411, 84] width 269 height 31
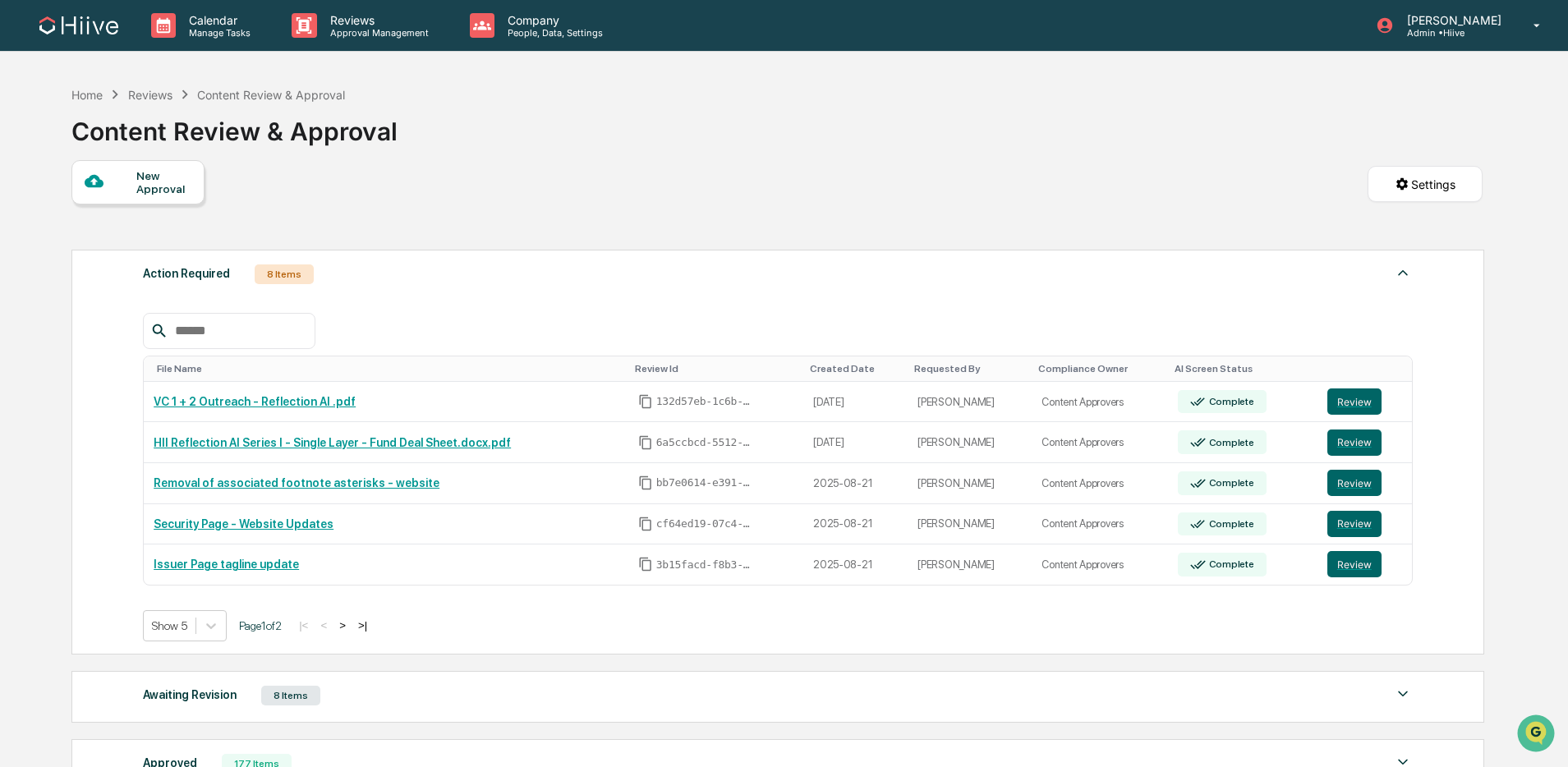
click at [351, 626] on button ">" at bounding box center [342, 626] width 16 height 14
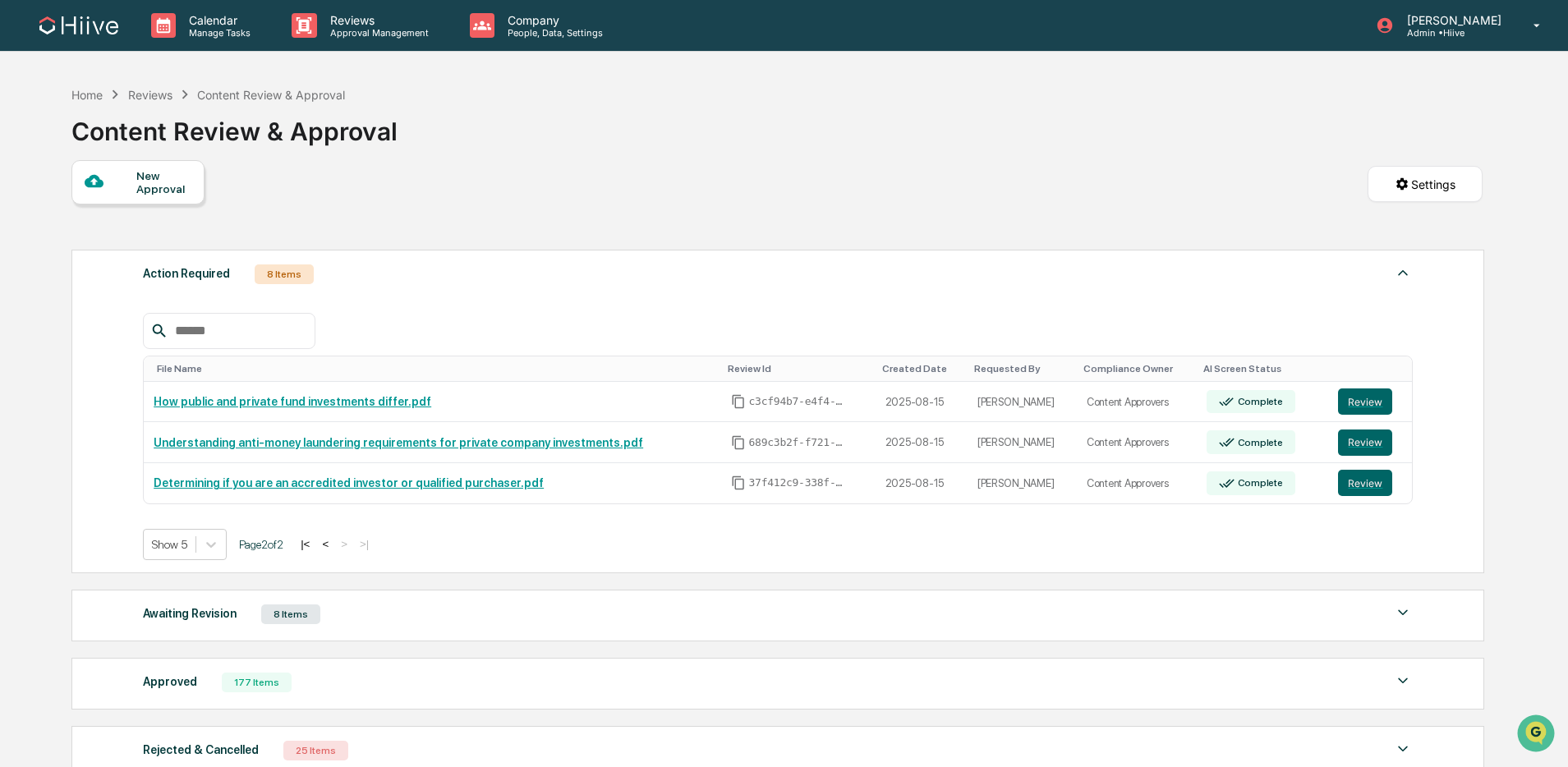
click at [333, 549] on button "<" at bounding box center [325, 544] width 16 height 14
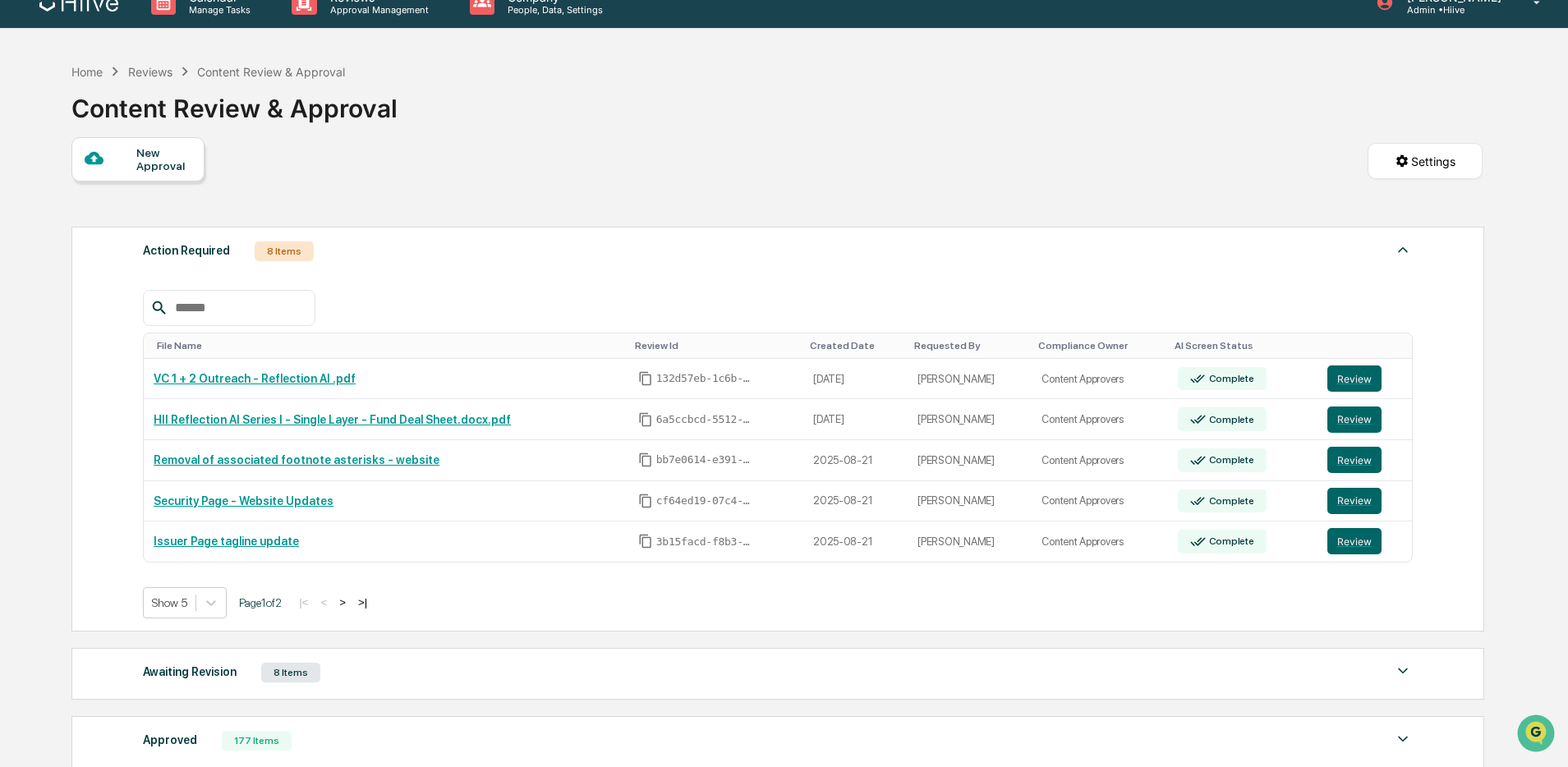
scroll to position [246, 0]
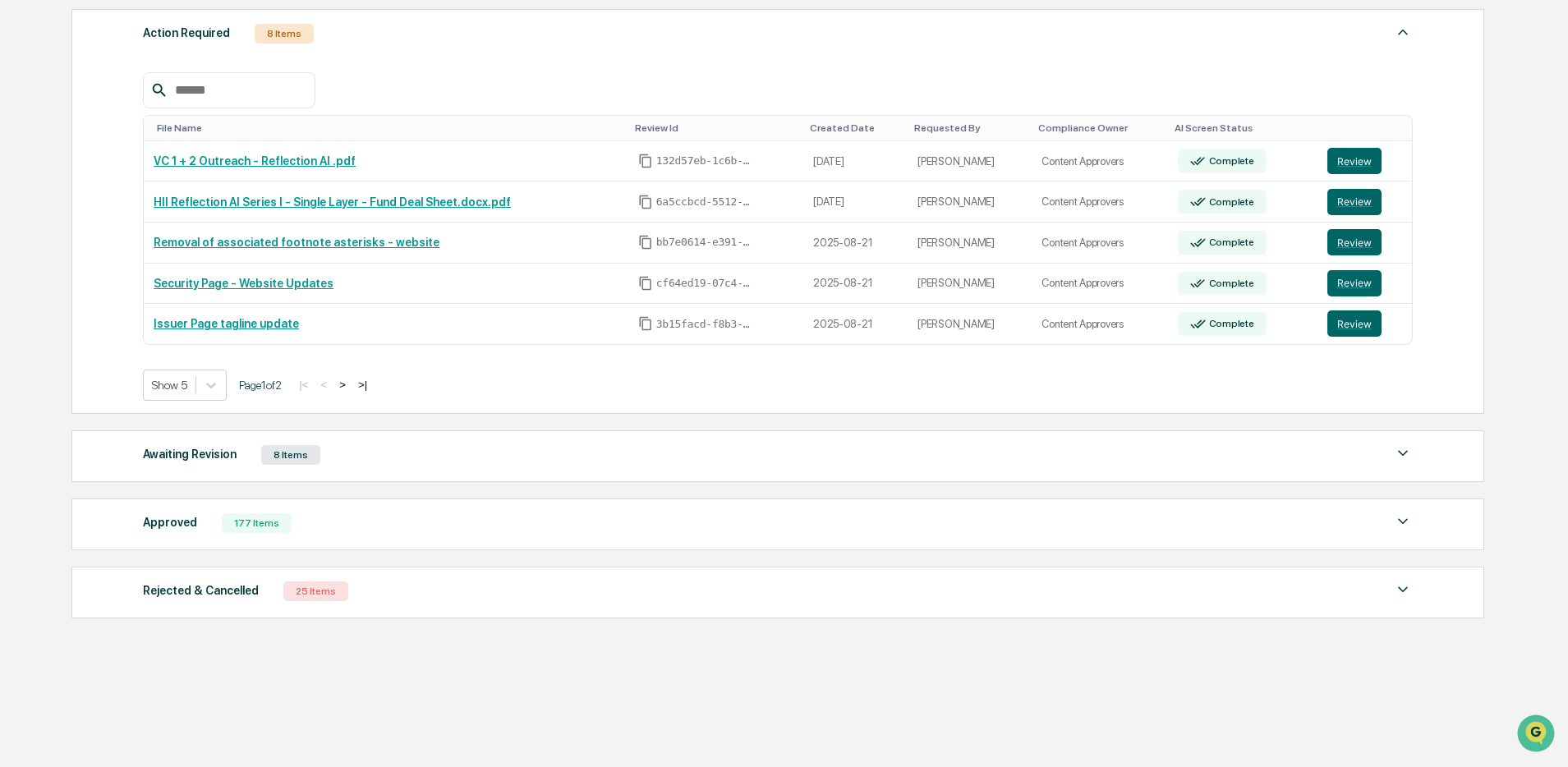
click at [371, 529] on div "Approved 177 Items" at bounding box center [778, 523] width 1270 height 23
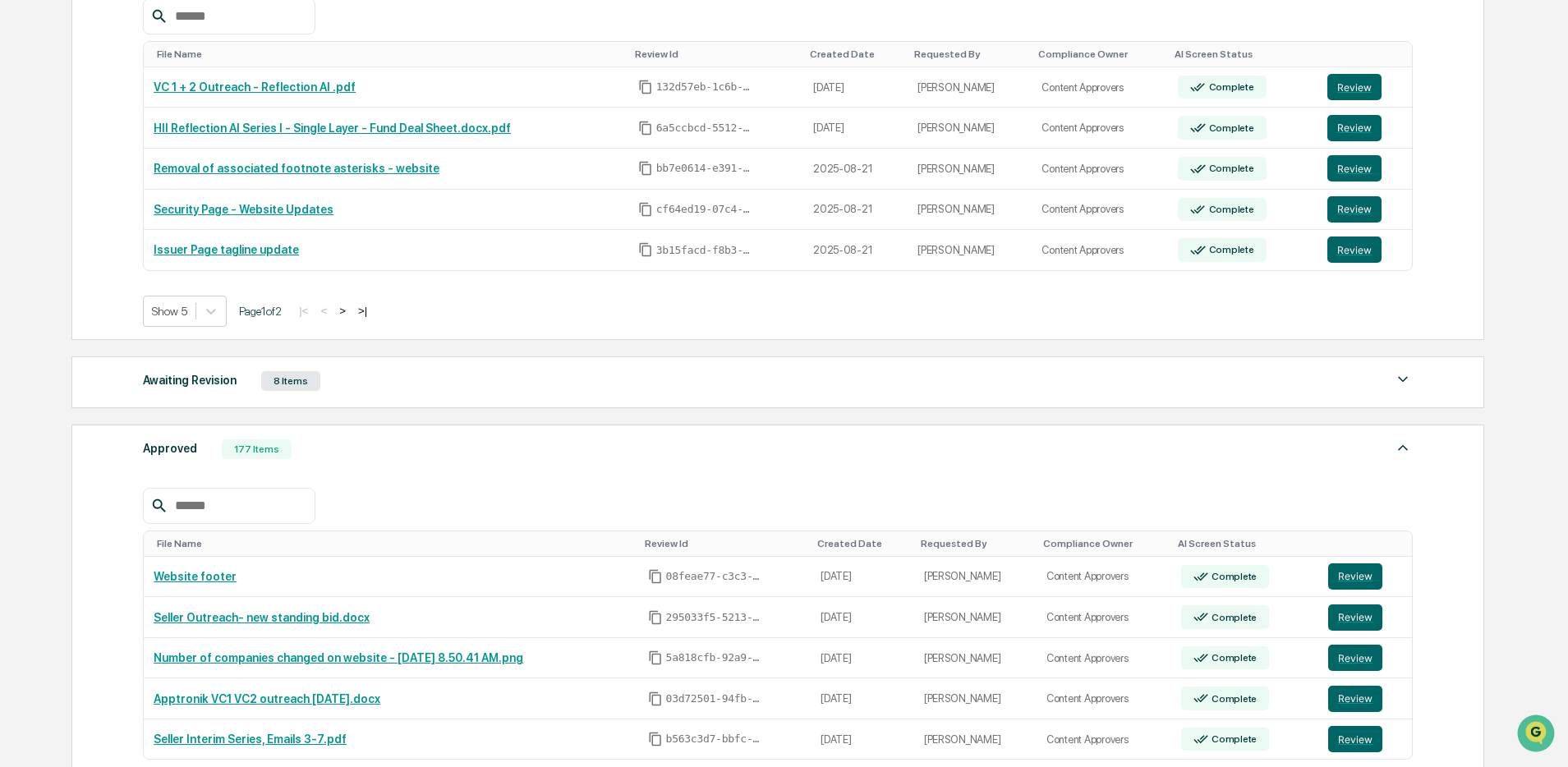
scroll to position [407, 0]
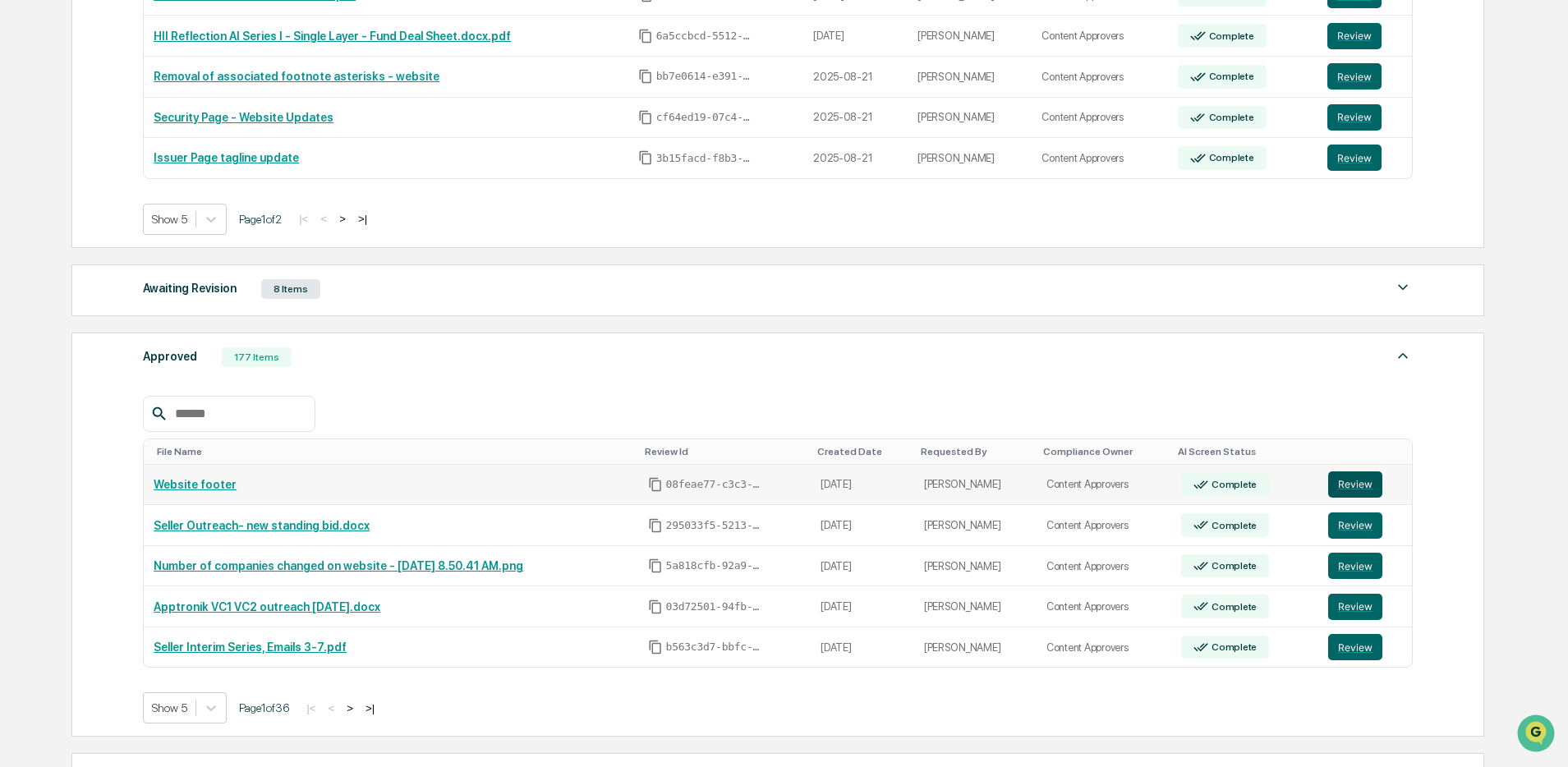
click at [1355, 486] on button "Review" at bounding box center [1355, 484] width 54 height 26
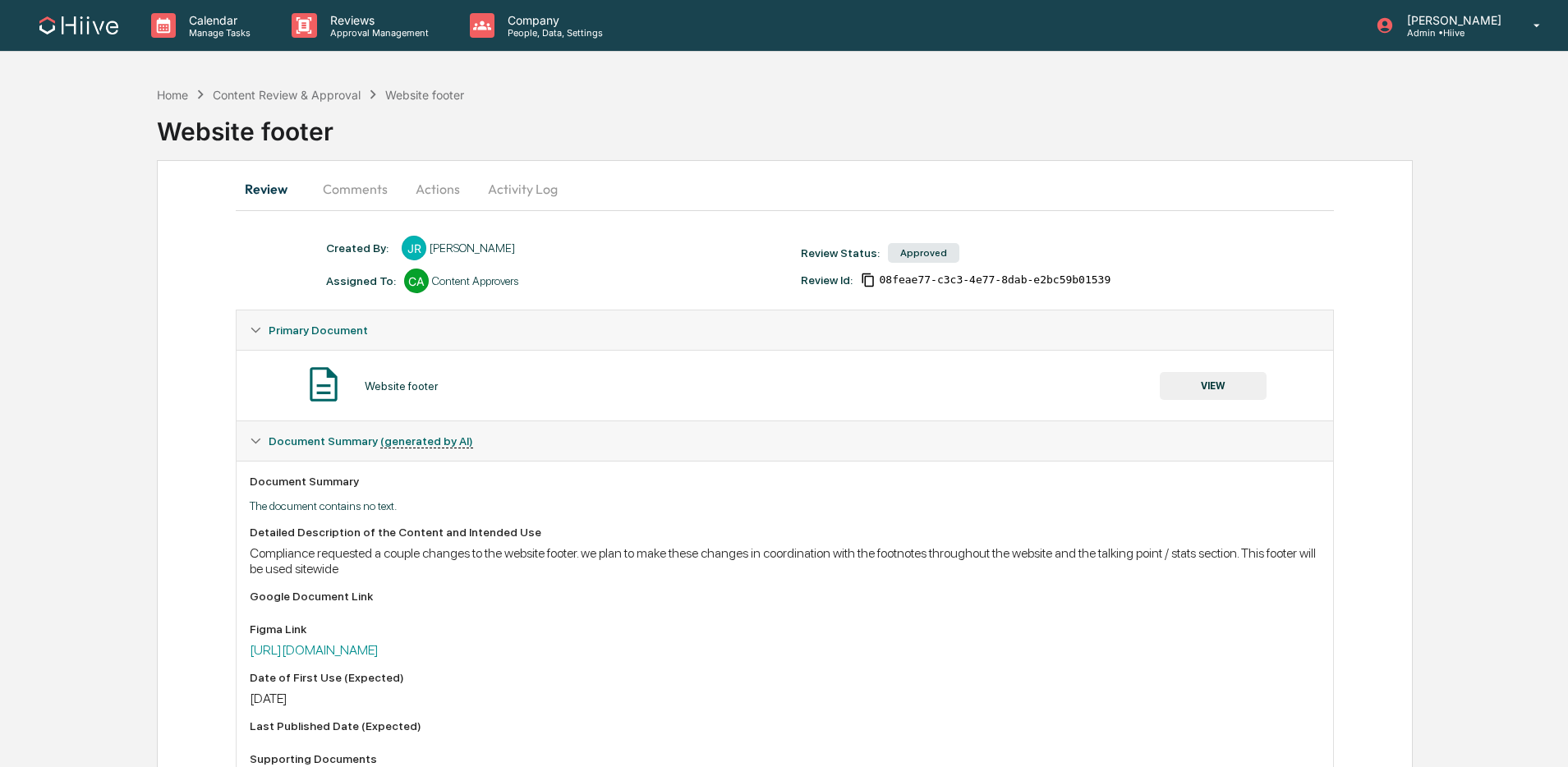
click at [371, 193] on button "Comments" at bounding box center [355, 188] width 91 height 39
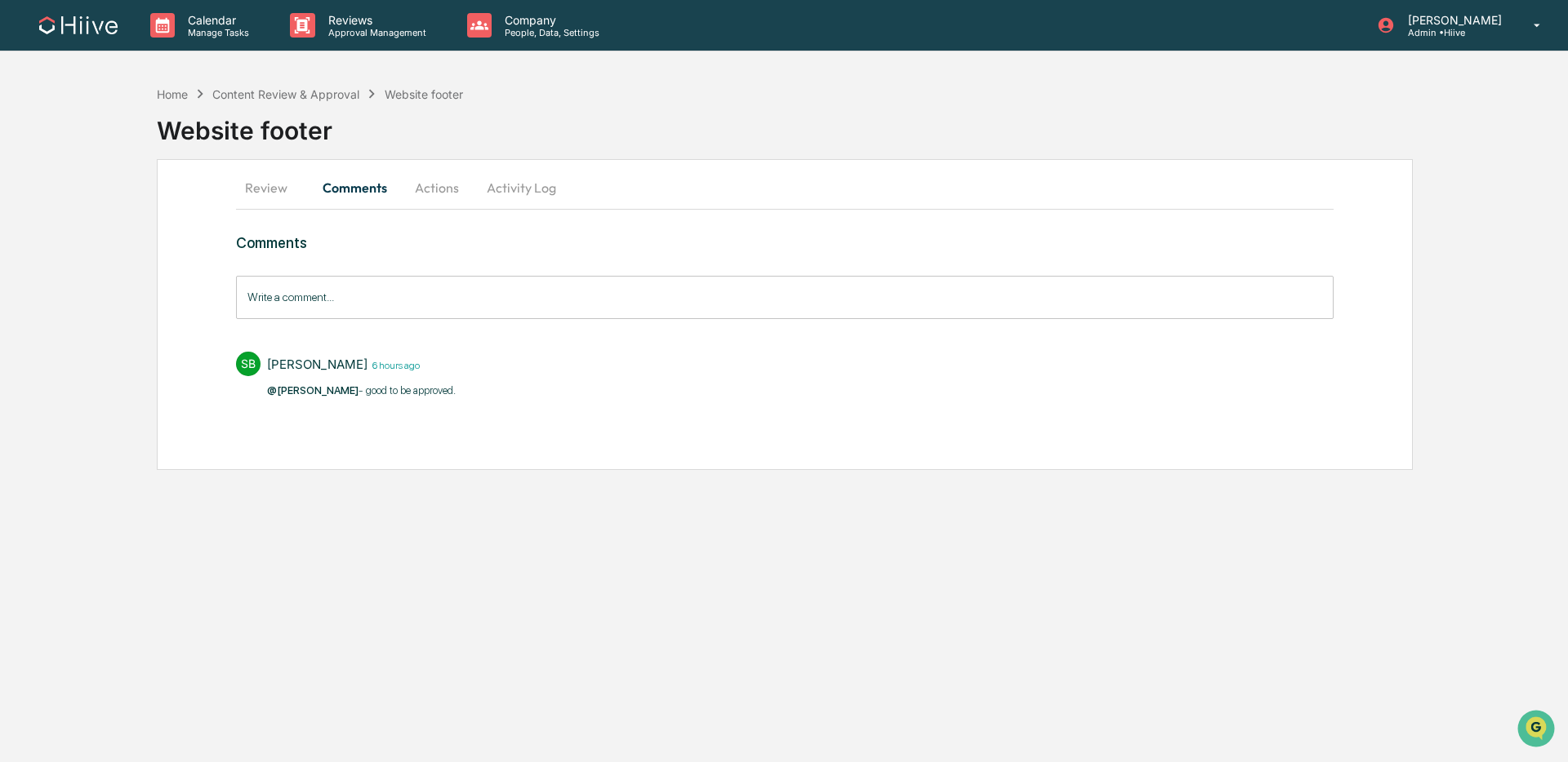
click at [273, 189] on button "Review" at bounding box center [273, 187] width 73 height 39
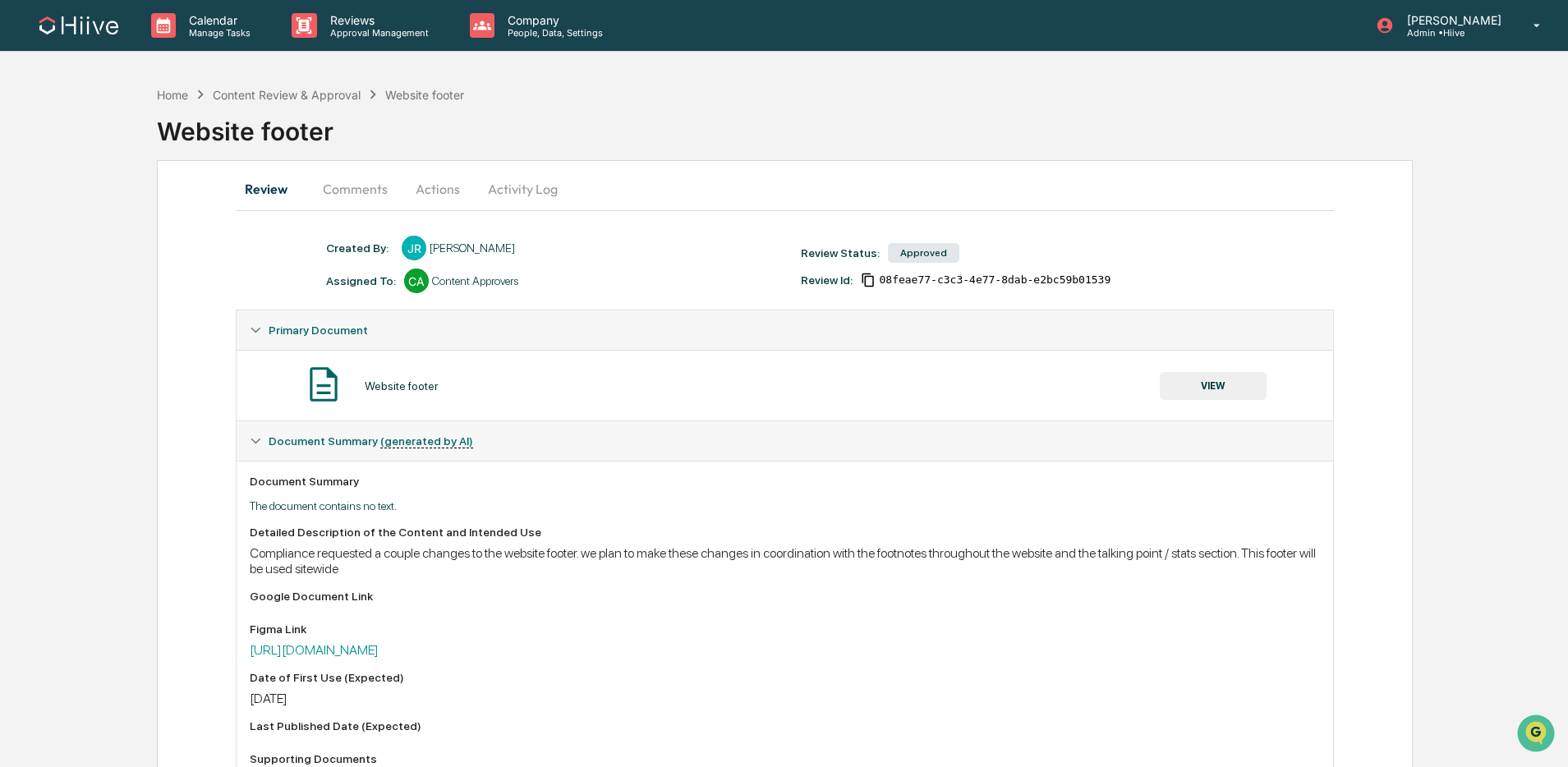
click at [517, 187] on button "Activity Log" at bounding box center [522, 188] width 96 height 39
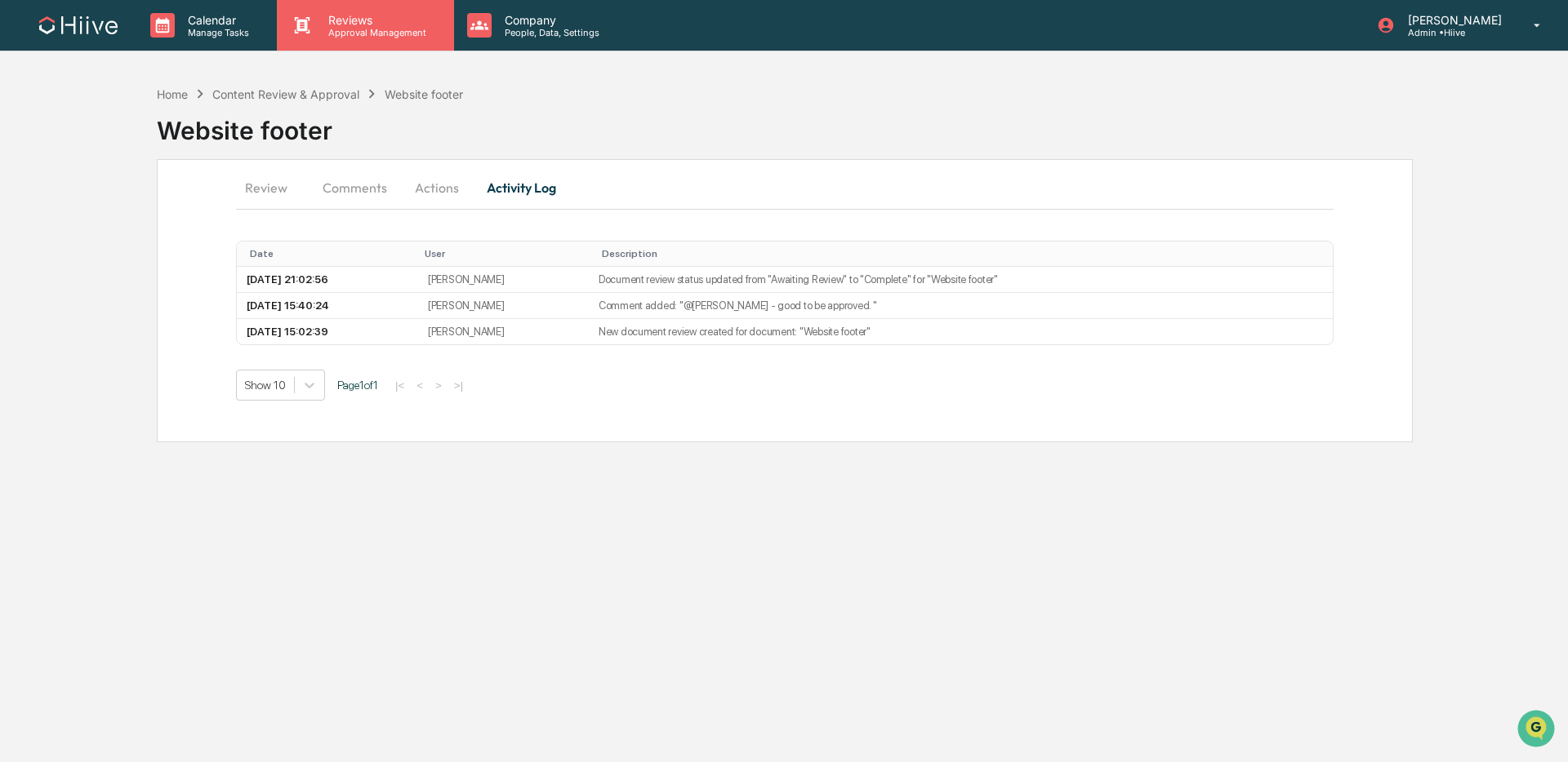
click at [343, 28] on p "Approval Management" at bounding box center [374, 32] width 119 height 11
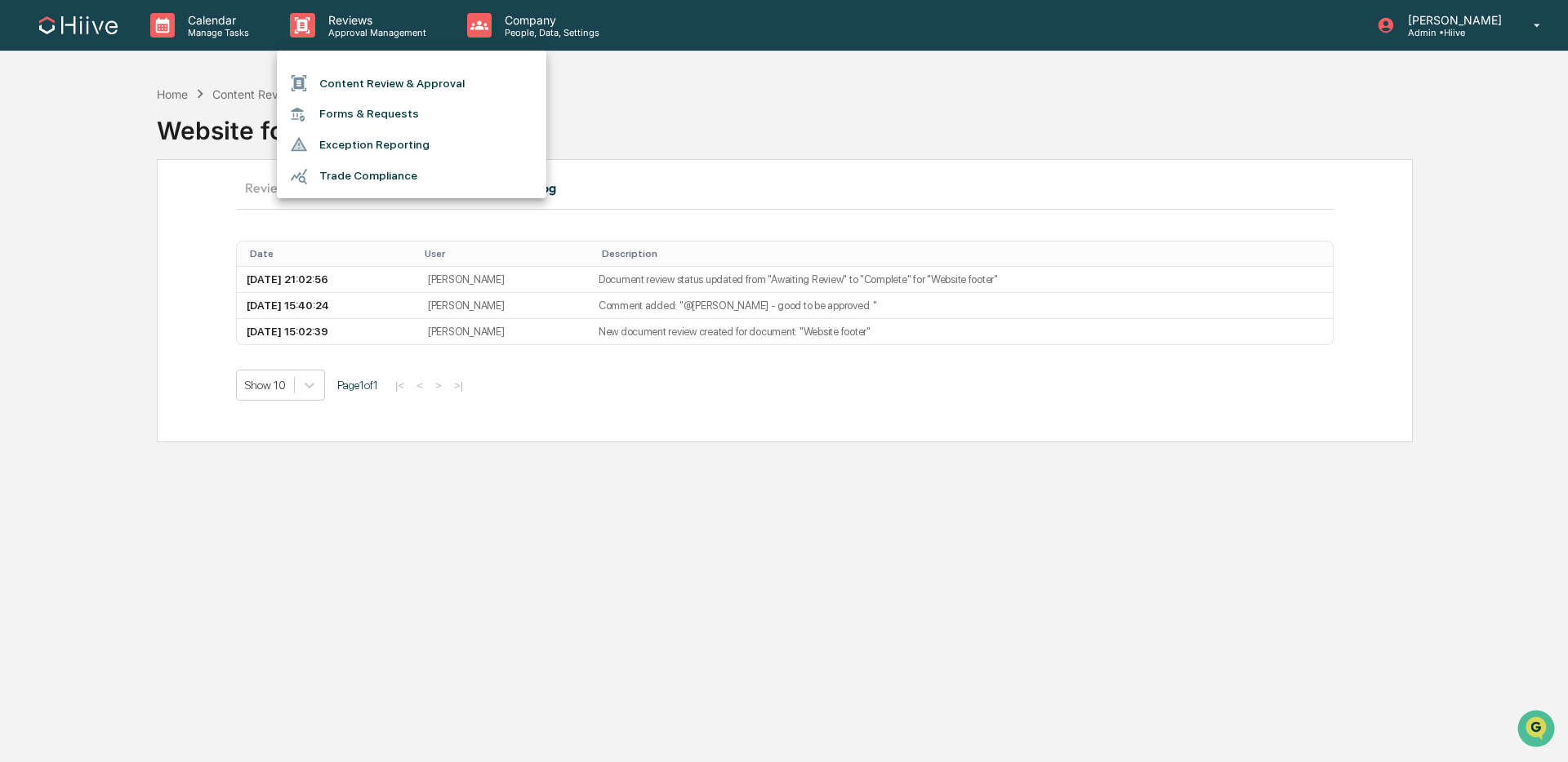
click at [340, 73] on li "Content Review & Approval" at bounding box center [411, 84] width 269 height 31
